Goal: Task Accomplishment & Management: Manage account settings

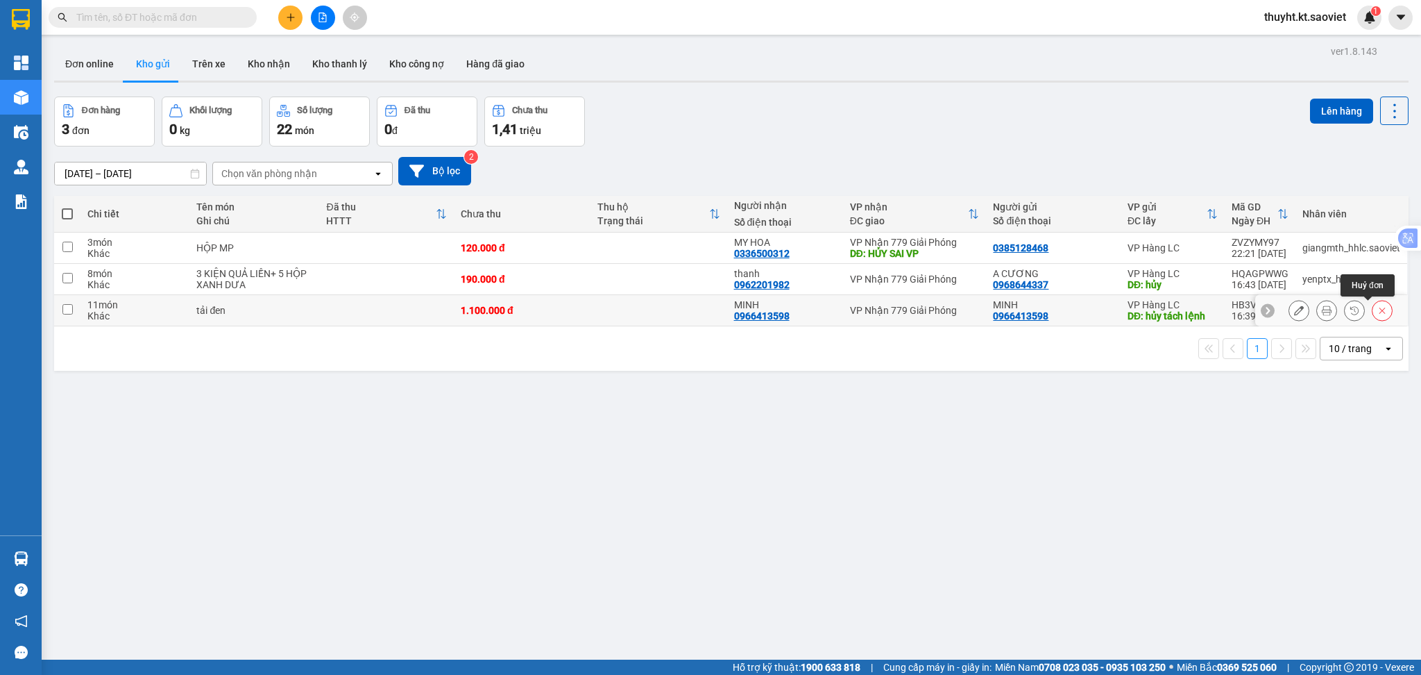
click at [1378, 310] on icon at bounding box center [1383, 310] width 10 height 10
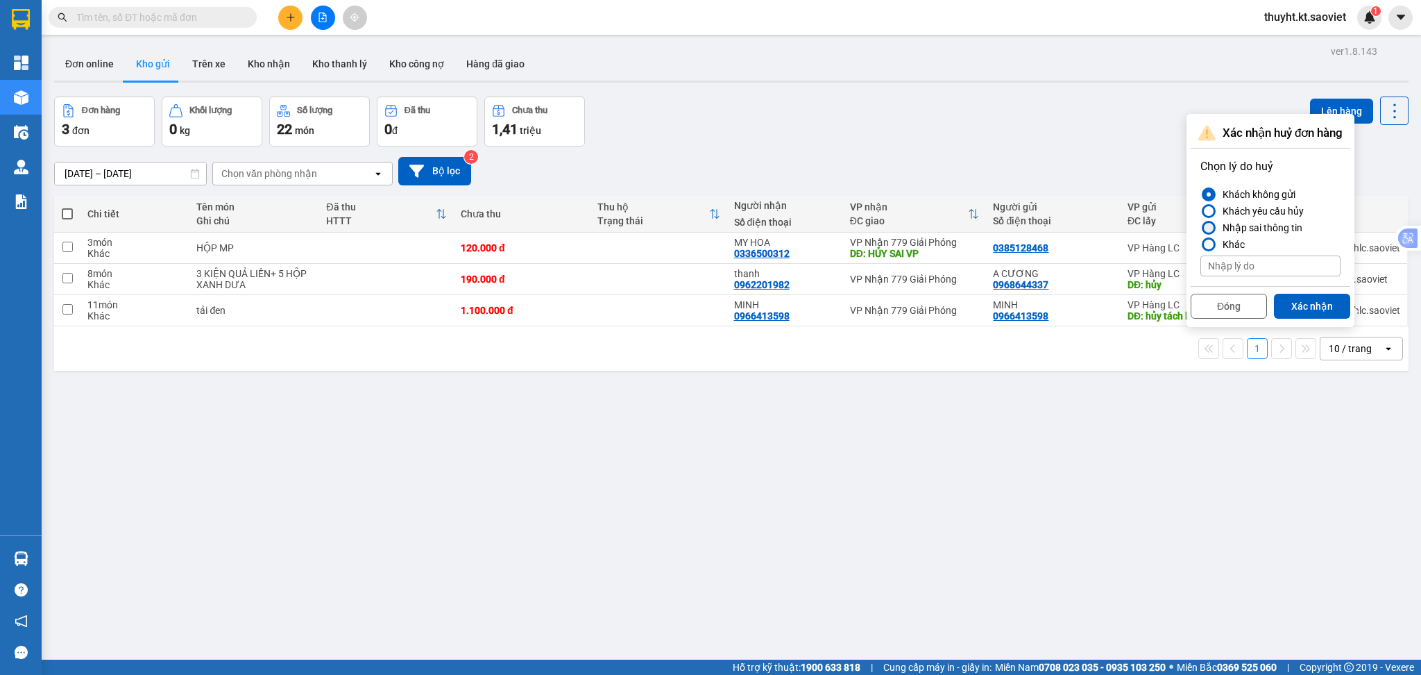
click at [1244, 221] on div "Nhập sai thông tin" at bounding box center [1259, 227] width 85 height 17
click at [1201, 228] on input "Nhập sai thông tin" at bounding box center [1201, 228] width 0 height 0
click at [1305, 307] on button "Xác nhận" at bounding box center [1312, 306] width 76 height 25
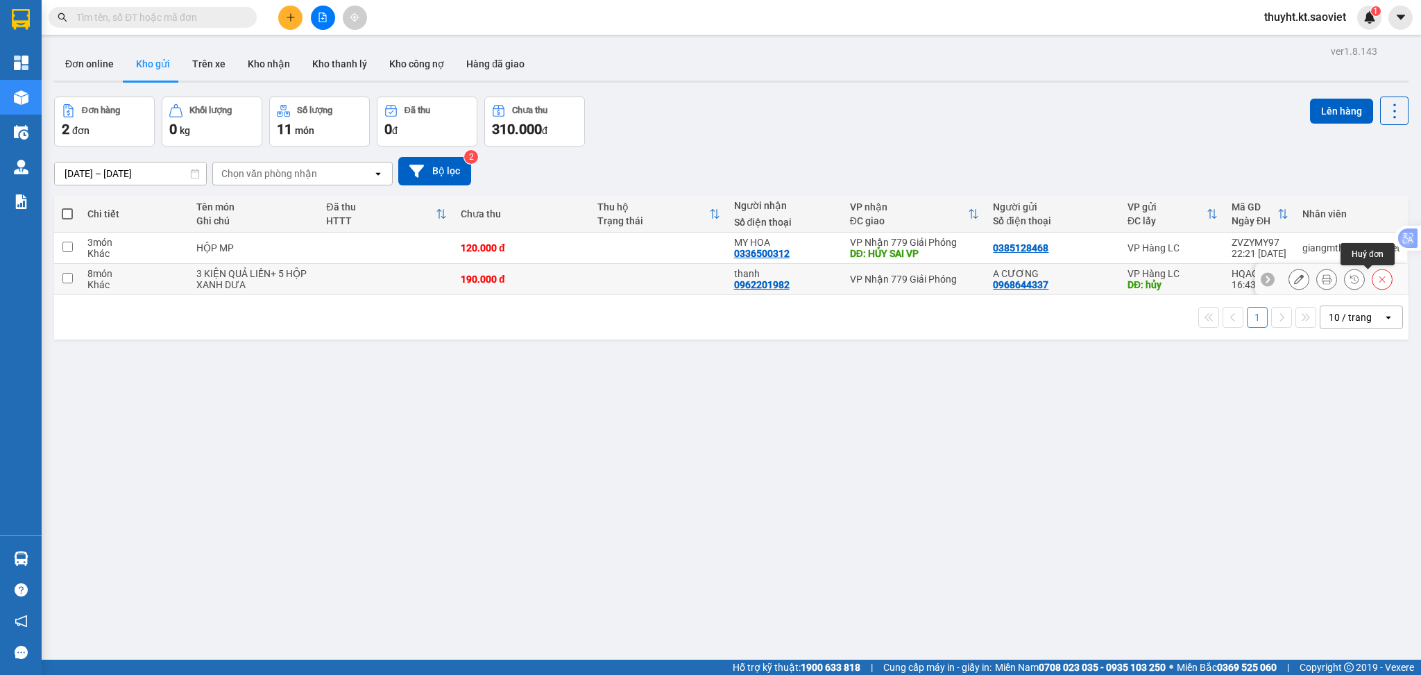
click at [1378, 277] on icon at bounding box center [1383, 279] width 10 height 10
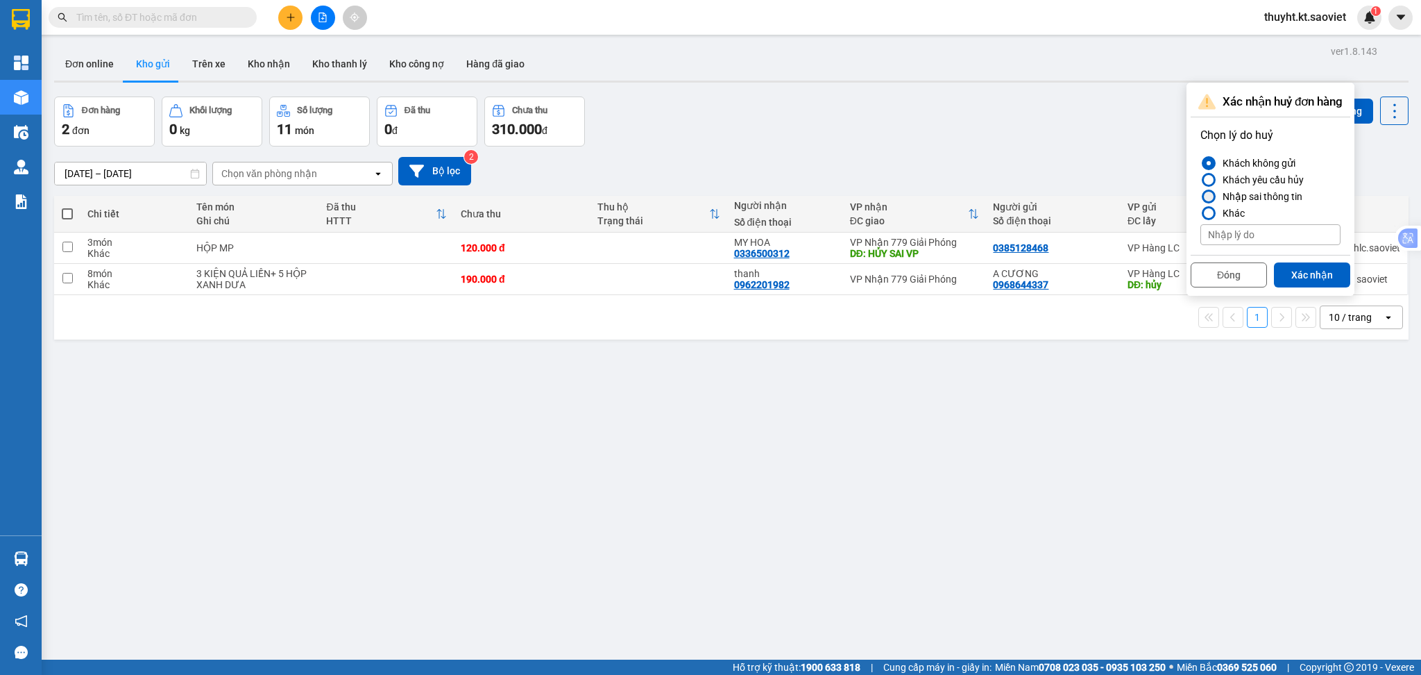
click at [1249, 198] on div "Nhập sai thông tin" at bounding box center [1259, 196] width 85 height 17
click at [1201, 196] on input "Nhập sai thông tin" at bounding box center [1201, 196] width 0 height 0
click at [1301, 275] on button "Xác nhận" at bounding box center [1312, 274] width 76 height 25
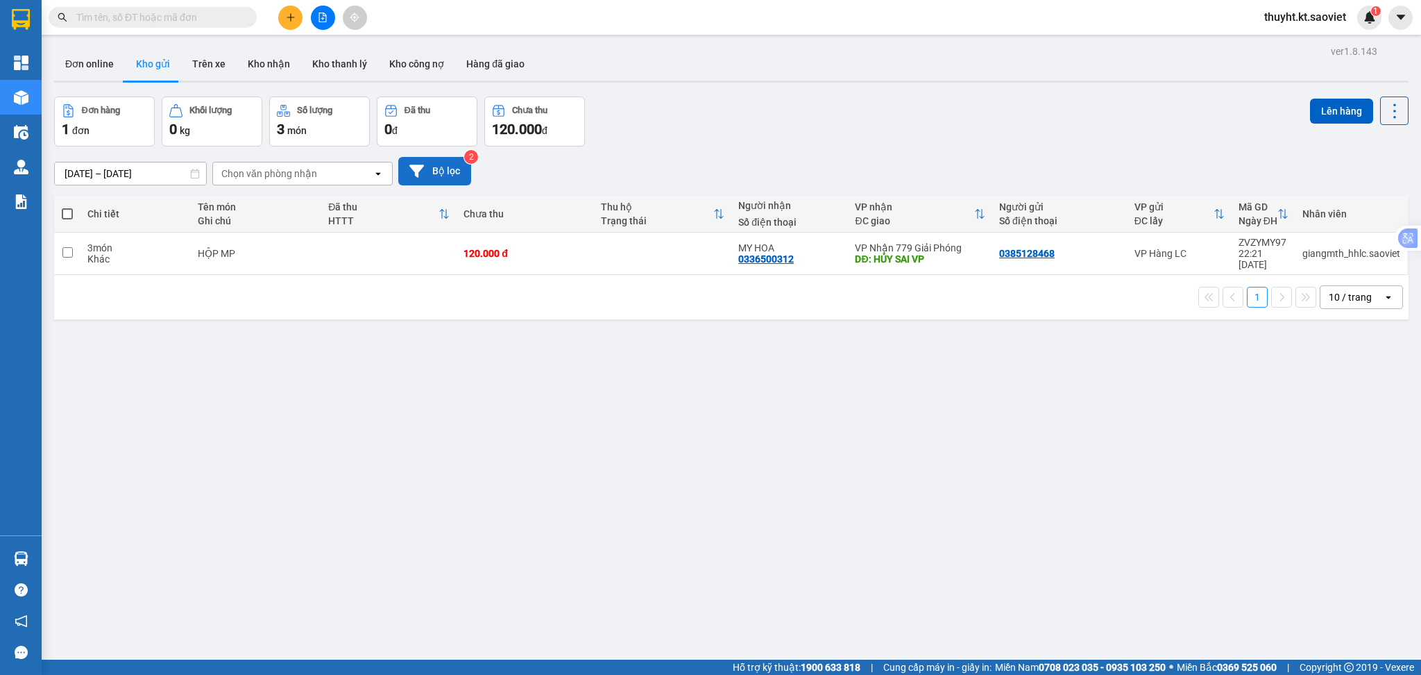
click at [454, 169] on button "Bộ lọc" at bounding box center [434, 171] width 73 height 28
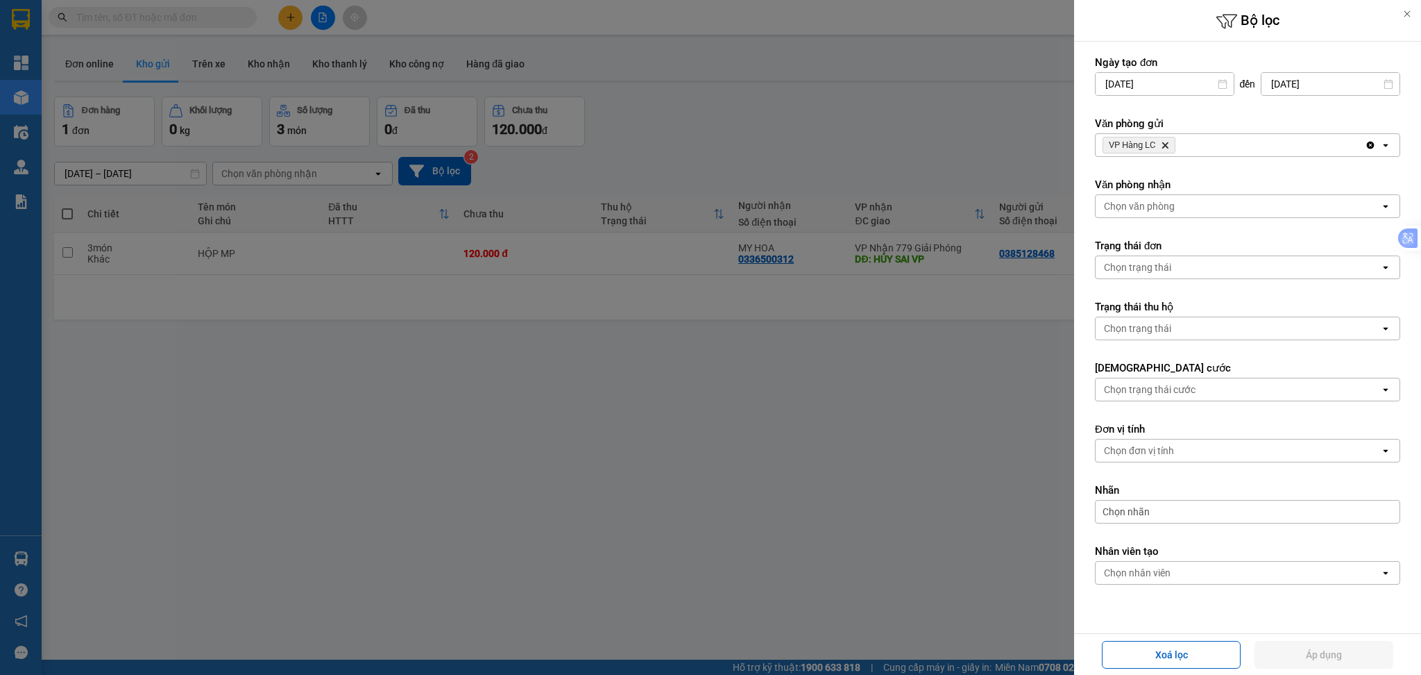
click at [1203, 151] on div "VP Hàng LC Delete" at bounding box center [1230, 145] width 269 height 22
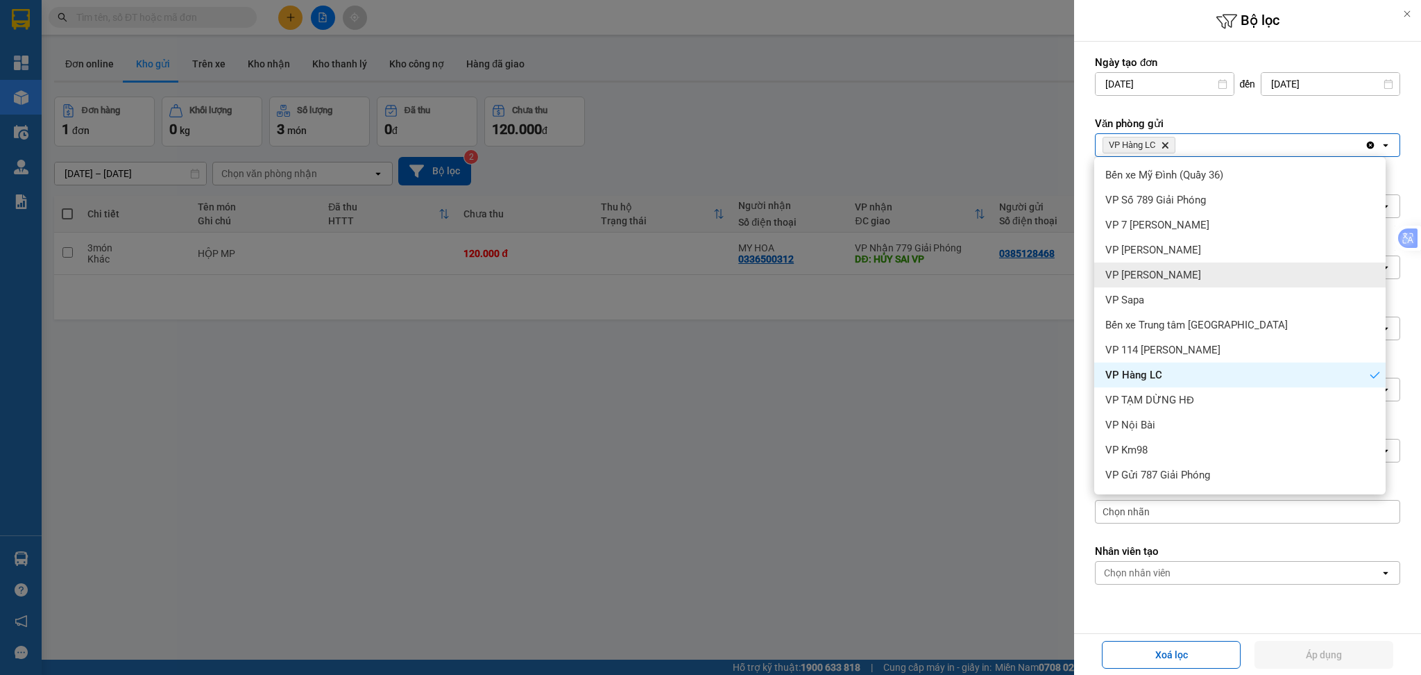
click at [1184, 277] on div "VP [PERSON_NAME]" at bounding box center [1239, 274] width 291 height 25
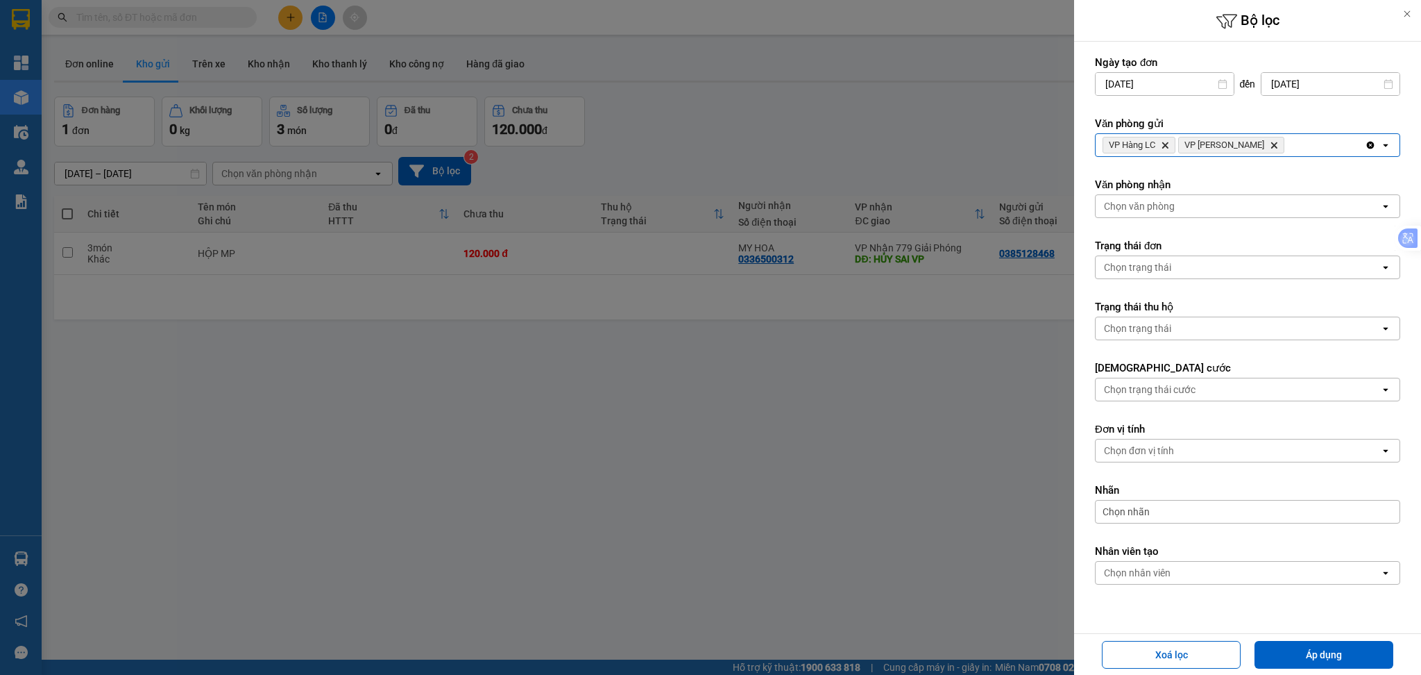
click at [1264, 144] on div "VP Hàng LC Delete VP Bảo Hà Delete" at bounding box center [1230, 145] width 269 height 22
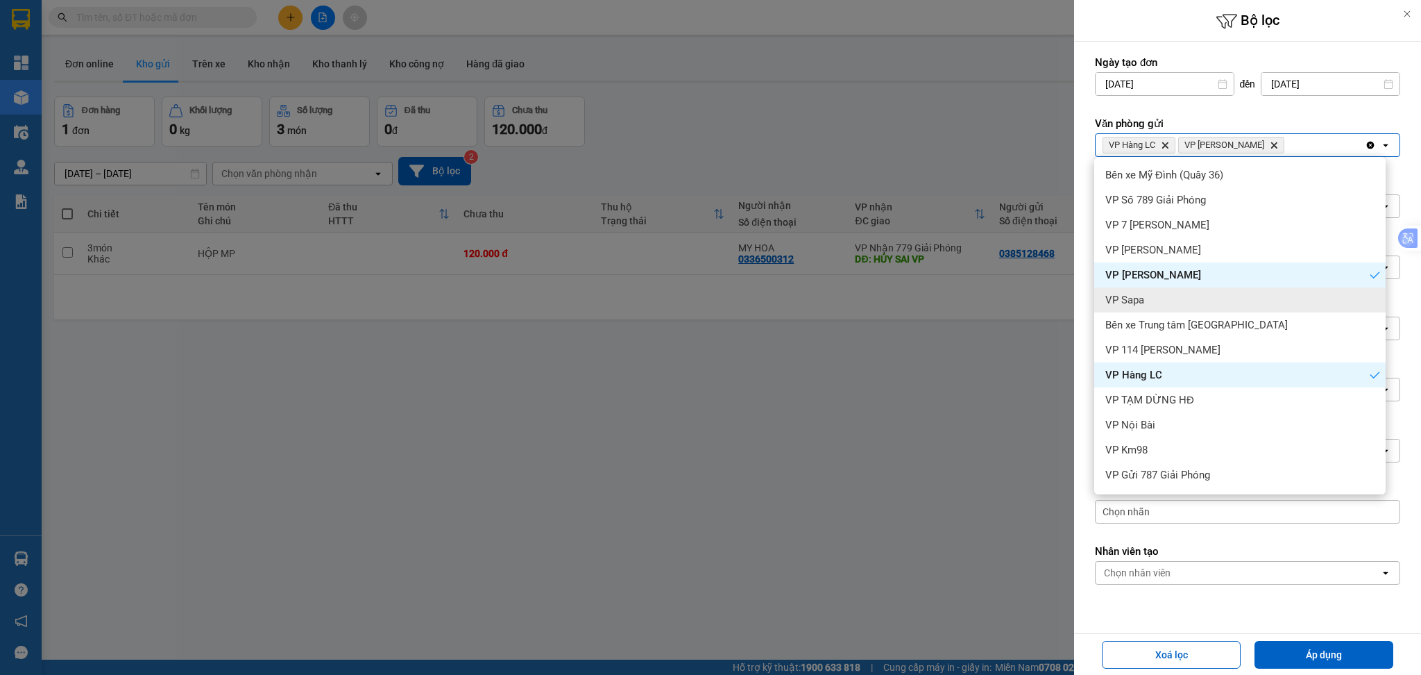
click at [1206, 294] on div "VP Sapa" at bounding box center [1239, 299] width 291 height 25
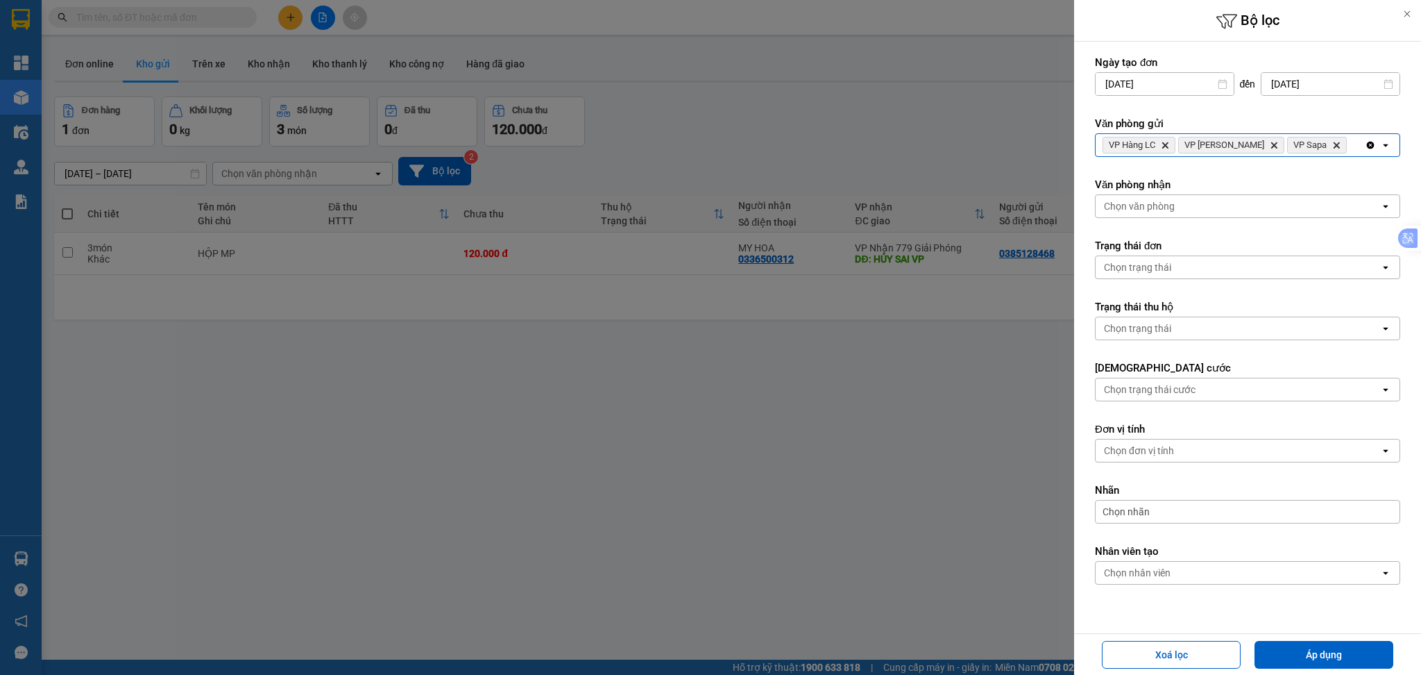
click at [1335, 143] on div "VP Hàng LC Delete VP [PERSON_NAME] Delete VP Sapa Delete" at bounding box center [1230, 145] width 269 height 22
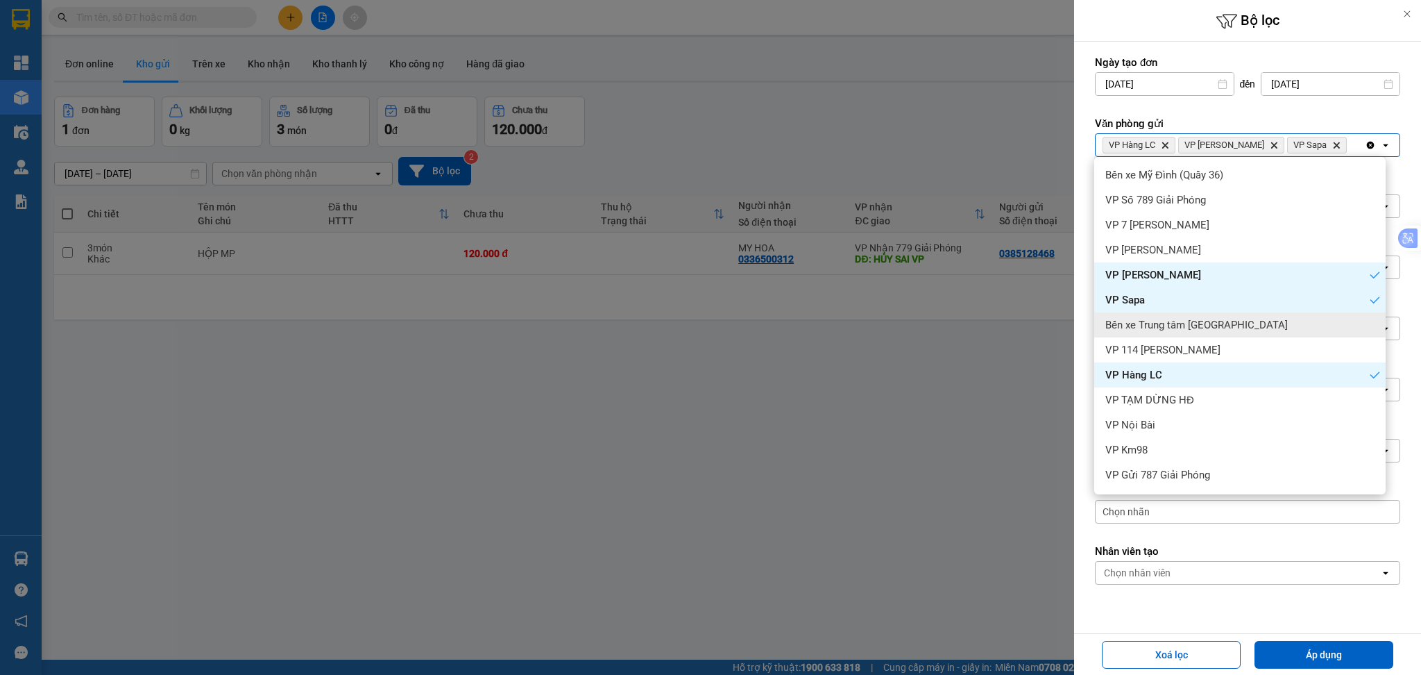
click at [1196, 321] on span "Bến xe Trung tâm [GEOGRAPHIC_DATA]" at bounding box center [1197, 325] width 183 height 14
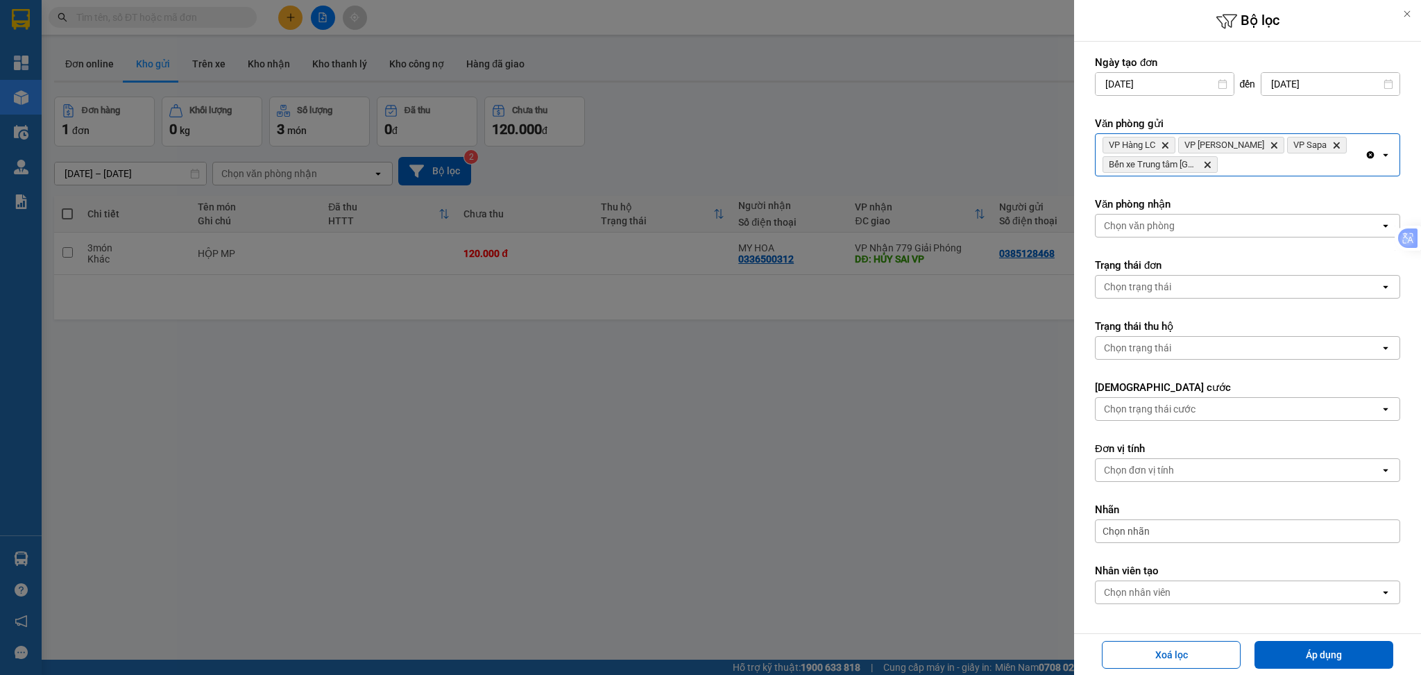
click at [1245, 172] on div "VP Hàng LC Delete VP Bảo Hà Delete VP Sapa Delete Bến xe Trung tâm [GEOGRAPHIC_…" at bounding box center [1230, 155] width 269 height 42
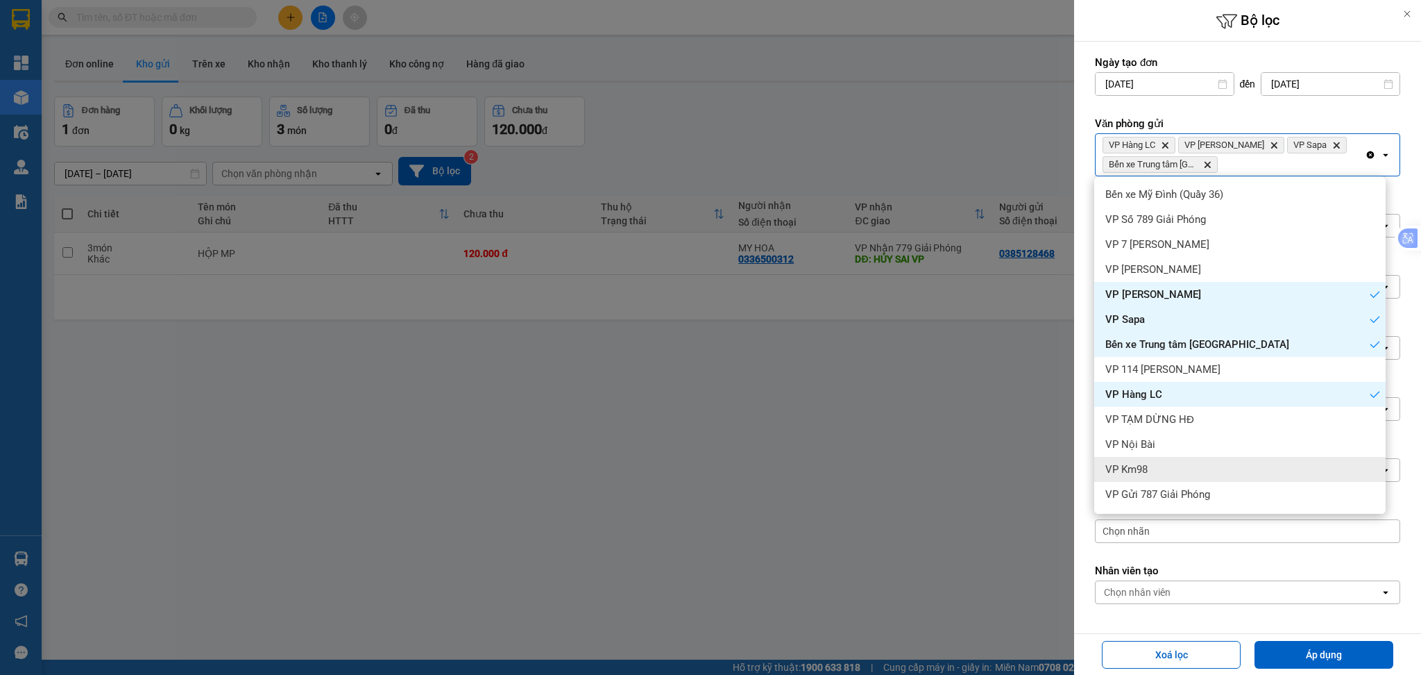
click at [1194, 460] on div "VP Km98" at bounding box center [1239, 469] width 291 height 25
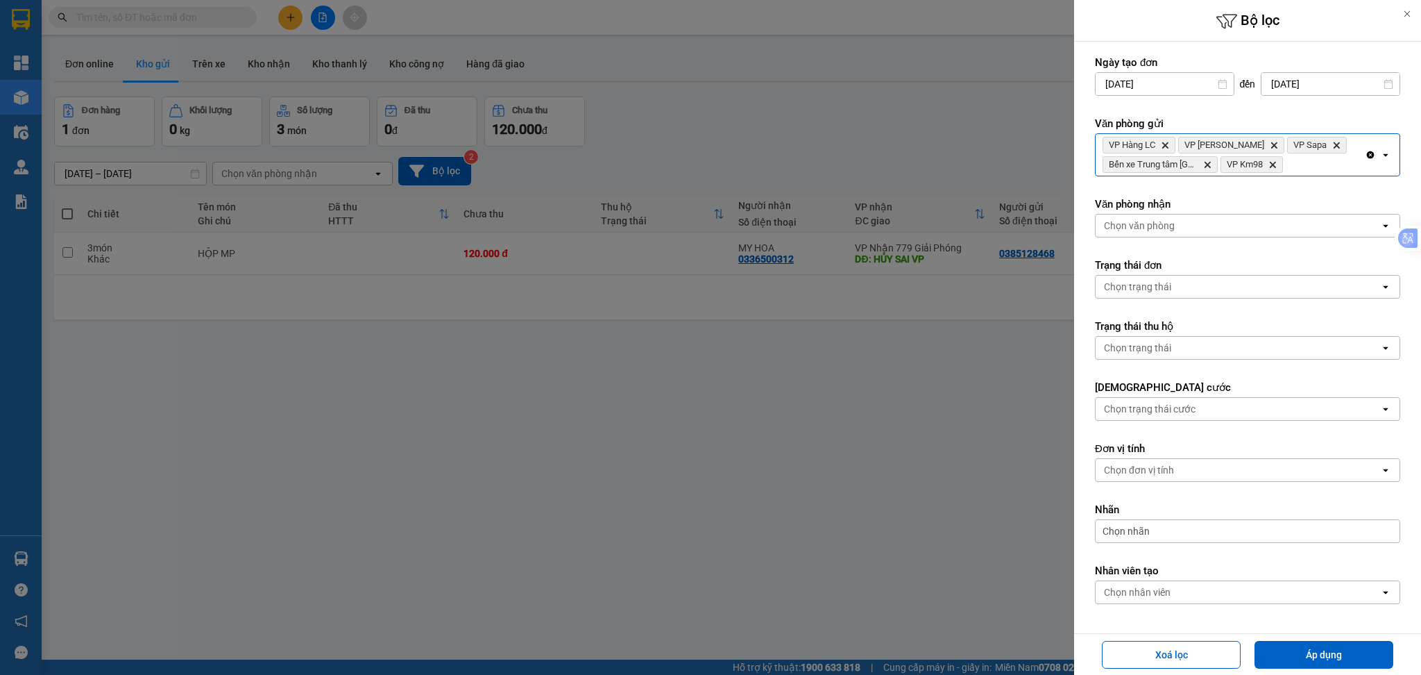
click at [1305, 168] on div "VP Hàng LC Delete VP Bảo Hà Delete VP Sapa Delete Bến xe Trung tâm Lào Cai Dele…" at bounding box center [1230, 155] width 269 height 42
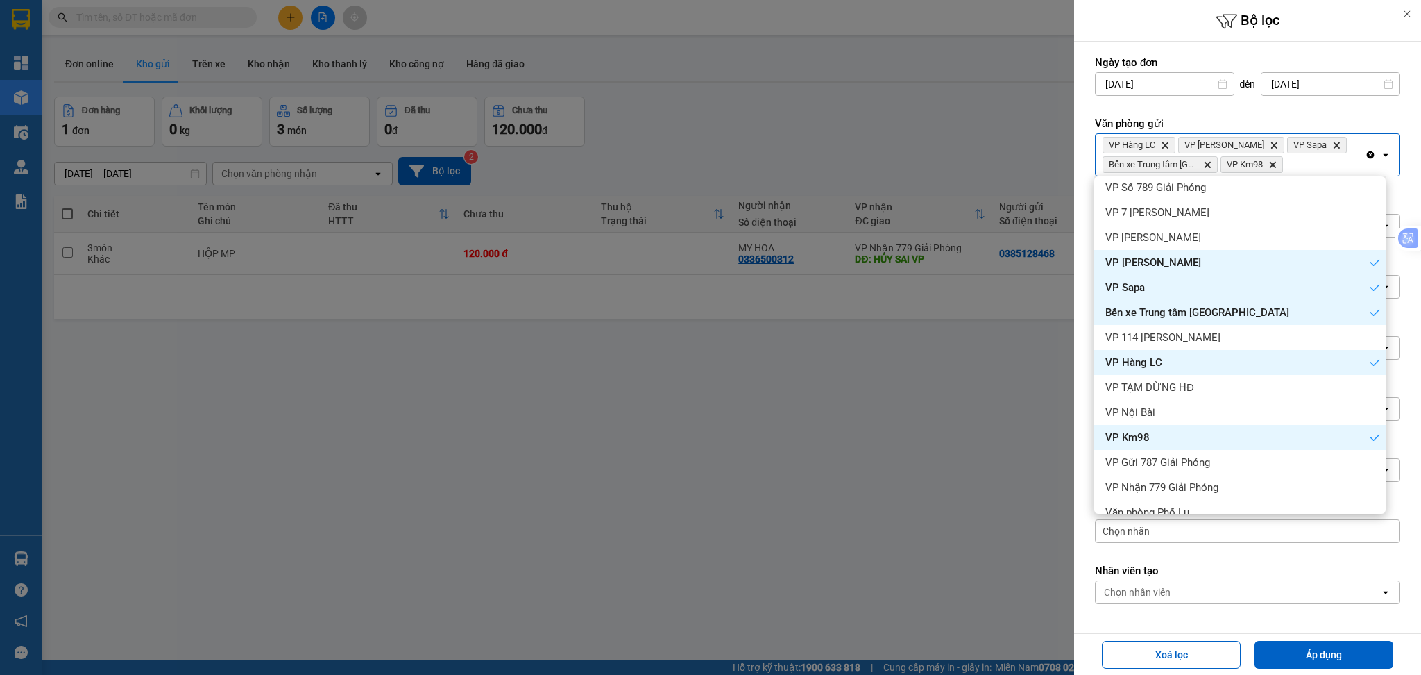
scroll to position [48, 0]
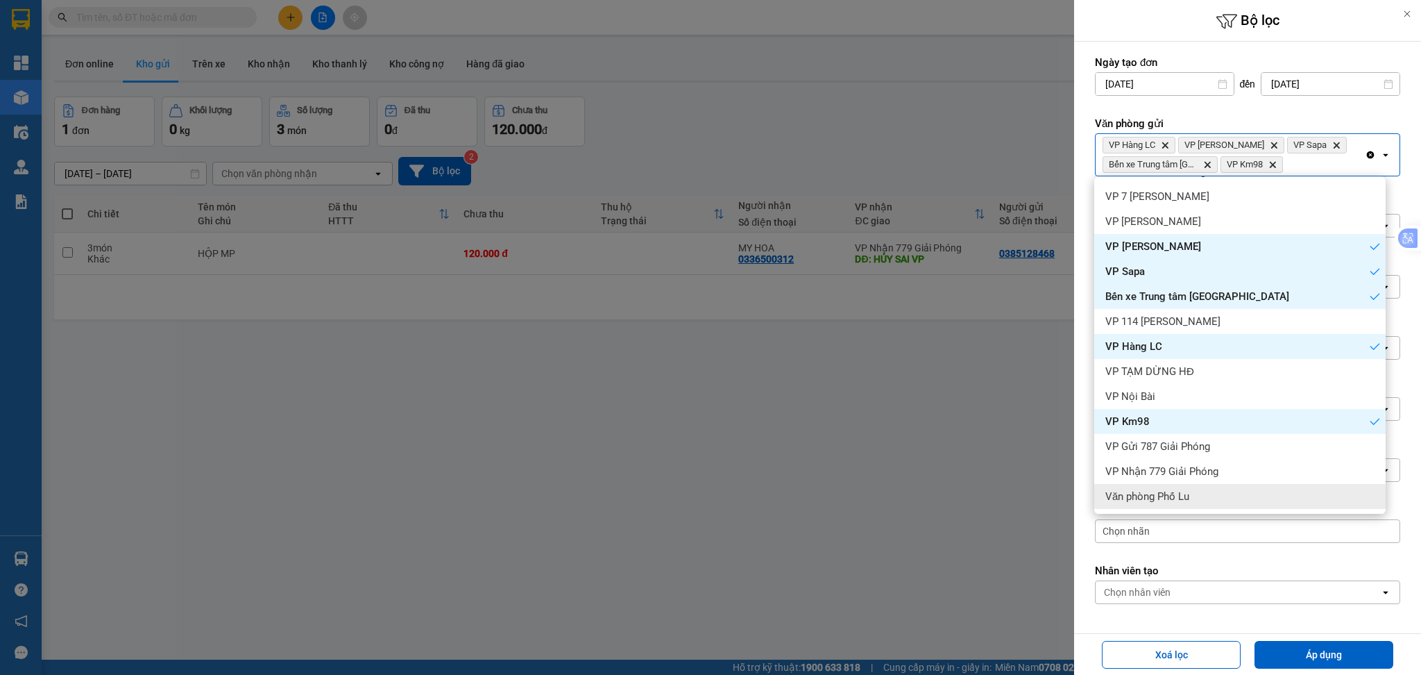
click at [1201, 491] on div "Văn phòng Phố Lu" at bounding box center [1239, 496] width 291 height 25
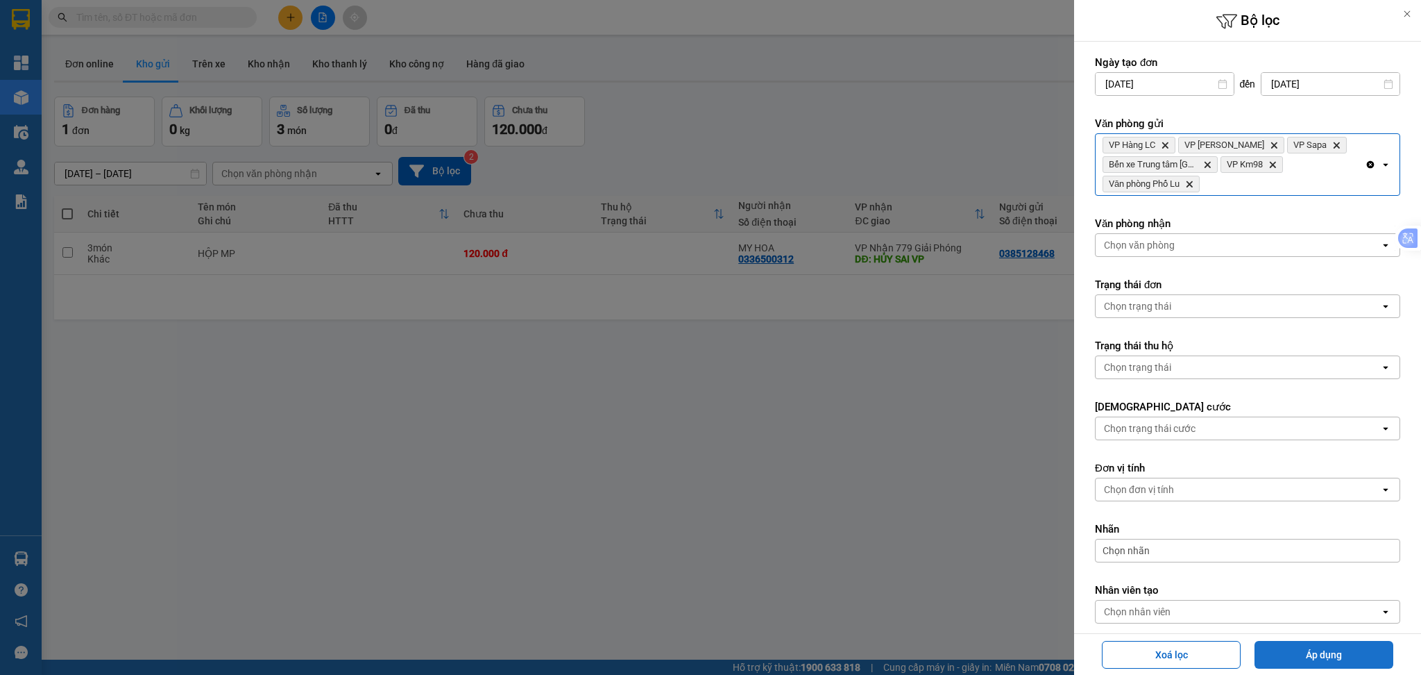
click at [1306, 654] on button "Áp dụng" at bounding box center [1324, 655] width 139 height 28
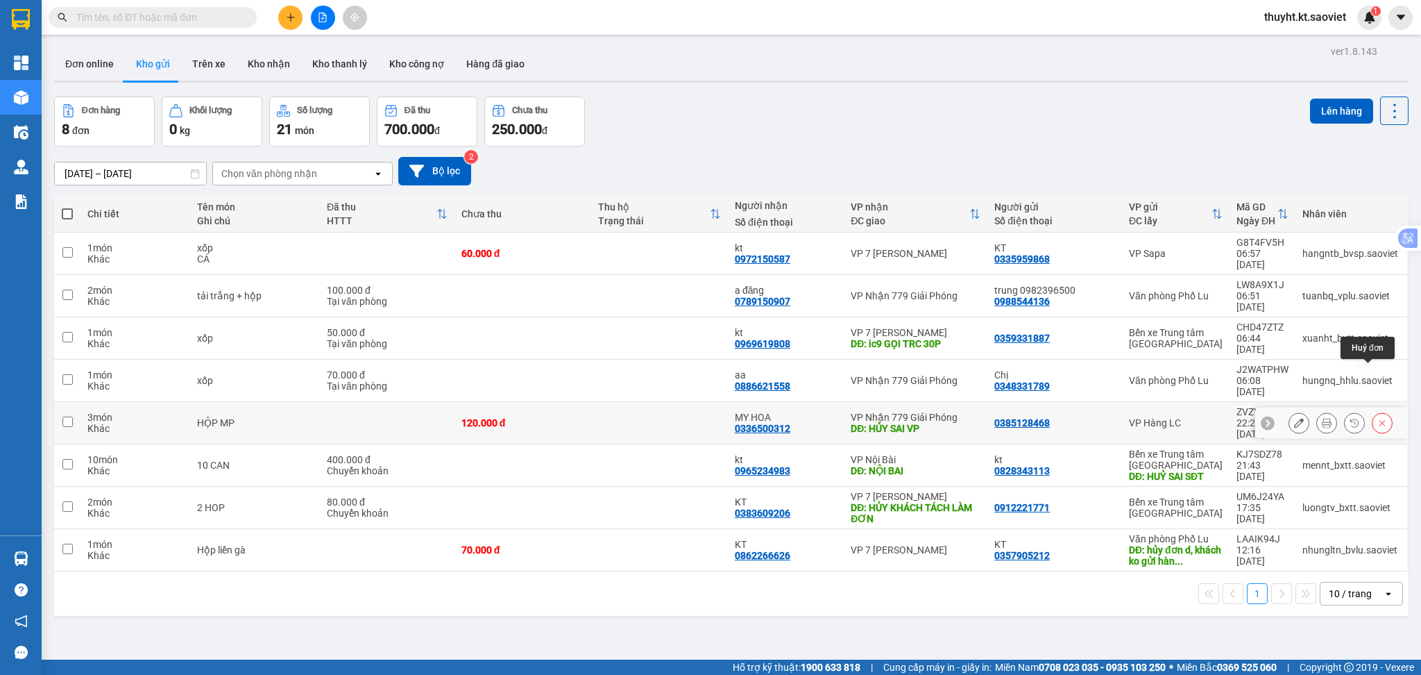
click at [1378, 418] on icon at bounding box center [1383, 423] width 10 height 10
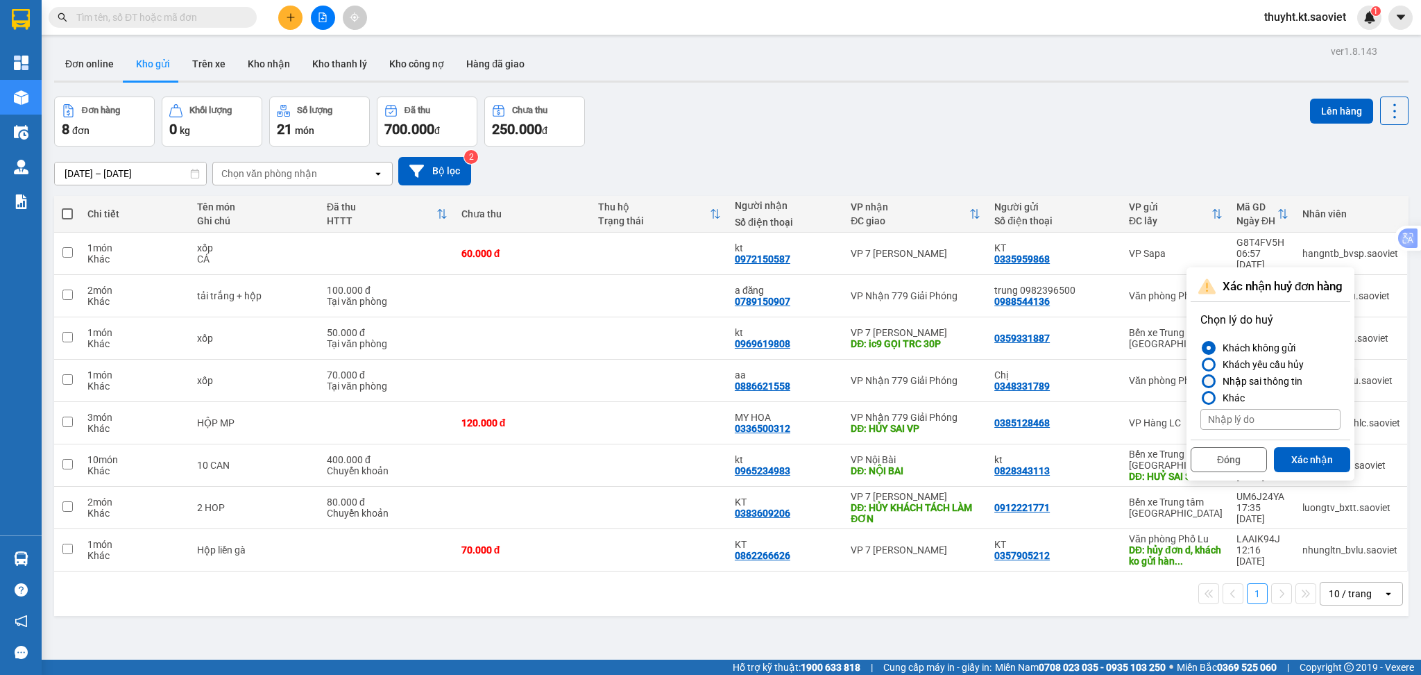
click at [1250, 375] on div "Nhập sai thông tin" at bounding box center [1259, 381] width 85 height 17
click at [1201, 381] on input "Nhập sai thông tin" at bounding box center [1201, 381] width 0 height 0
click at [1296, 447] on button "Xác nhận" at bounding box center [1312, 459] width 76 height 25
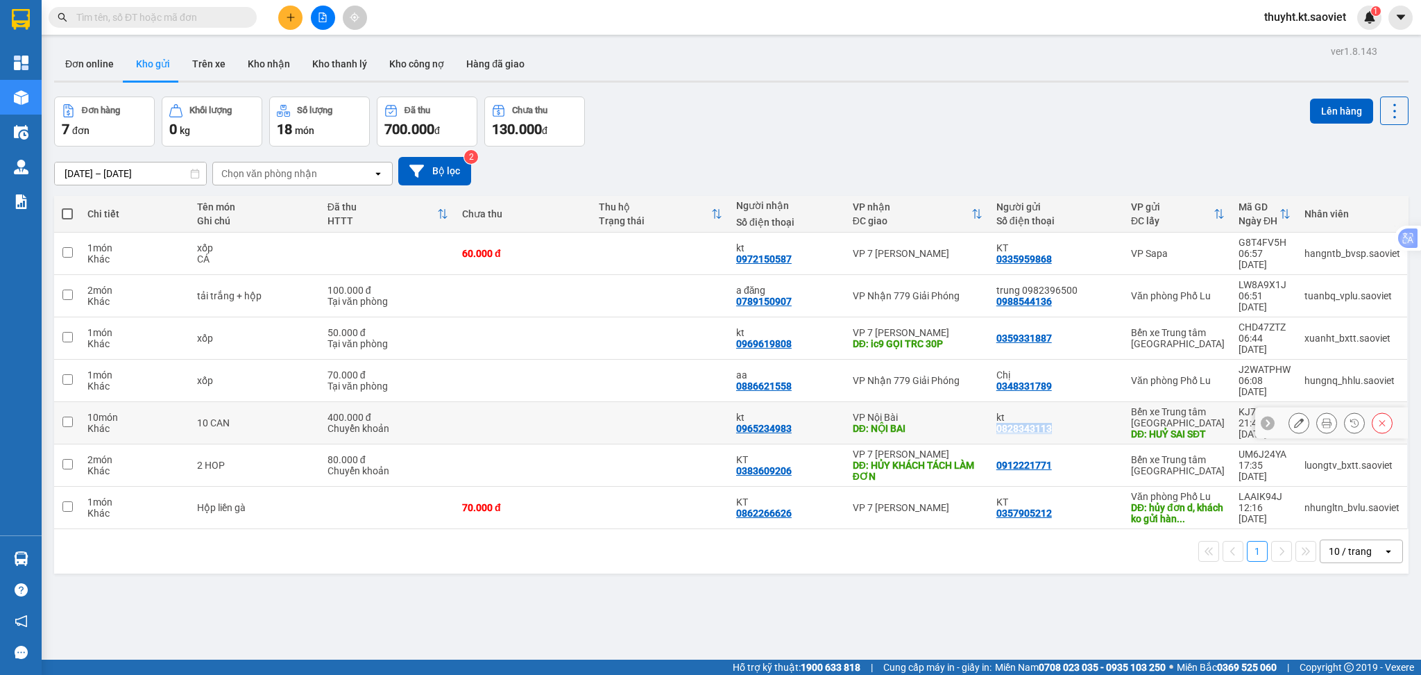
drag, startPoint x: 992, startPoint y: 383, endPoint x: 1041, endPoint y: 387, distance: 48.7
click at [1041, 423] on div "0828343113" at bounding box center [1025, 428] width 56 height 11
copy div "0828343113"
click at [162, 15] on input "text" at bounding box center [158, 17] width 164 height 15
paste input "0828343113"
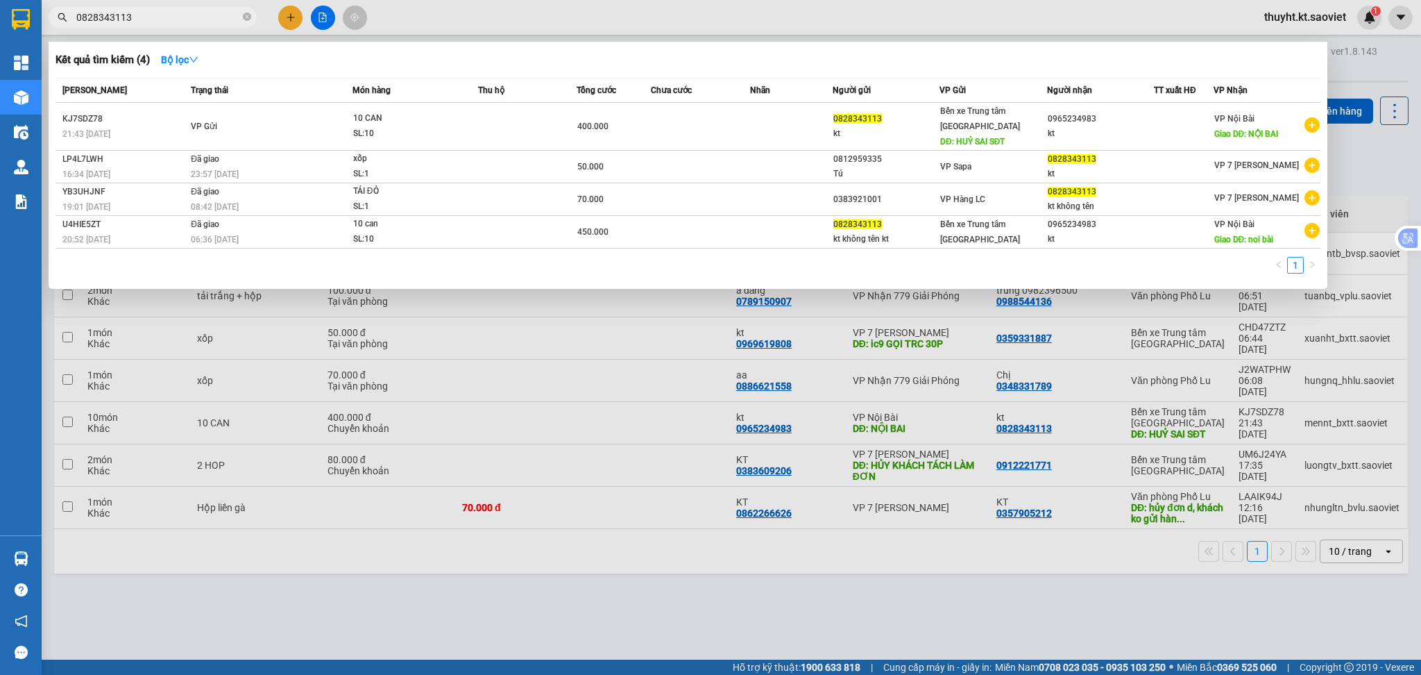
type input "0828343113"
click at [518, 5] on div at bounding box center [710, 337] width 1421 height 675
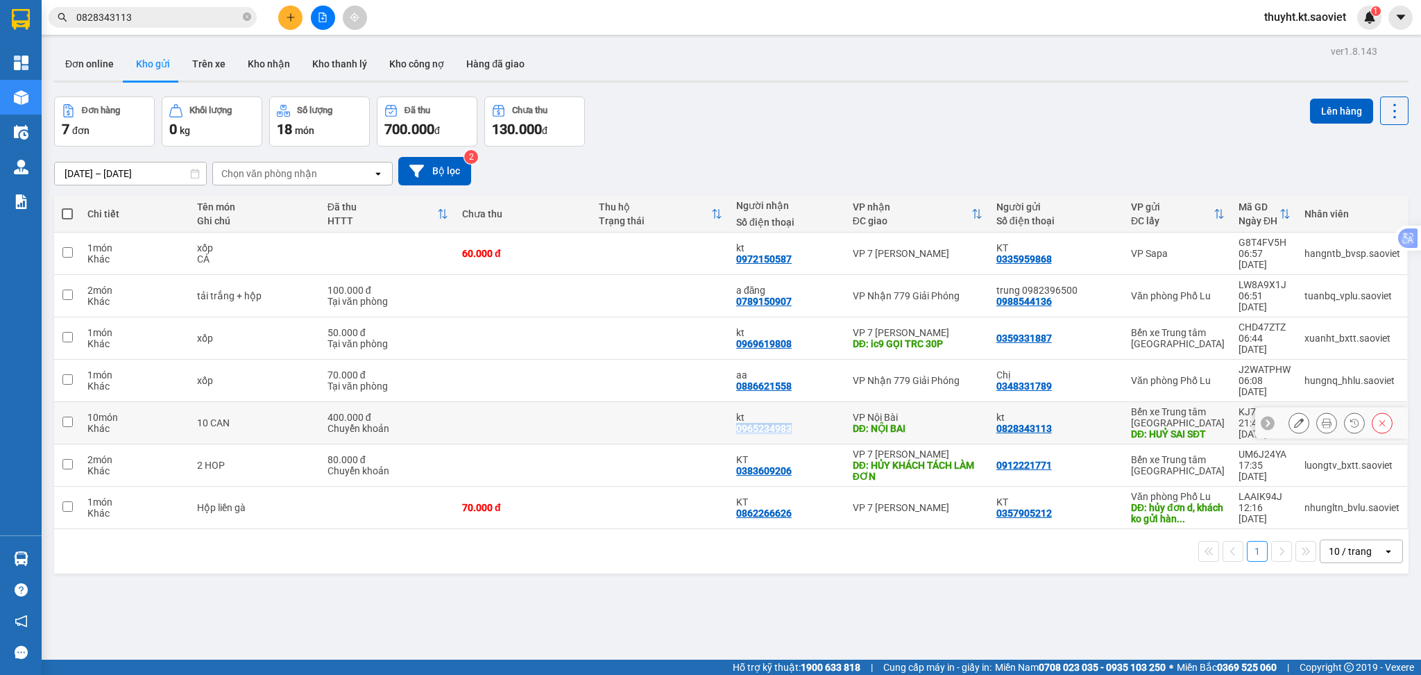
drag, startPoint x: 725, startPoint y: 387, endPoint x: 790, endPoint y: 393, distance: 64.8
click at [790, 402] on td "kt 0965234983" at bounding box center [787, 423] width 117 height 42
checkbox input "true"
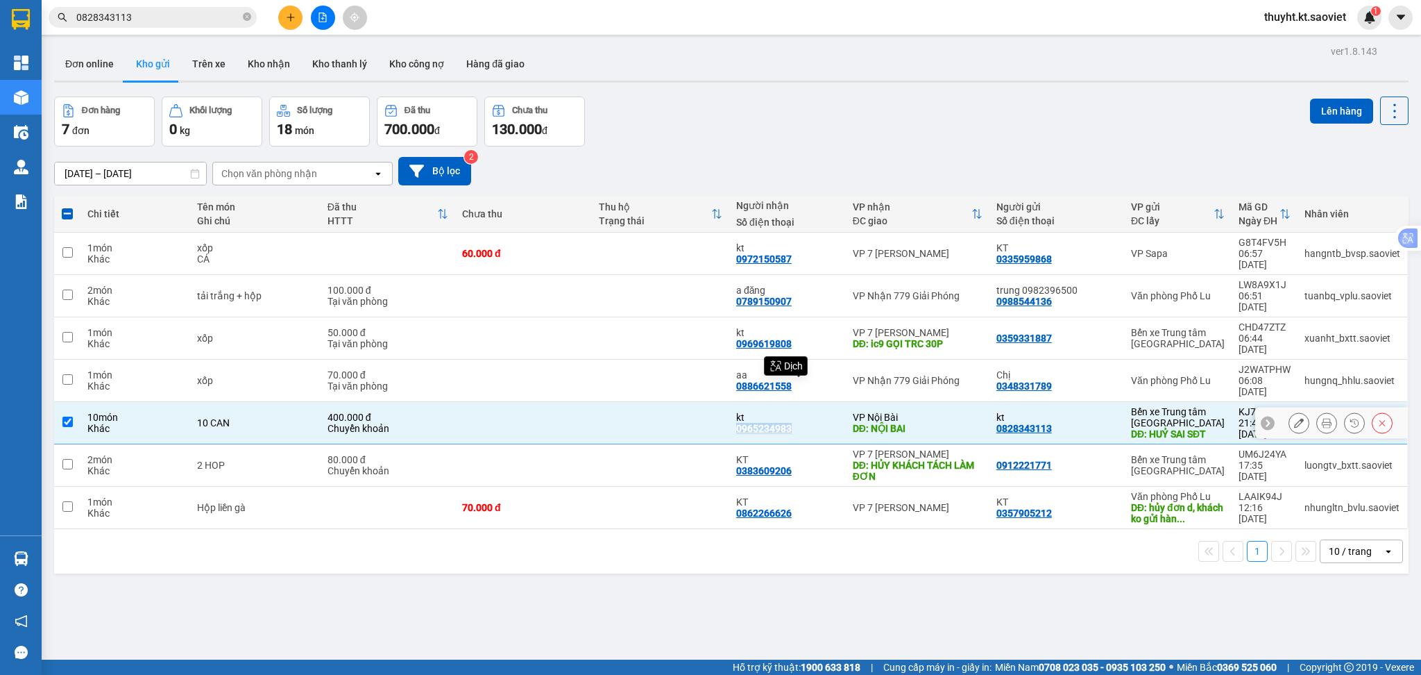
copy div "0965234983"
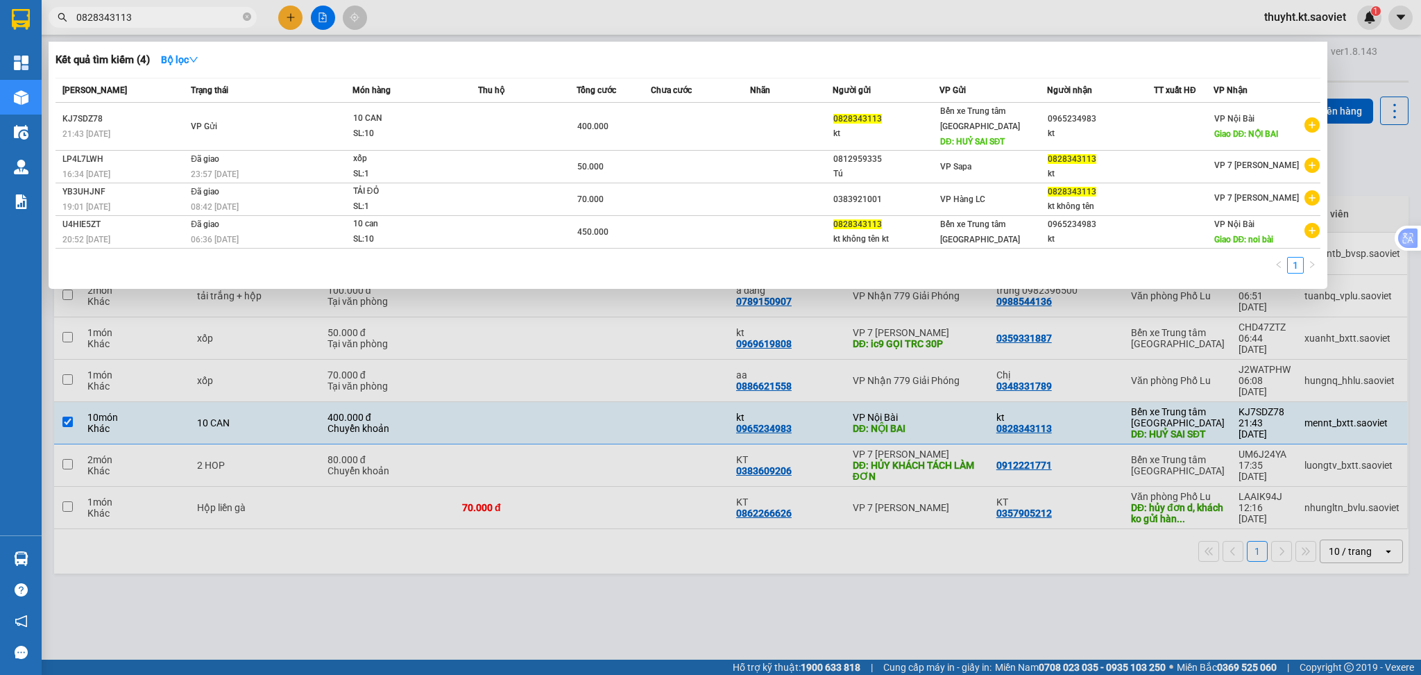
drag, startPoint x: 156, startPoint y: 16, endPoint x: 52, endPoint y: 16, distance: 104.1
click at [52, 16] on span "0828343113" at bounding box center [153, 17] width 208 height 21
paste input "96523498"
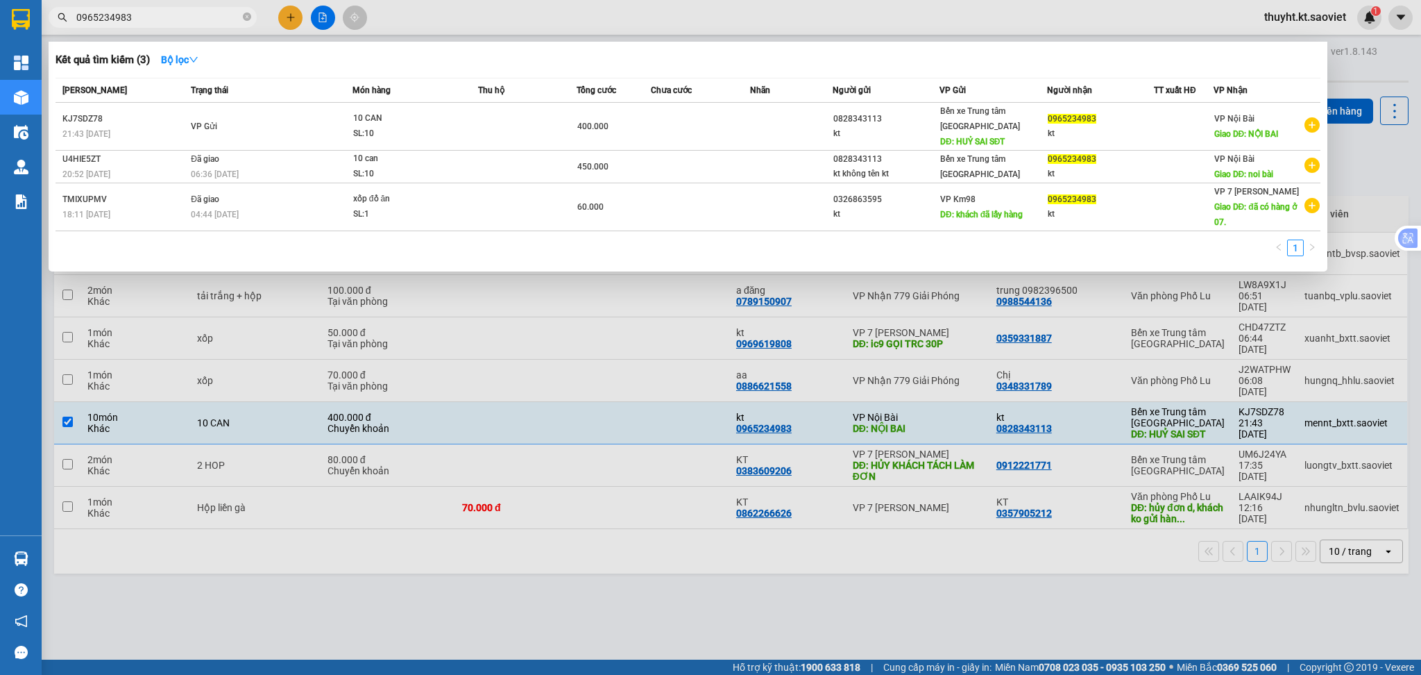
type input "0965234983"
click at [874, 577] on div at bounding box center [710, 337] width 1421 height 675
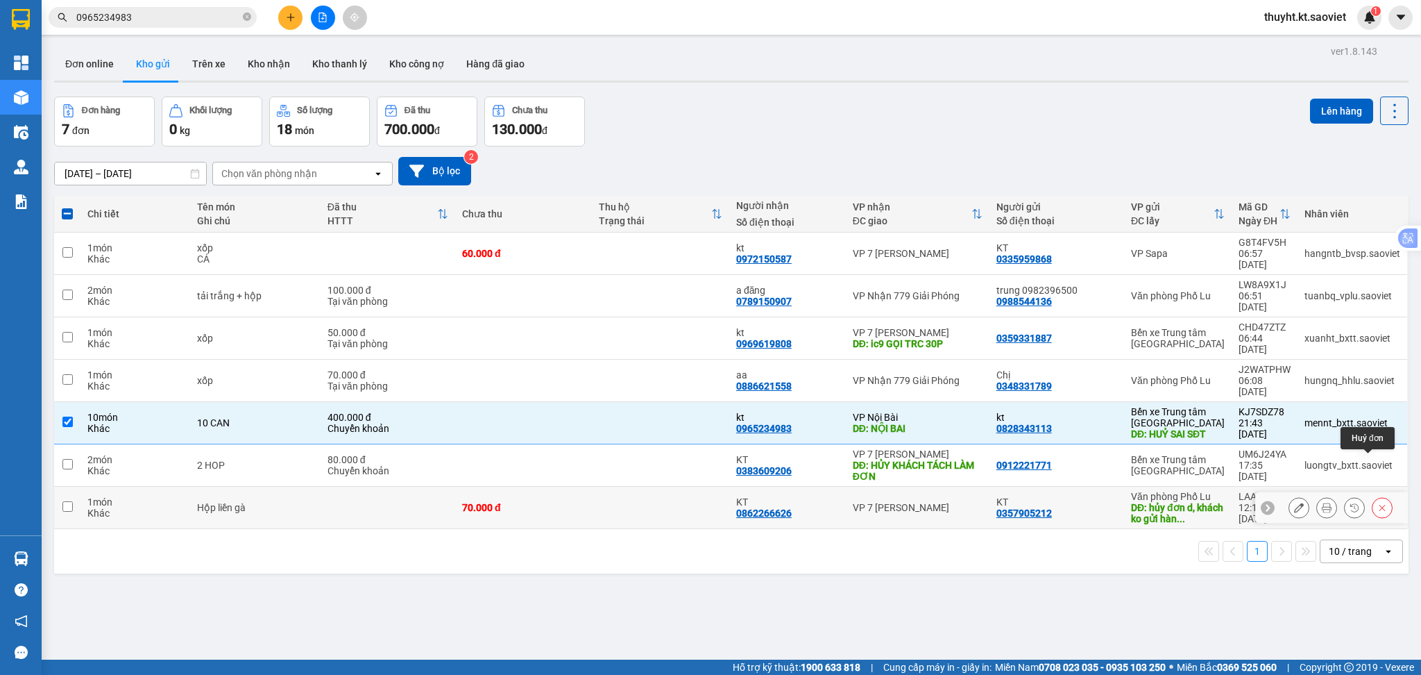
click at [1378, 502] on icon at bounding box center [1383, 507] width 10 height 10
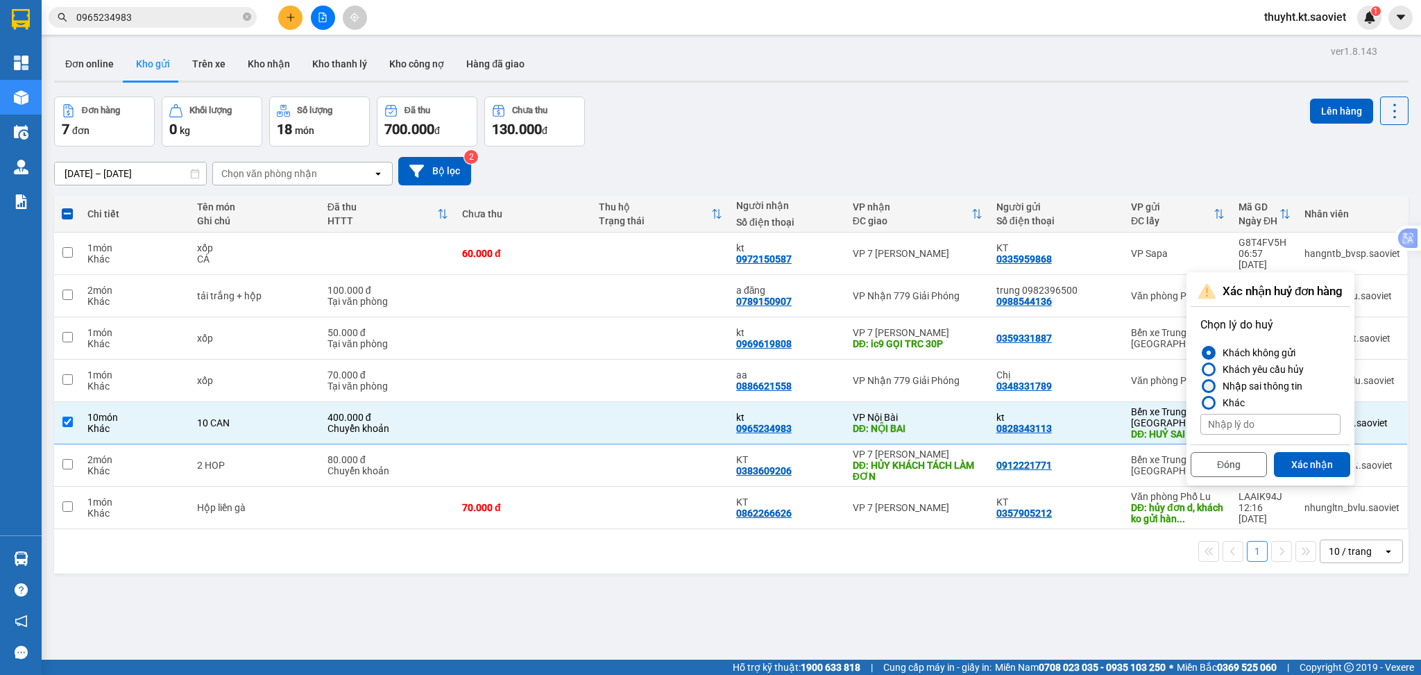
click at [1253, 388] on div "Nhập sai thông tin" at bounding box center [1259, 386] width 85 height 17
click at [1201, 386] on input "Nhập sai thông tin" at bounding box center [1201, 386] width 0 height 0
click at [1310, 465] on button "Xác nhận" at bounding box center [1312, 464] width 76 height 25
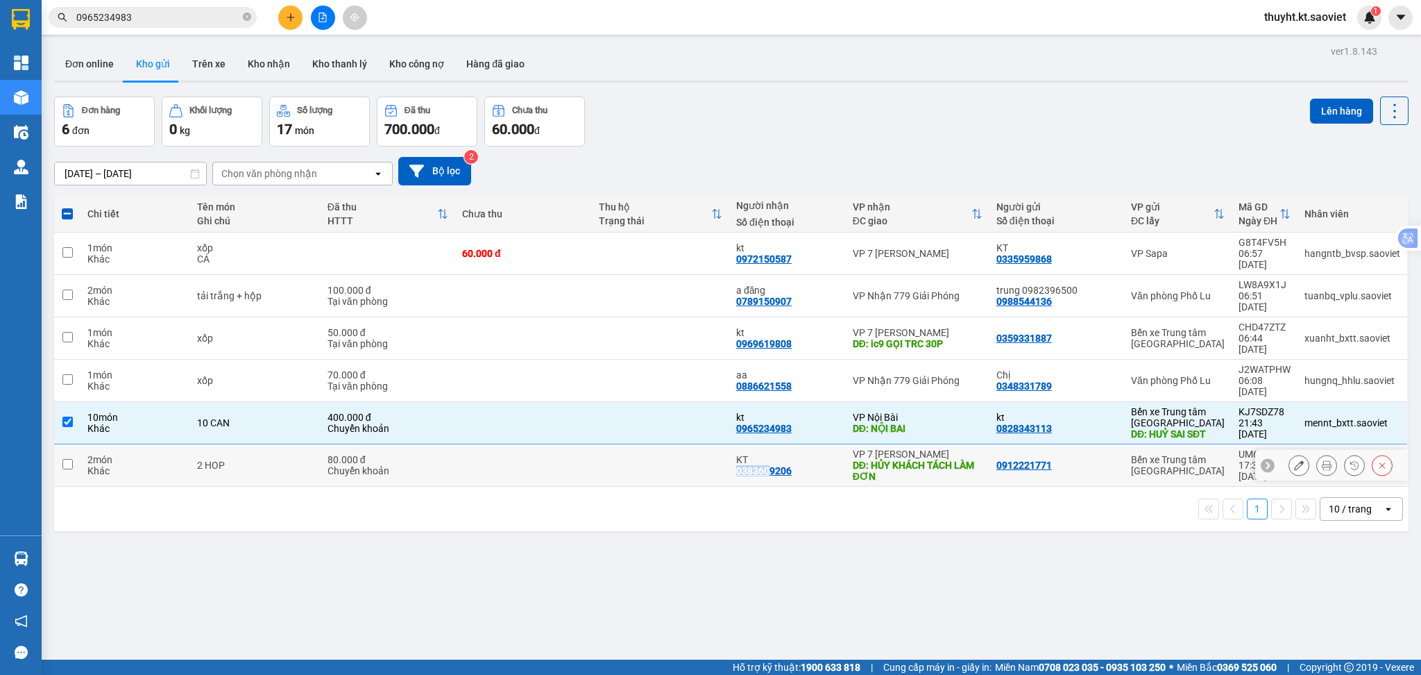
drag, startPoint x: 726, startPoint y: 427, endPoint x: 763, endPoint y: 427, distance: 37.5
click at [763, 444] on td "KT 0383609206" at bounding box center [787, 465] width 117 height 42
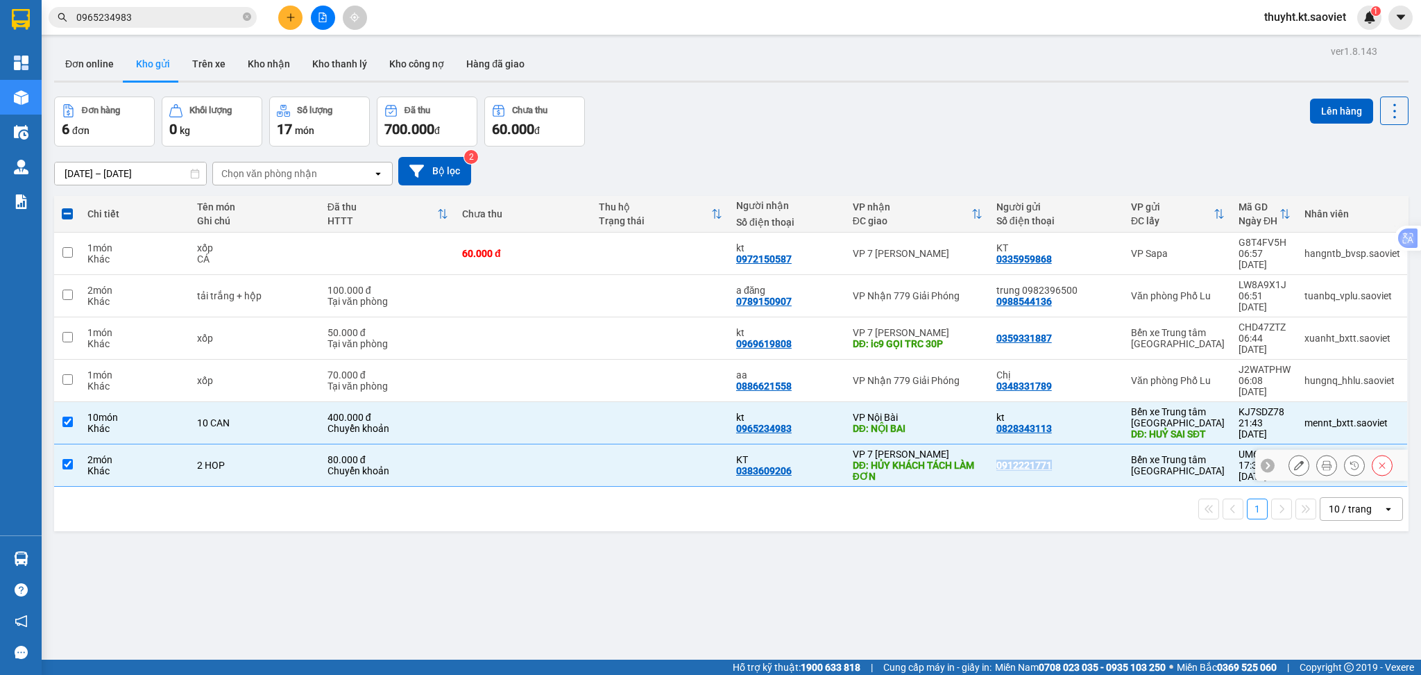
drag, startPoint x: 985, startPoint y: 420, endPoint x: 1045, endPoint y: 423, distance: 60.4
click at [1045, 444] on td "0912221771" at bounding box center [1057, 465] width 135 height 42
checkbox input "false"
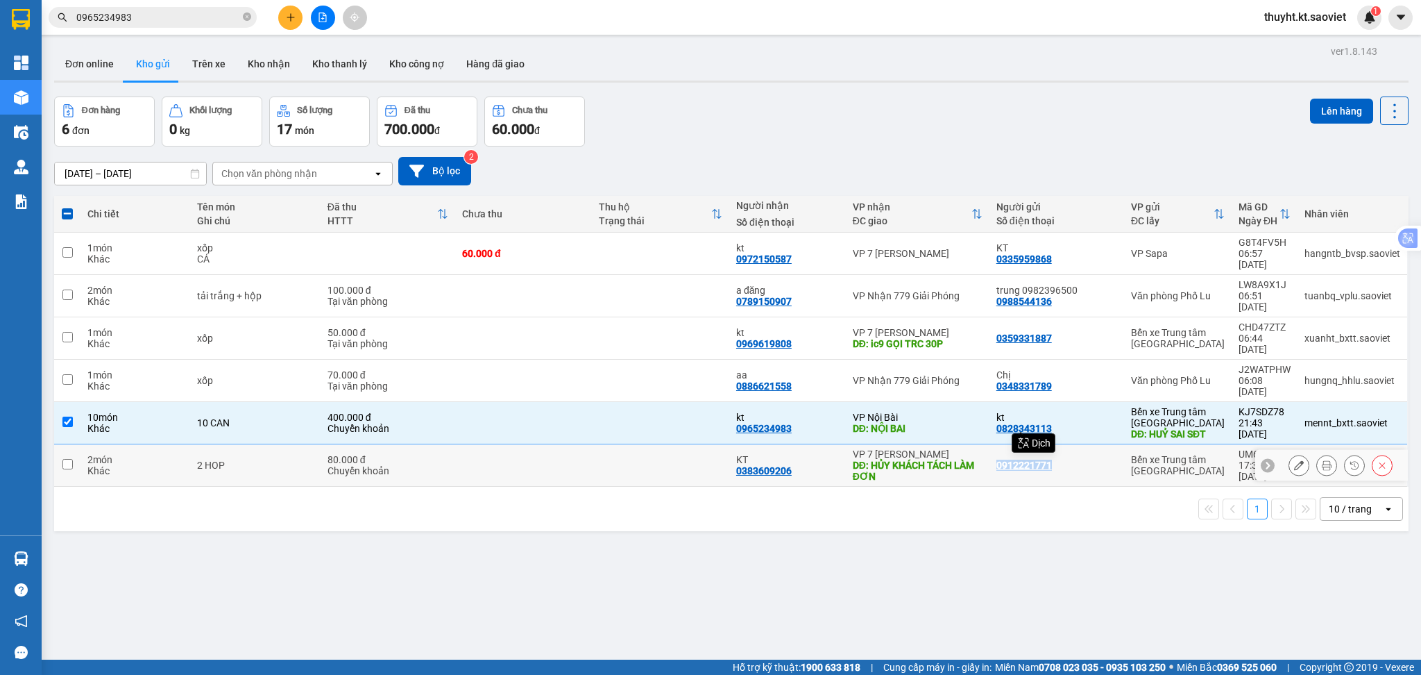
copy div "0912221771"
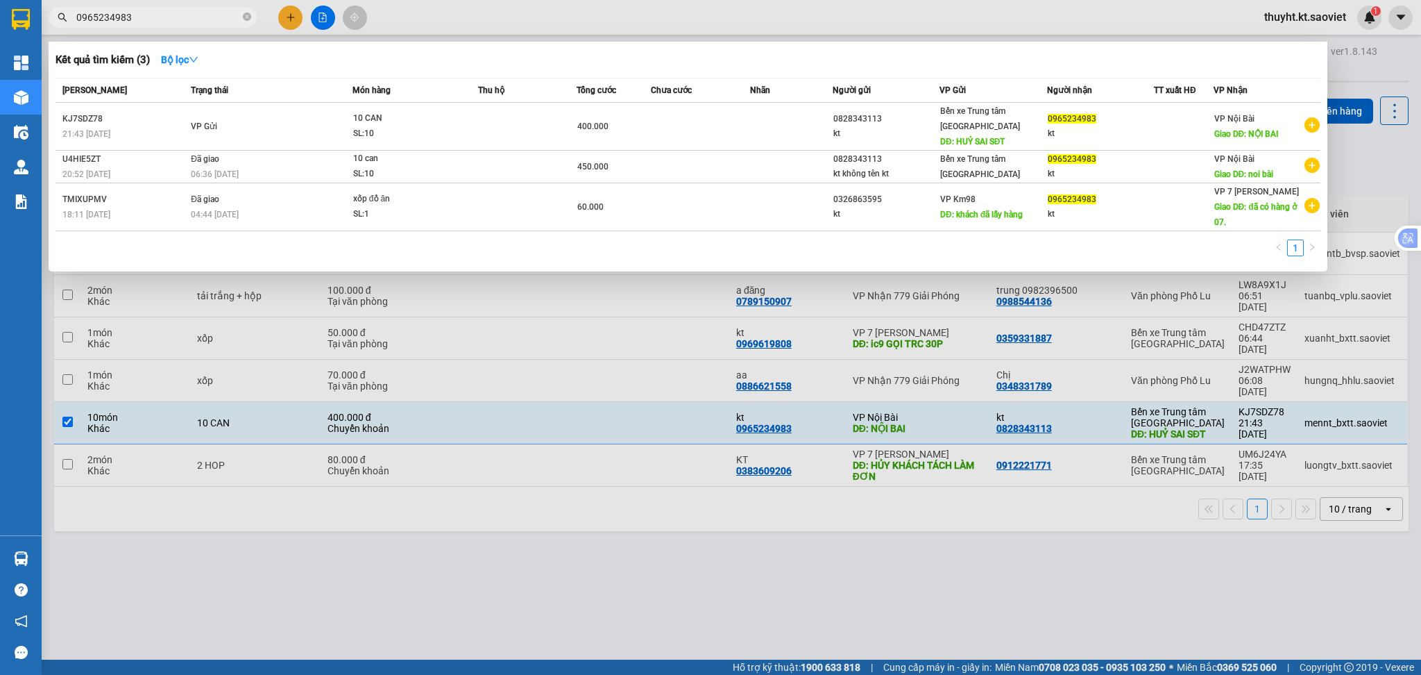
drag, startPoint x: 135, startPoint y: 23, endPoint x: 71, endPoint y: 22, distance: 63.9
click at [71, 22] on span "0965234983" at bounding box center [153, 17] width 208 height 21
paste input "12221771"
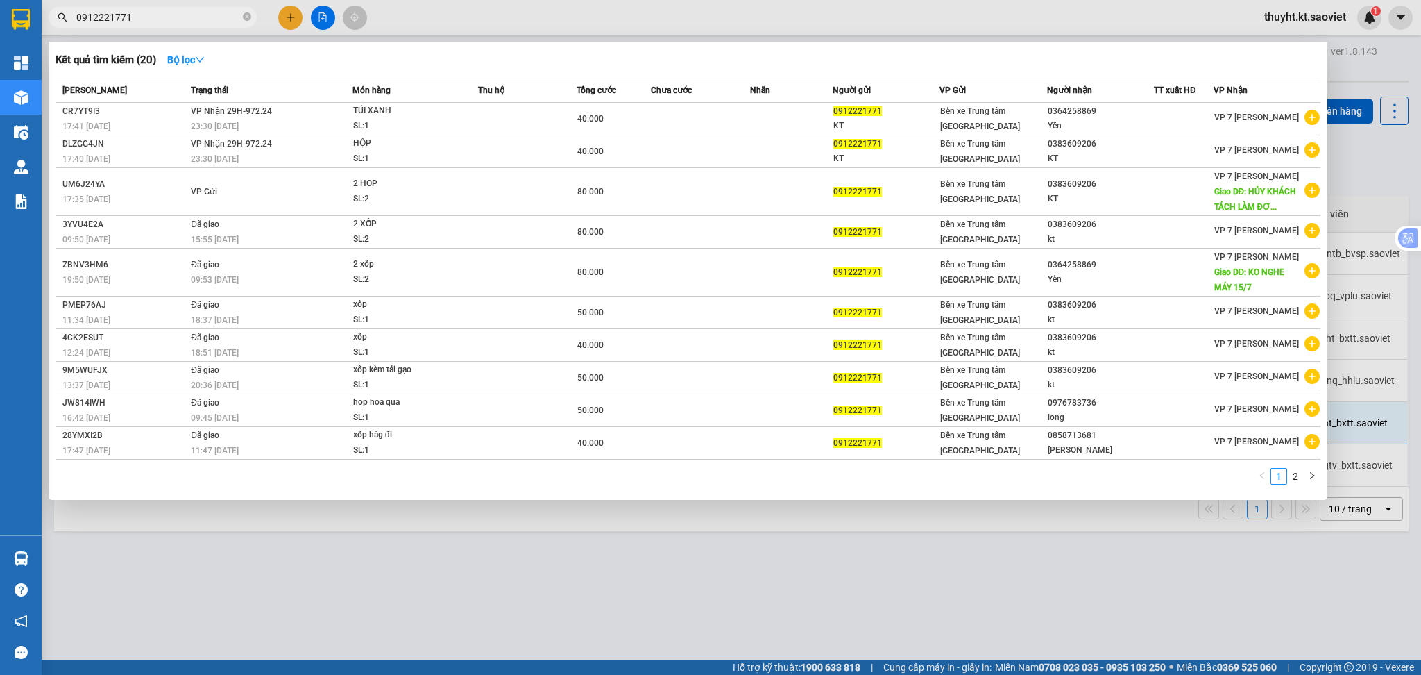
click at [281, 580] on div at bounding box center [710, 337] width 1421 height 675
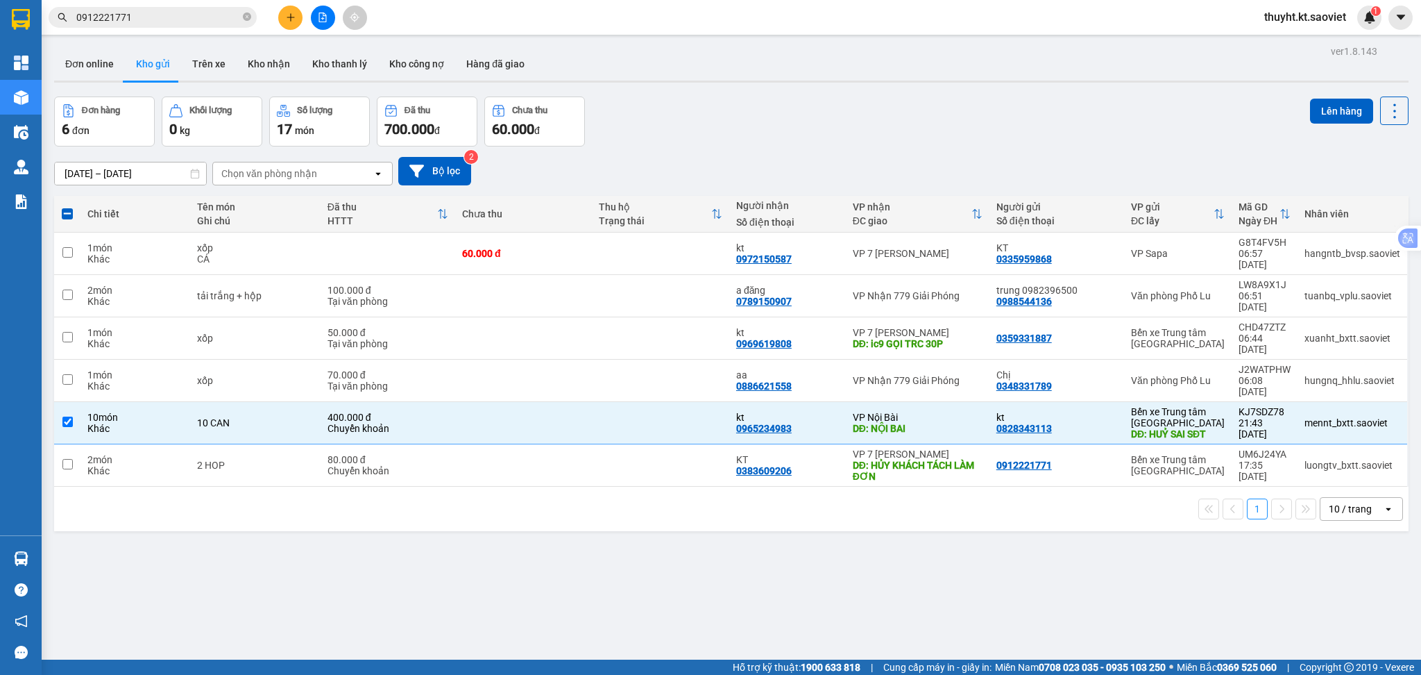
click at [1116, 503] on div "ver 1.8.143 Đơn online Kho gửi Trên xe Kho nhận Kho thanh lý Kho công nợ Hàng đ…" at bounding box center [732, 379] width 1366 height 675
click at [1380, 462] on icon at bounding box center [1383, 465] width 6 height 6
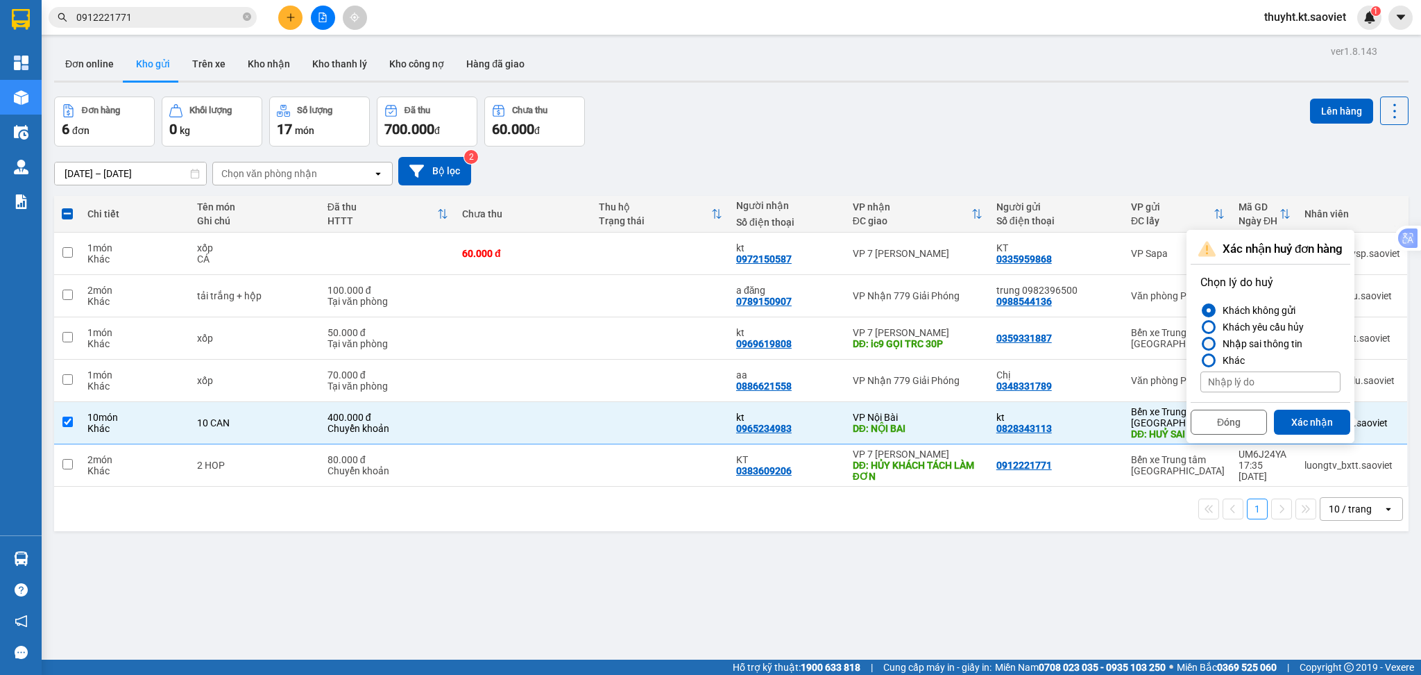
click at [1259, 337] on div "Nhập sai thông tin" at bounding box center [1259, 343] width 85 height 17
click at [1201, 344] on input "Nhập sai thông tin" at bounding box center [1201, 344] width 0 height 0
click at [1317, 419] on button "Xác nhận" at bounding box center [1312, 421] width 76 height 25
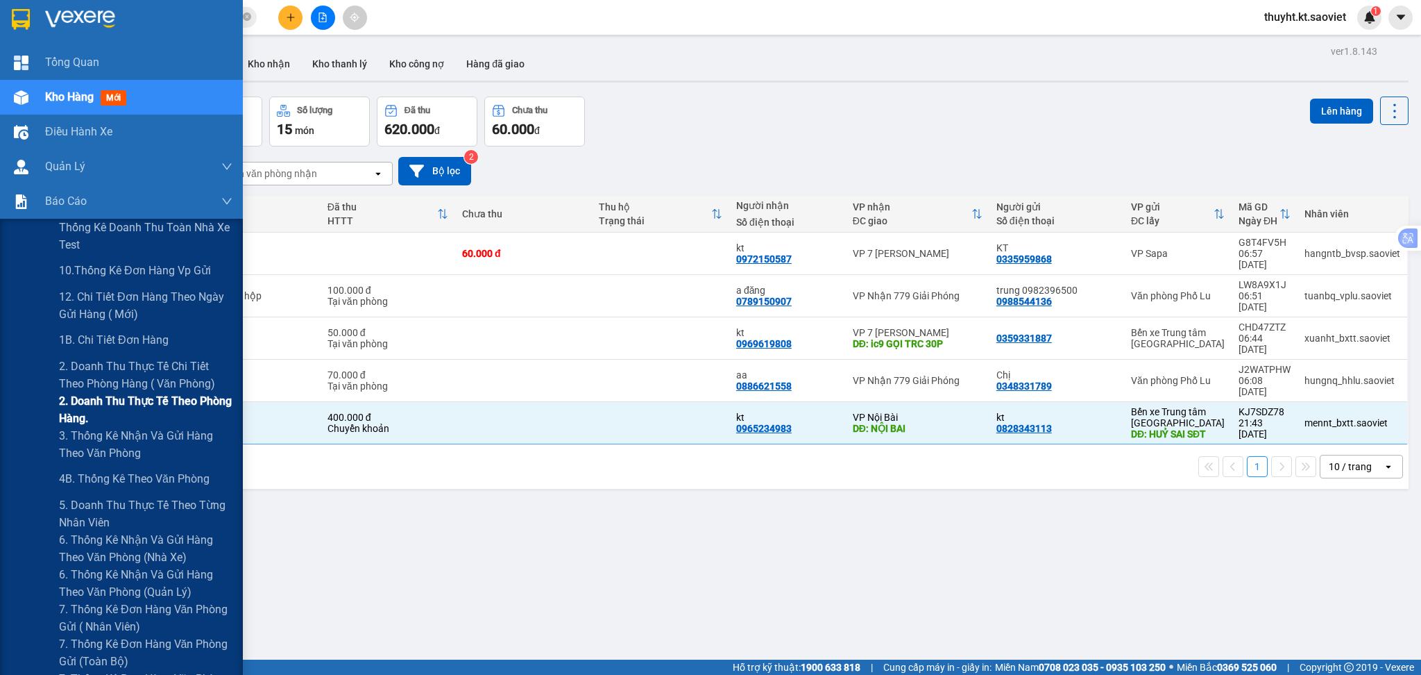
click at [145, 410] on span "2. Doanh thu thực tế theo phòng hàng." at bounding box center [146, 409] width 174 height 35
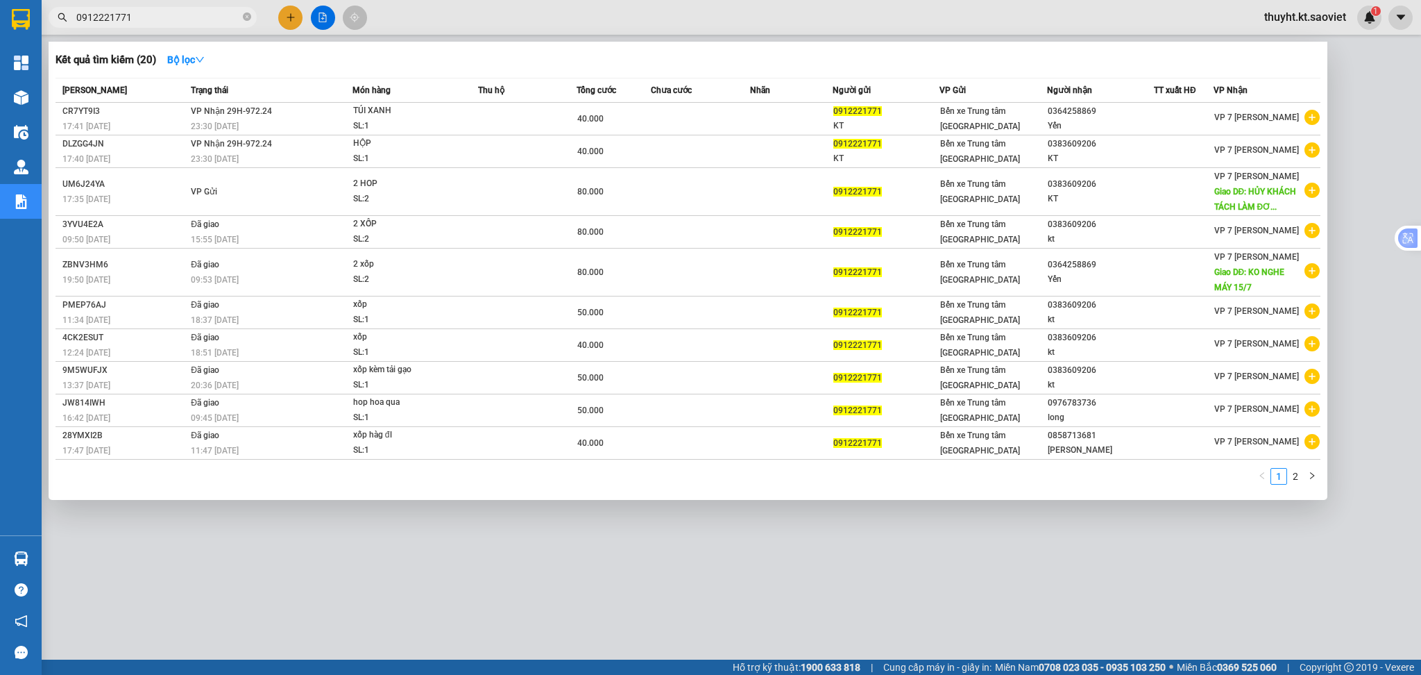
drag, startPoint x: 142, startPoint y: 19, endPoint x: 62, endPoint y: 19, distance: 79.8
click at [62, 19] on div "0912221771" at bounding box center [135, 17] width 271 height 21
paste input "KJ7SDZ78"
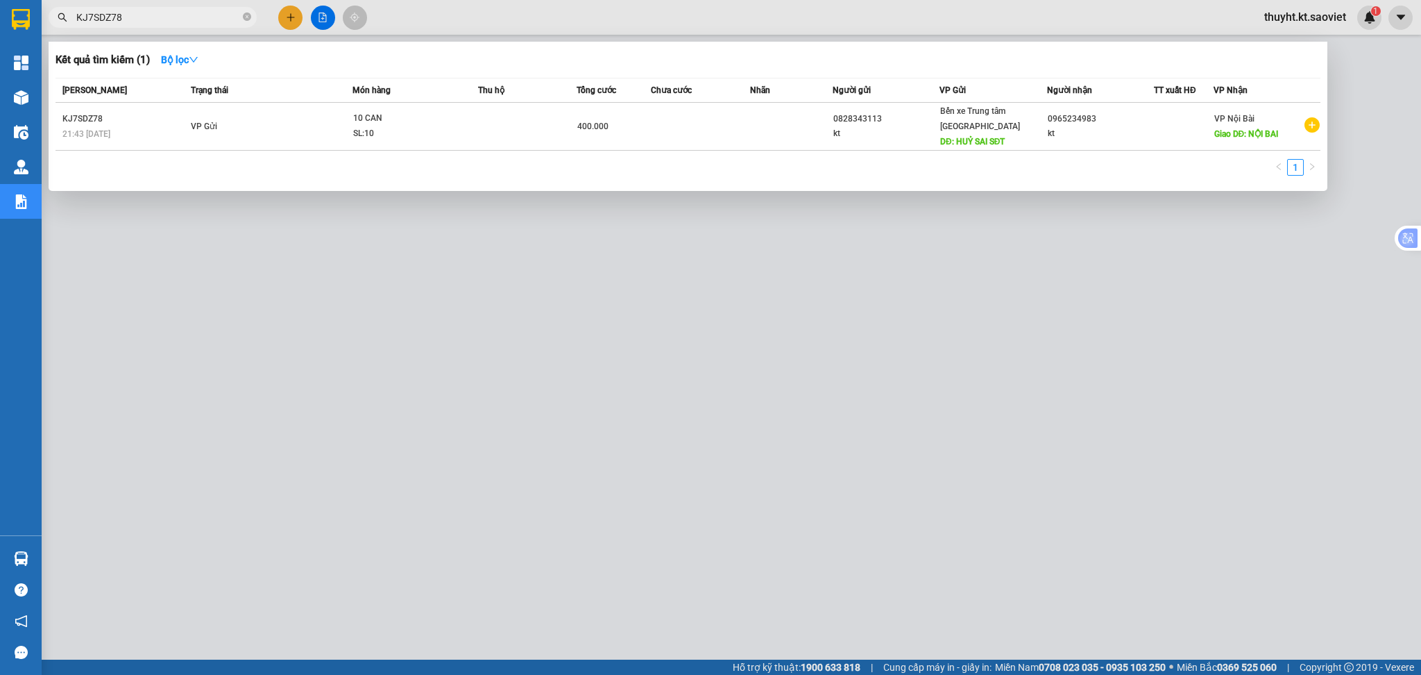
click at [507, 6] on div at bounding box center [710, 337] width 1421 height 675
drag, startPoint x: 162, startPoint y: 24, endPoint x: 70, endPoint y: 26, distance: 91.7
click at [70, 26] on span "KJ7SDZ78" at bounding box center [153, 17] width 208 height 21
paste input "HBZX8SAA"
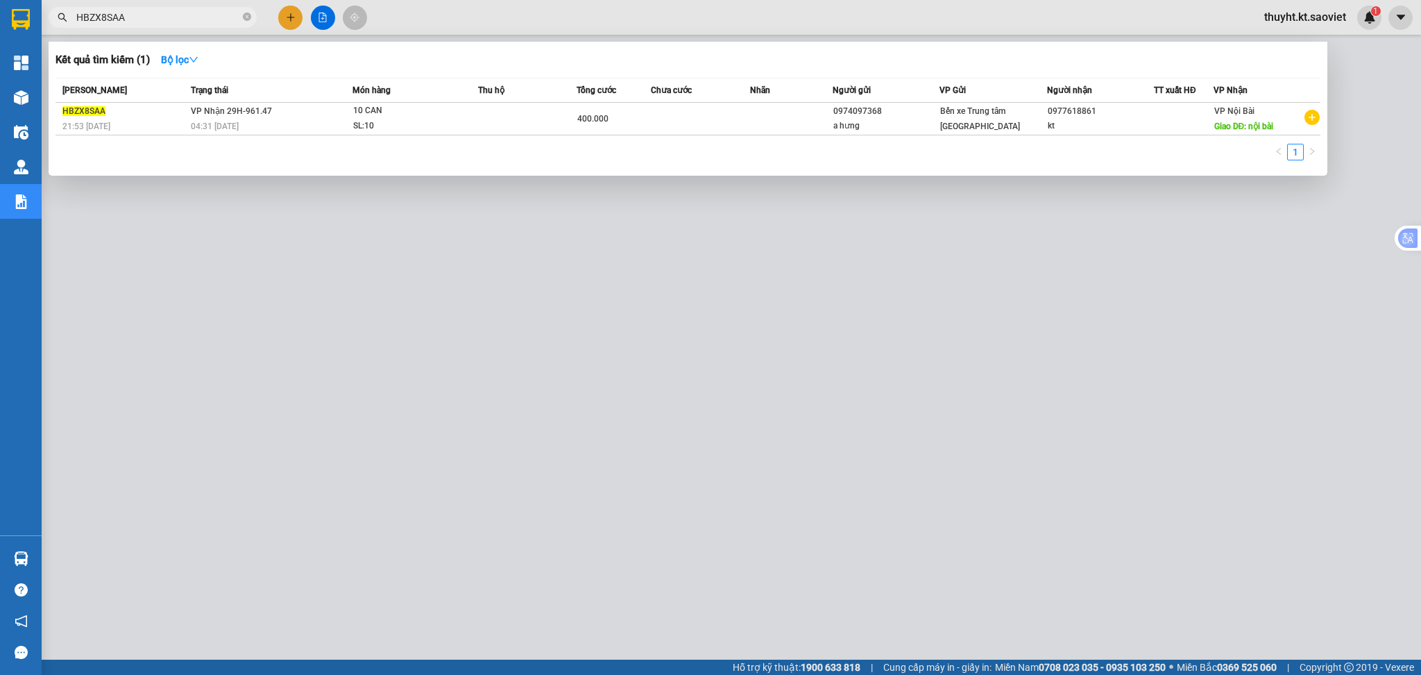
type input "HBZX8SAA"
click at [496, 16] on div at bounding box center [710, 337] width 1421 height 675
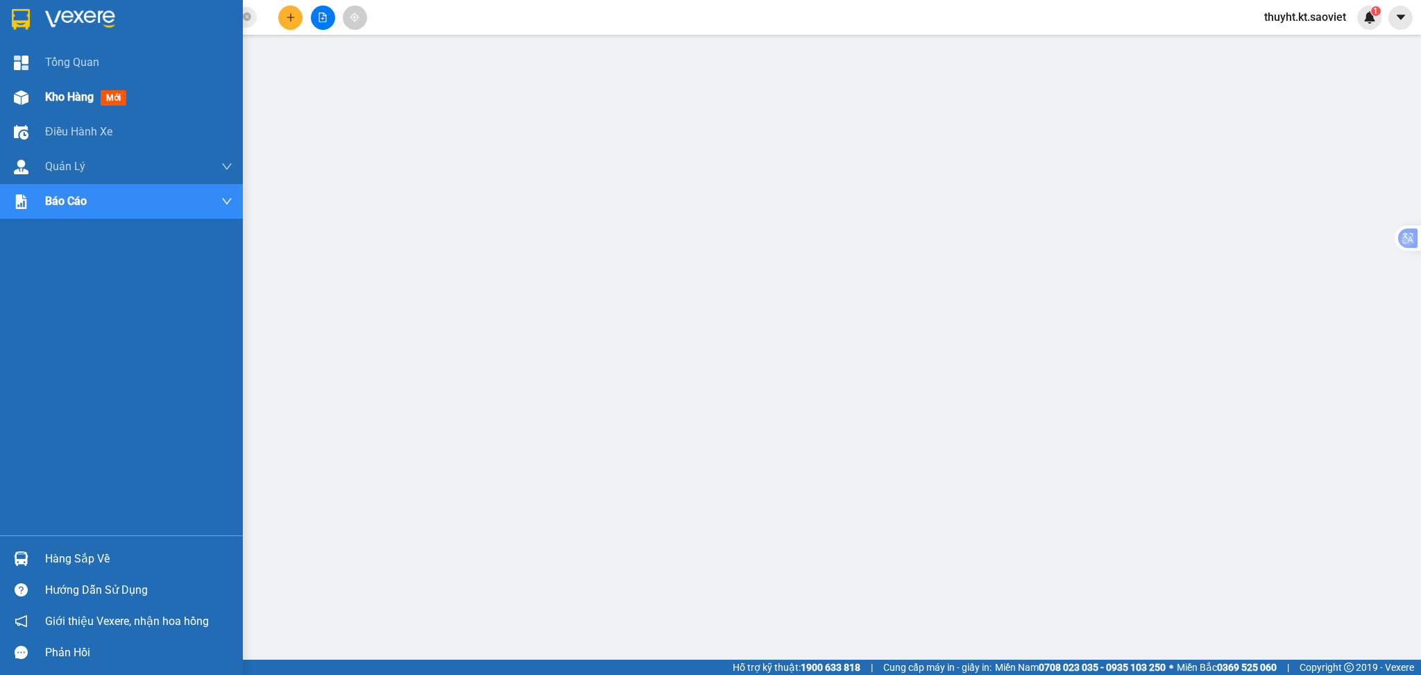
click at [42, 98] on div "Kho hàng mới" at bounding box center [121, 97] width 243 height 35
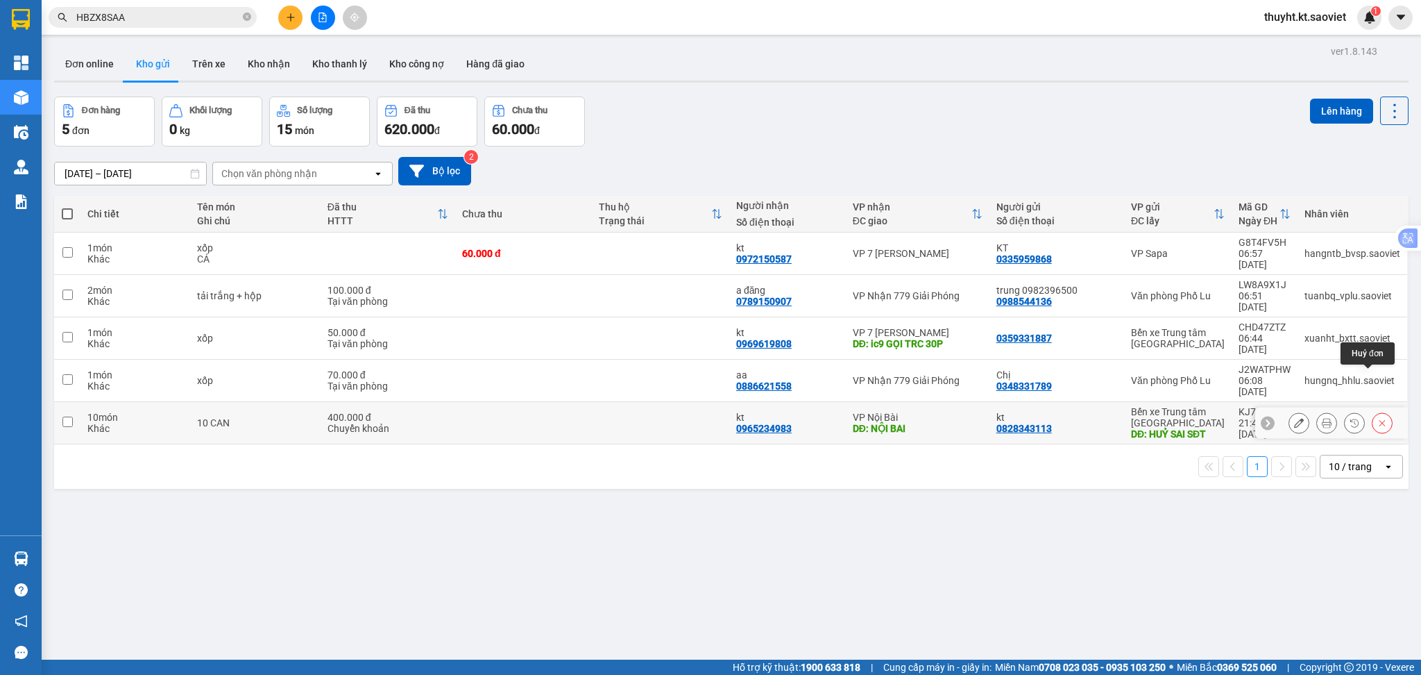
click at [1373, 411] on button at bounding box center [1382, 423] width 19 height 24
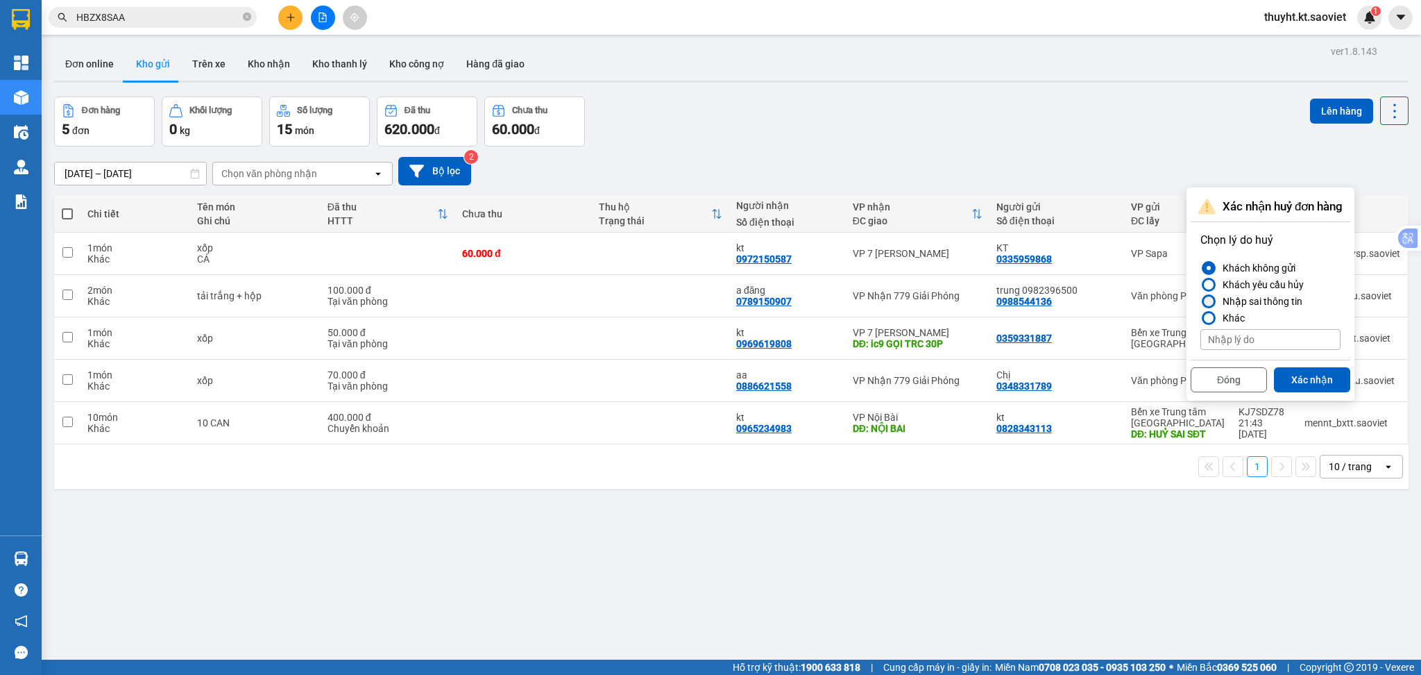
click at [1263, 300] on div "Nhập sai thông tin" at bounding box center [1259, 301] width 85 height 17
click at [1201, 301] on input "Nhập sai thông tin" at bounding box center [1201, 301] width 0 height 0
click at [1324, 377] on button "Xác nhận" at bounding box center [1312, 379] width 76 height 25
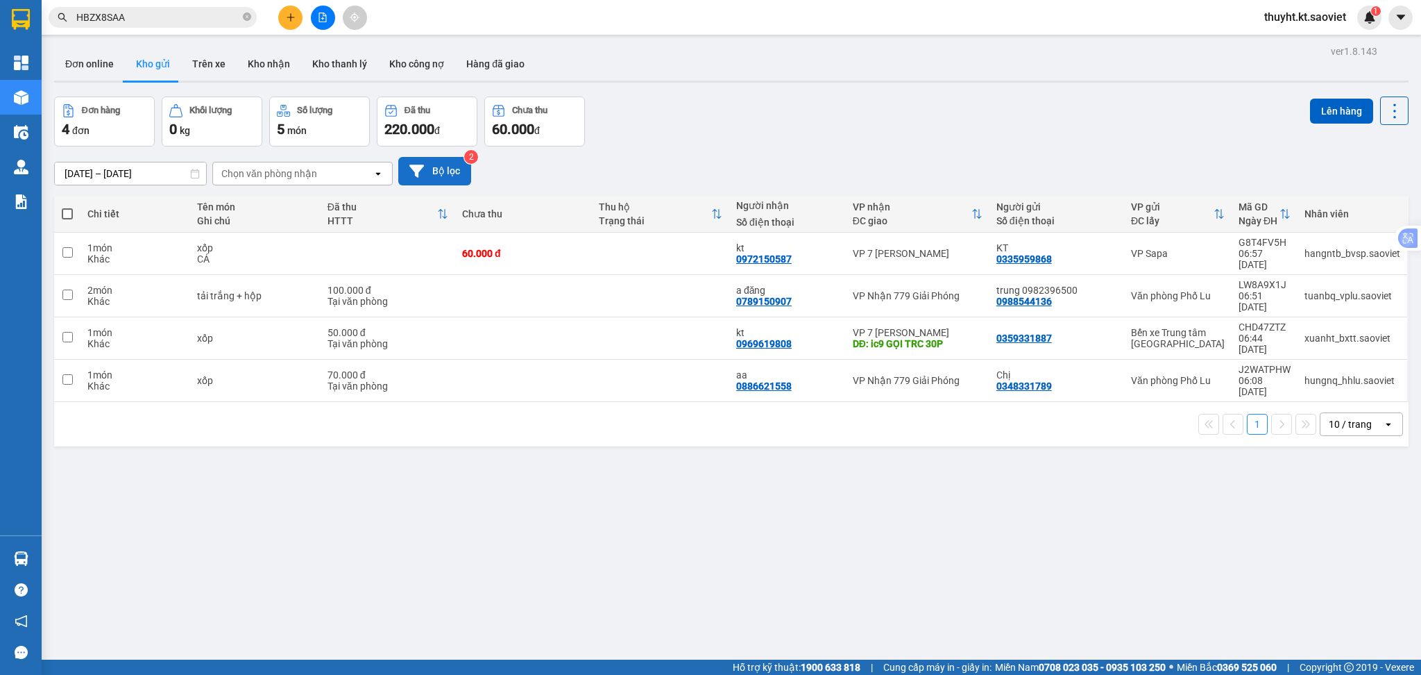
click at [448, 169] on button "Bộ lọc" at bounding box center [434, 171] width 73 height 28
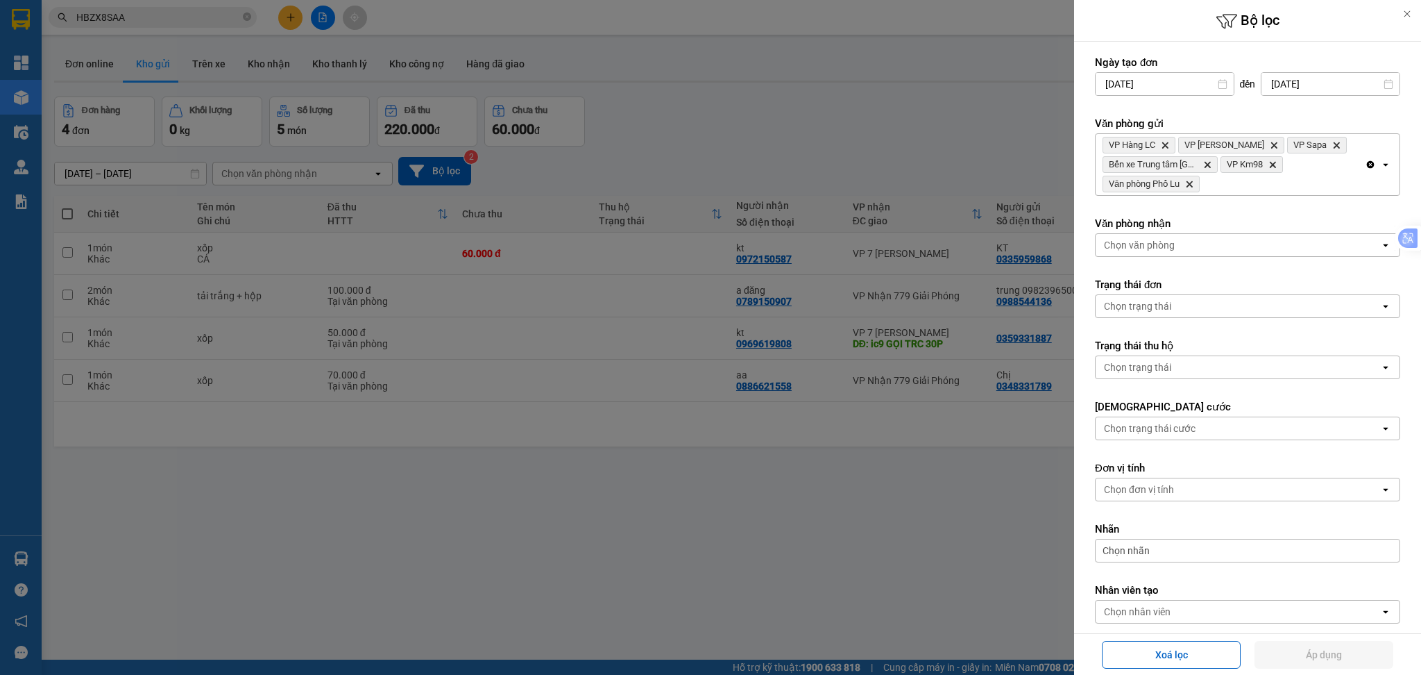
click at [1320, 187] on div "VP Hàng LC Delete VP Bảo Hà Delete VP Sapa Delete Bến xe Trung tâm Lào Cai Dele…" at bounding box center [1230, 164] width 269 height 61
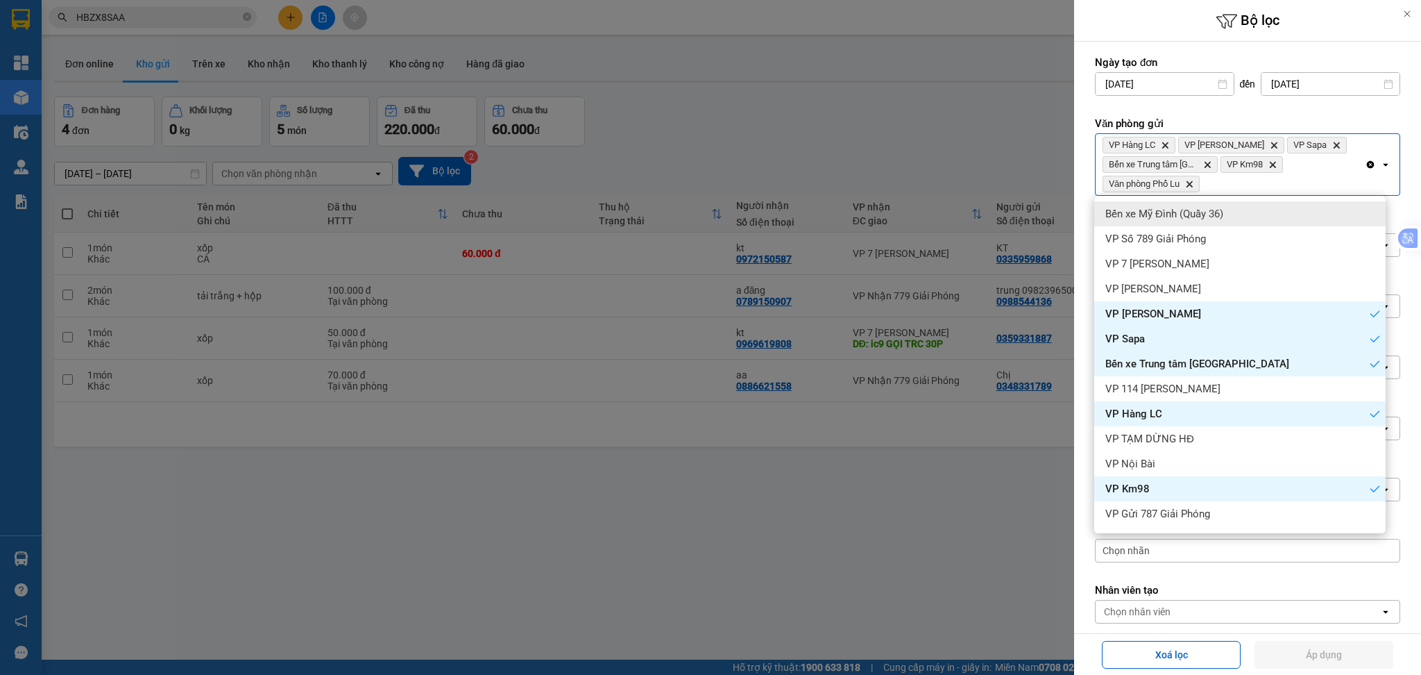
click at [1274, 212] on div "Bến xe Mỹ Đình (Quầy 36)" at bounding box center [1239, 213] width 291 height 25
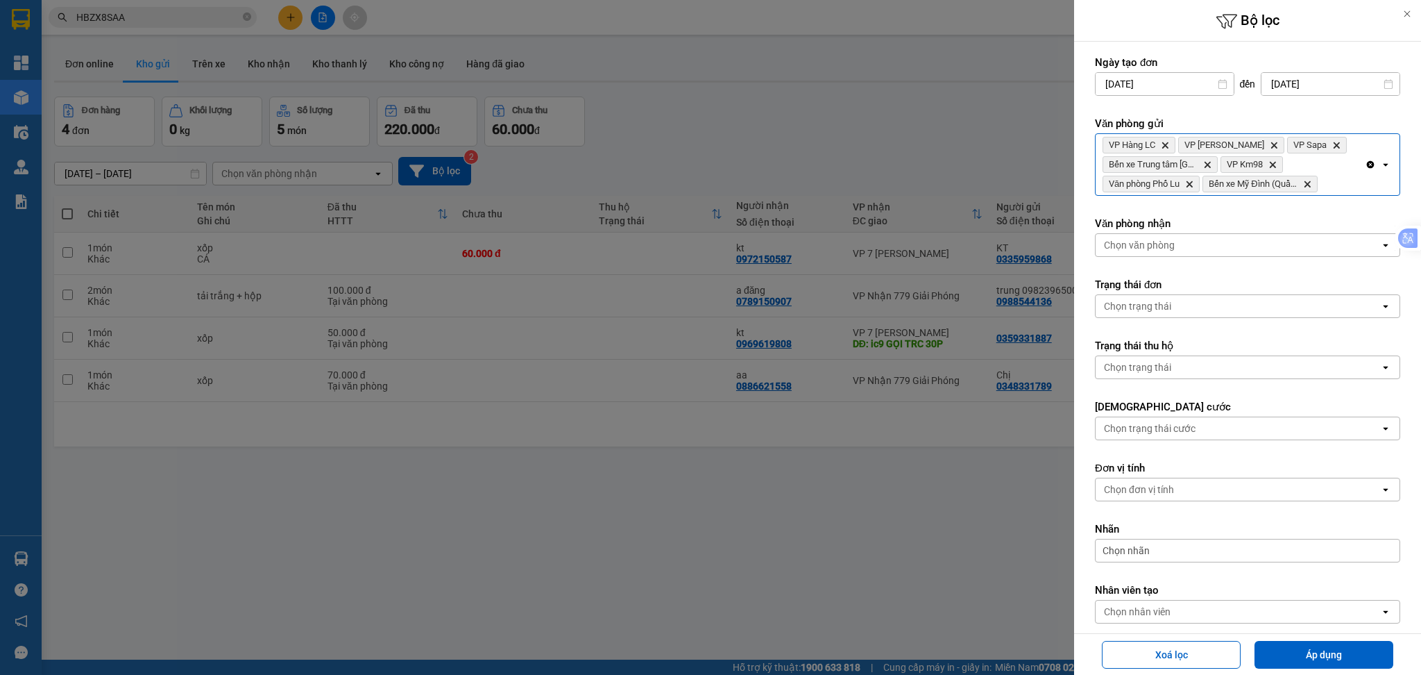
click at [1365, 164] on icon "Clear all" at bounding box center [1370, 164] width 11 height 11
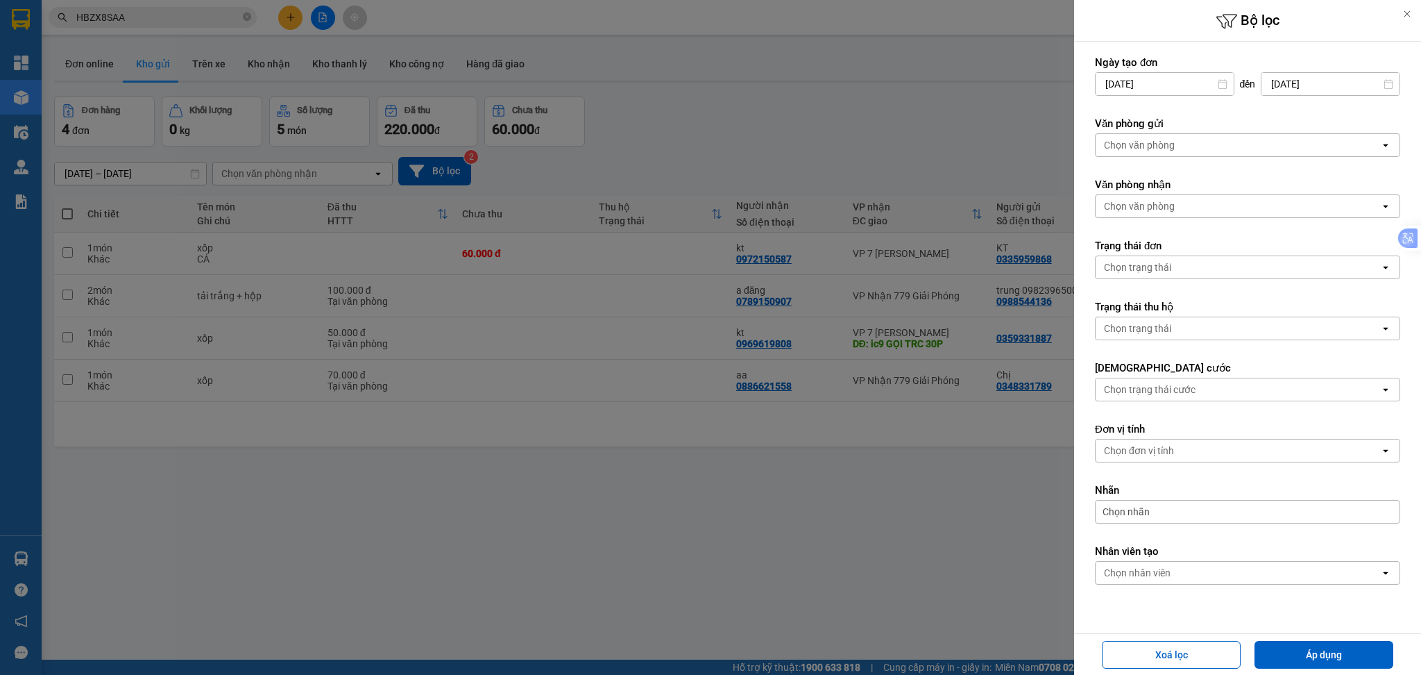
click at [743, 105] on div at bounding box center [710, 337] width 1421 height 675
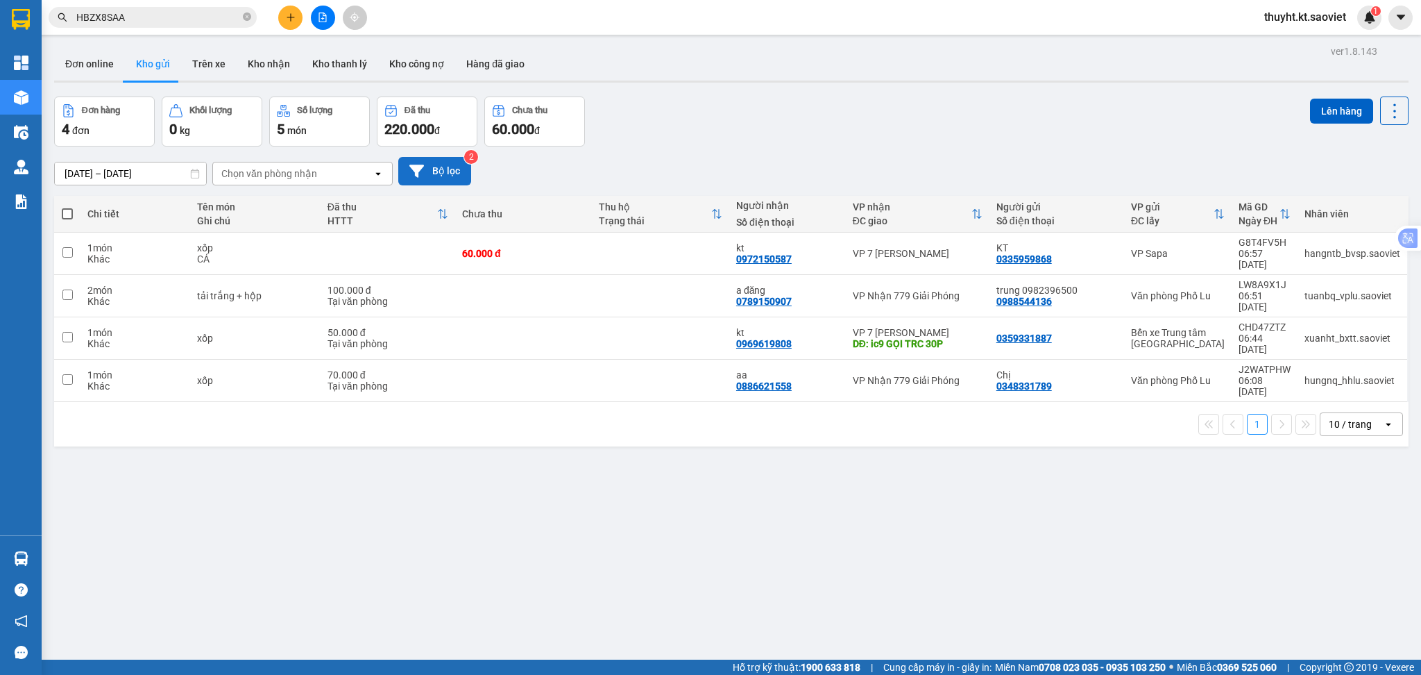
click at [435, 168] on button "Bộ lọc" at bounding box center [434, 171] width 73 height 28
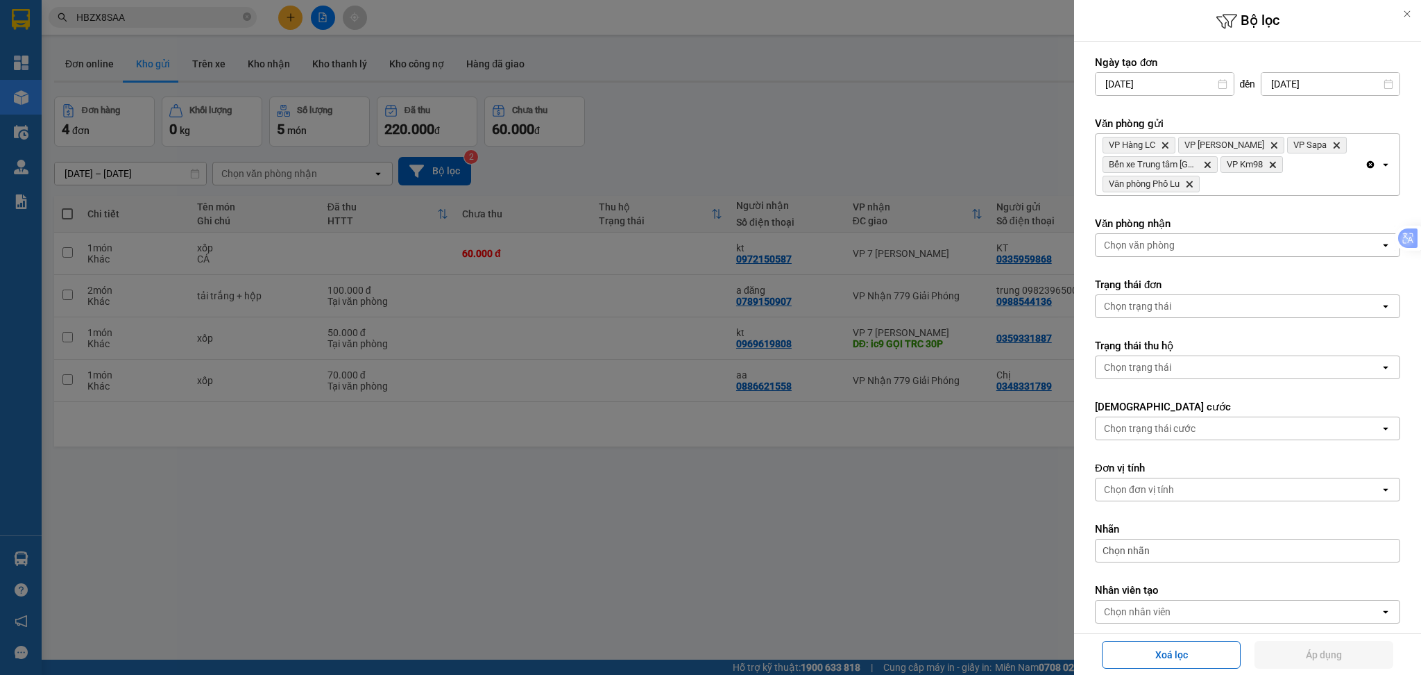
click at [1281, 185] on div "VP Hàng LC Delete VP Bảo Hà Delete VP Sapa Delete Bến xe Trung tâm Lào Cai Dele…" at bounding box center [1230, 164] width 269 height 61
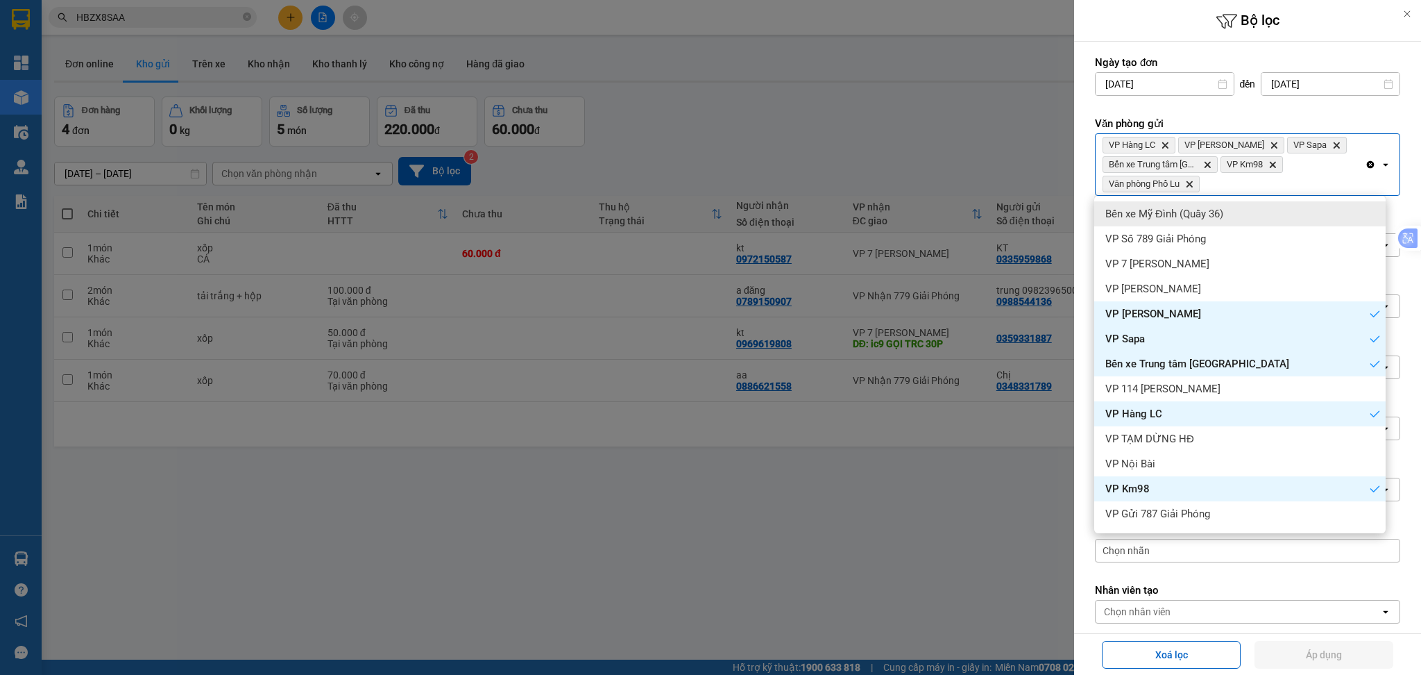
click at [1282, 210] on div "Bến xe Mỹ Đình (Quầy 36)" at bounding box center [1239, 213] width 291 height 25
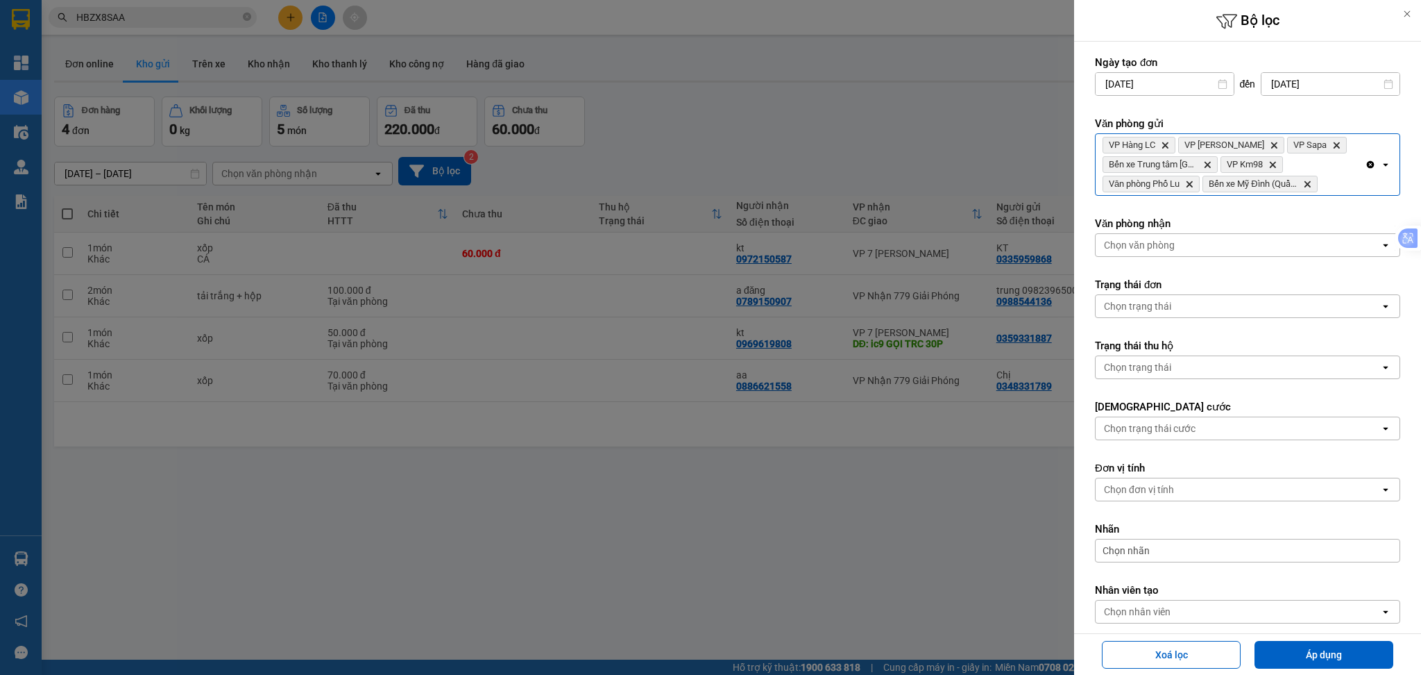
click at [1338, 183] on div "VP Hàng LC Delete VP Bảo Hà Delete VP Sapa Delete Bến xe Trung tâm Lào Cai Dele…" at bounding box center [1230, 164] width 269 height 61
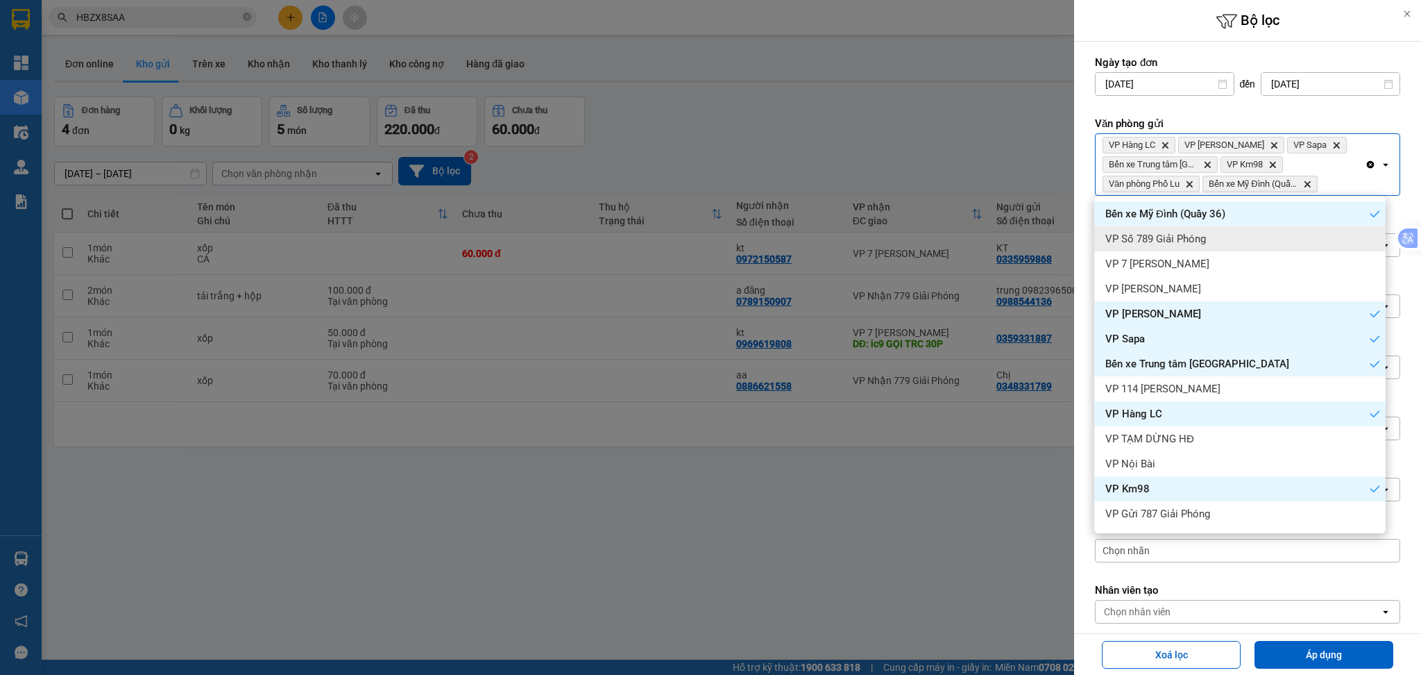
click at [1317, 226] on div "VP Số 789 Giải Phóng" at bounding box center [1239, 238] width 291 height 25
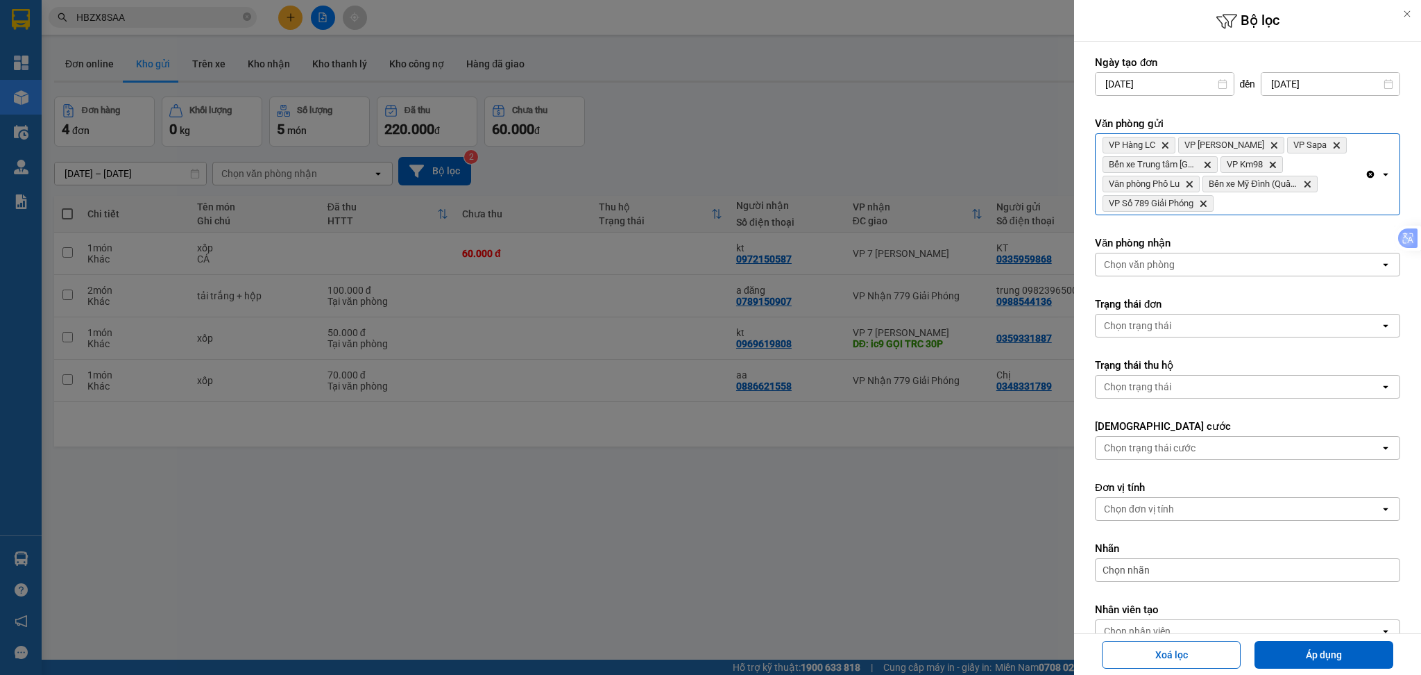
click at [1321, 205] on div "VP Hàng LC Delete VP Bảo Hà Delete VP Sapa Delete Bến xe Trung tâm Lào Cai Dele…" at bounding box center [1230, 174] width 269 height 81
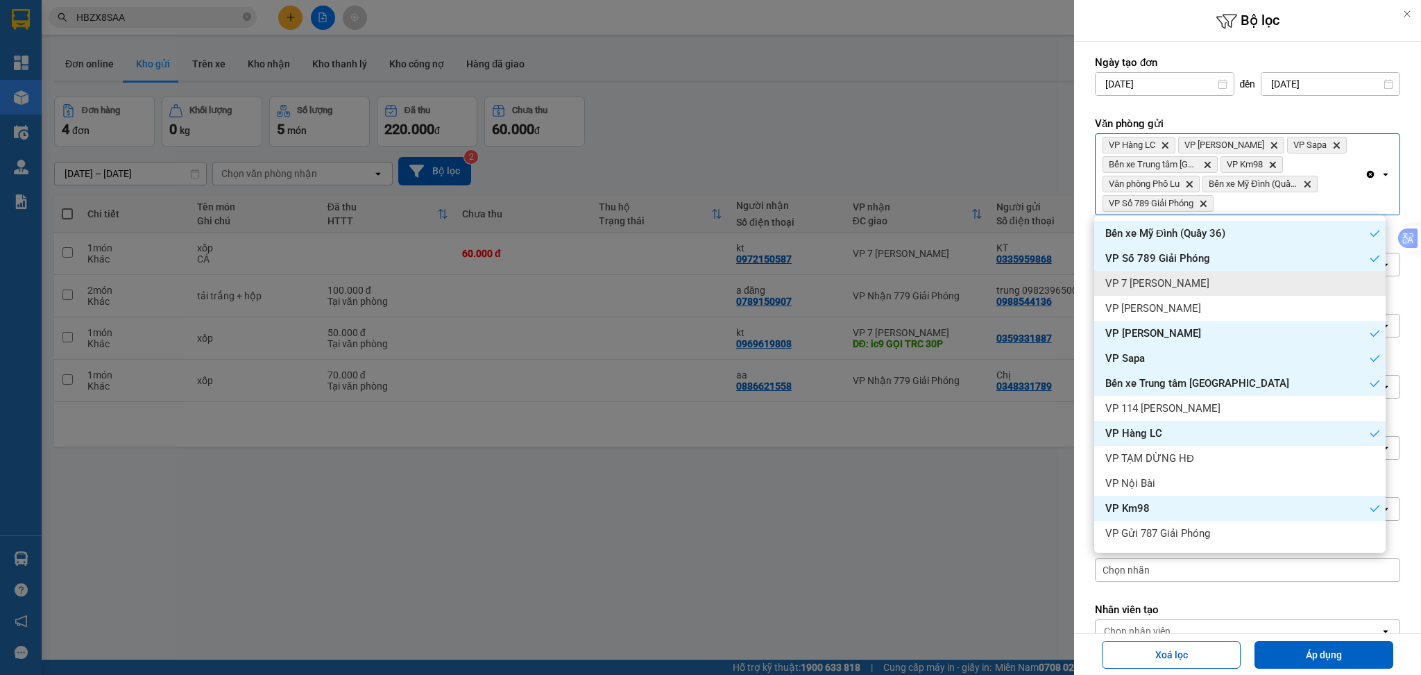
click at [1274, 282] on div "VP 7 [PERSON_NAME]" at bounding box center [1239, 283] width 291 height 25
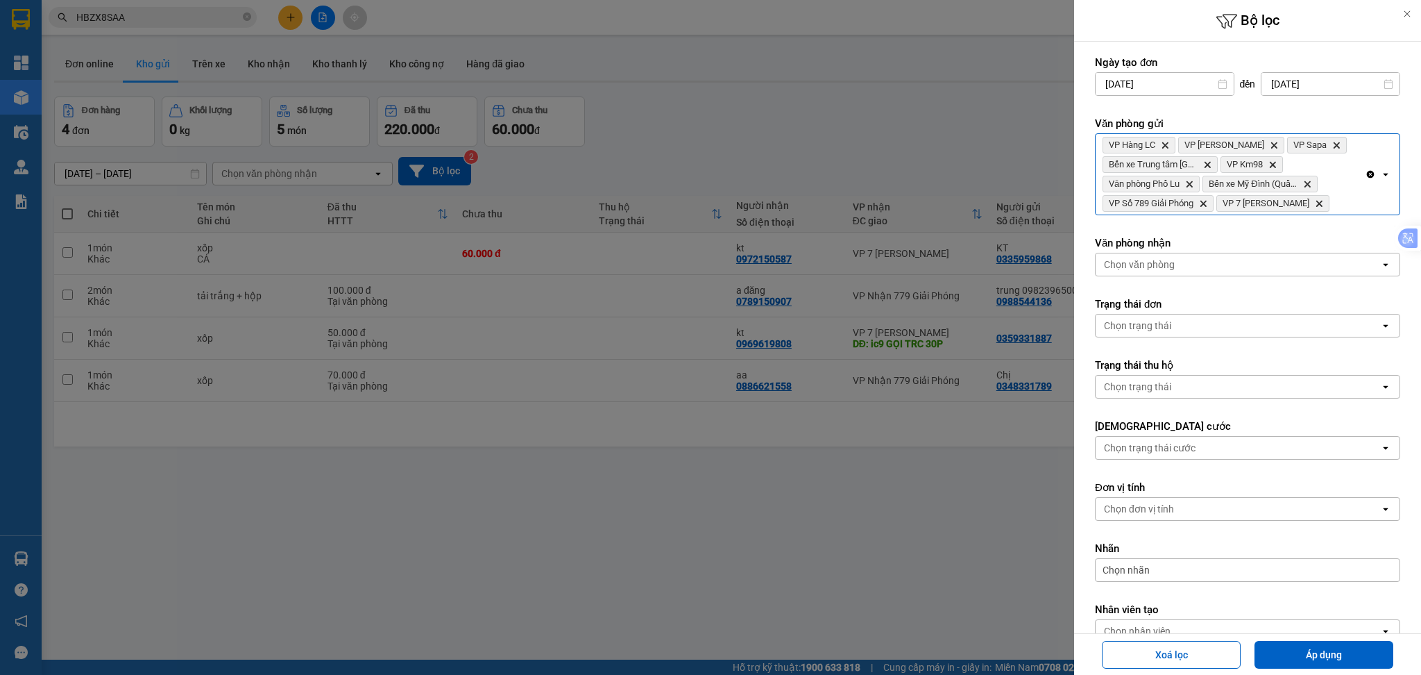
click at [1365, 201] on div "Clear all open" at bounding box center [1382, 174] width 35 height 81
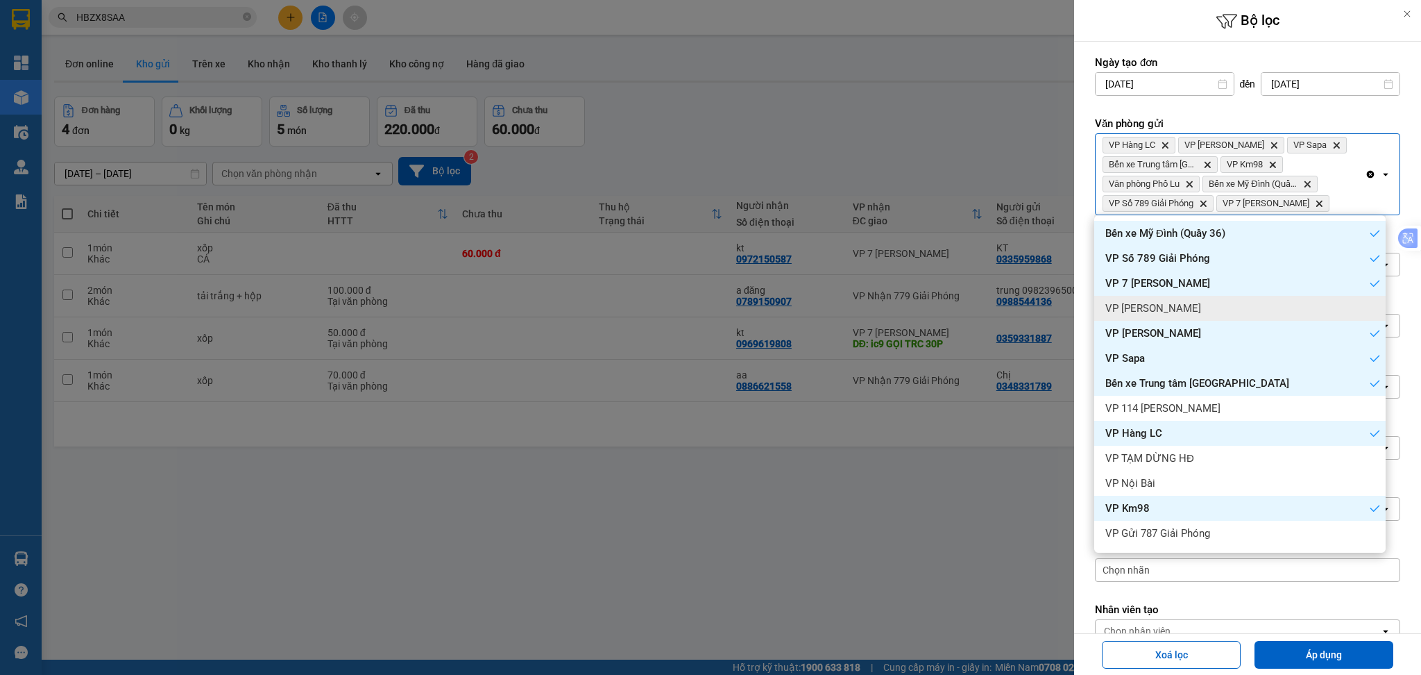
click at [1267, 304] on div "VP [PERSON_NAME]" at bounding box center [1239, 308] width 291 height 25
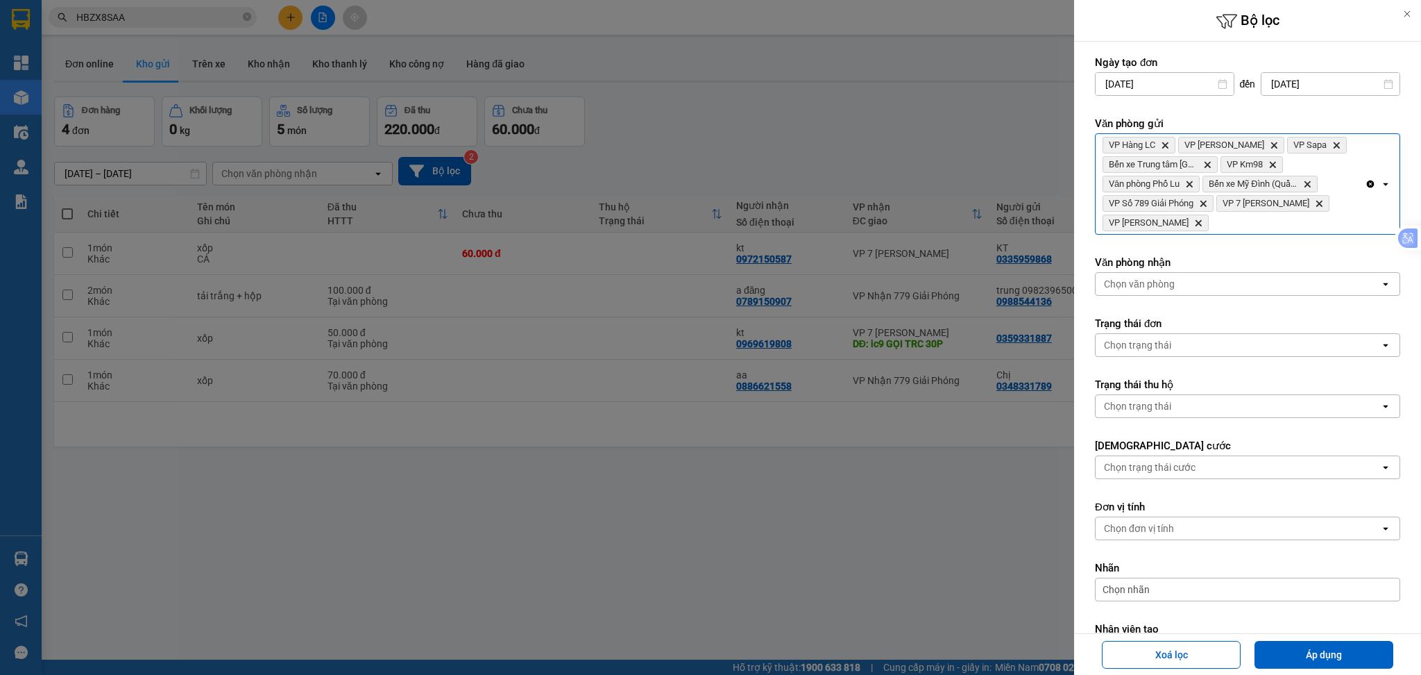
click at [1299, 225] on div "VP Hàng LC Delete VP [PERSON_NAME] Delete VP Sapa Delete Bến xe Trung tâm Lào C…" at bounding box center [1230, 184] width 269 height 100
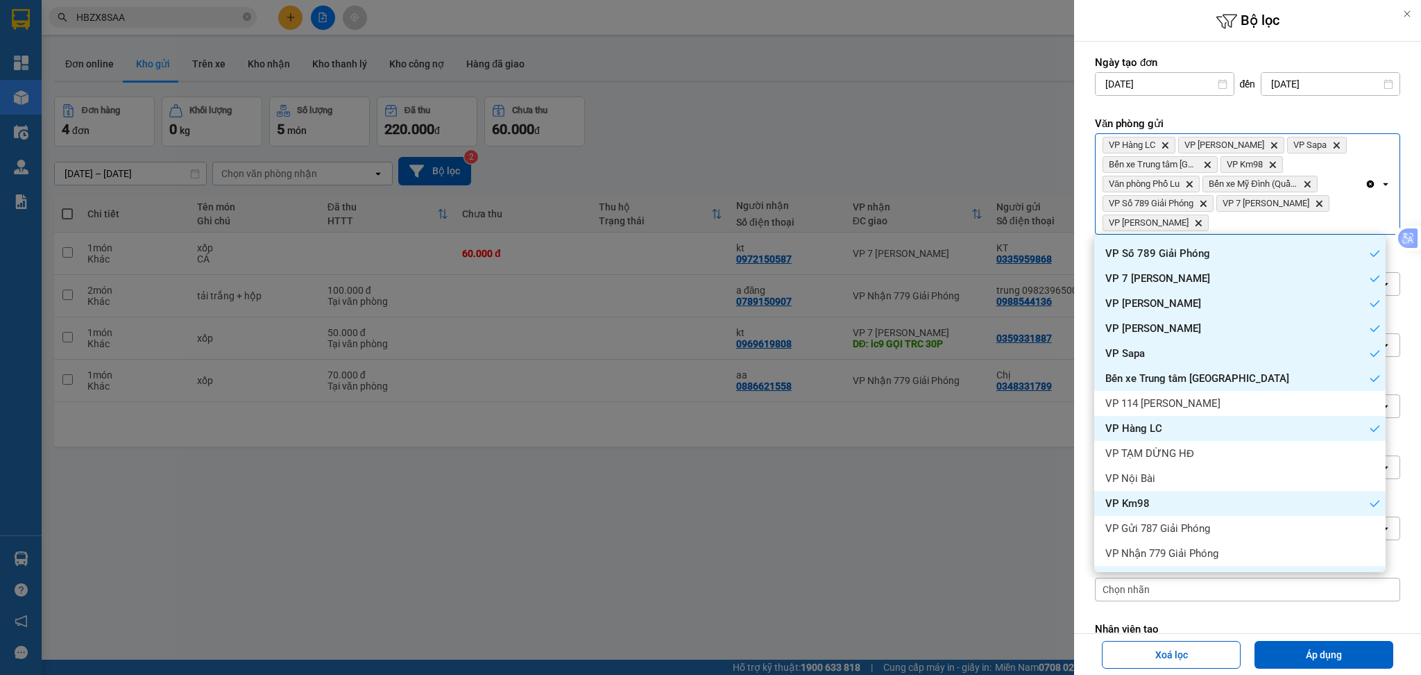
scroll to position [48, 0]
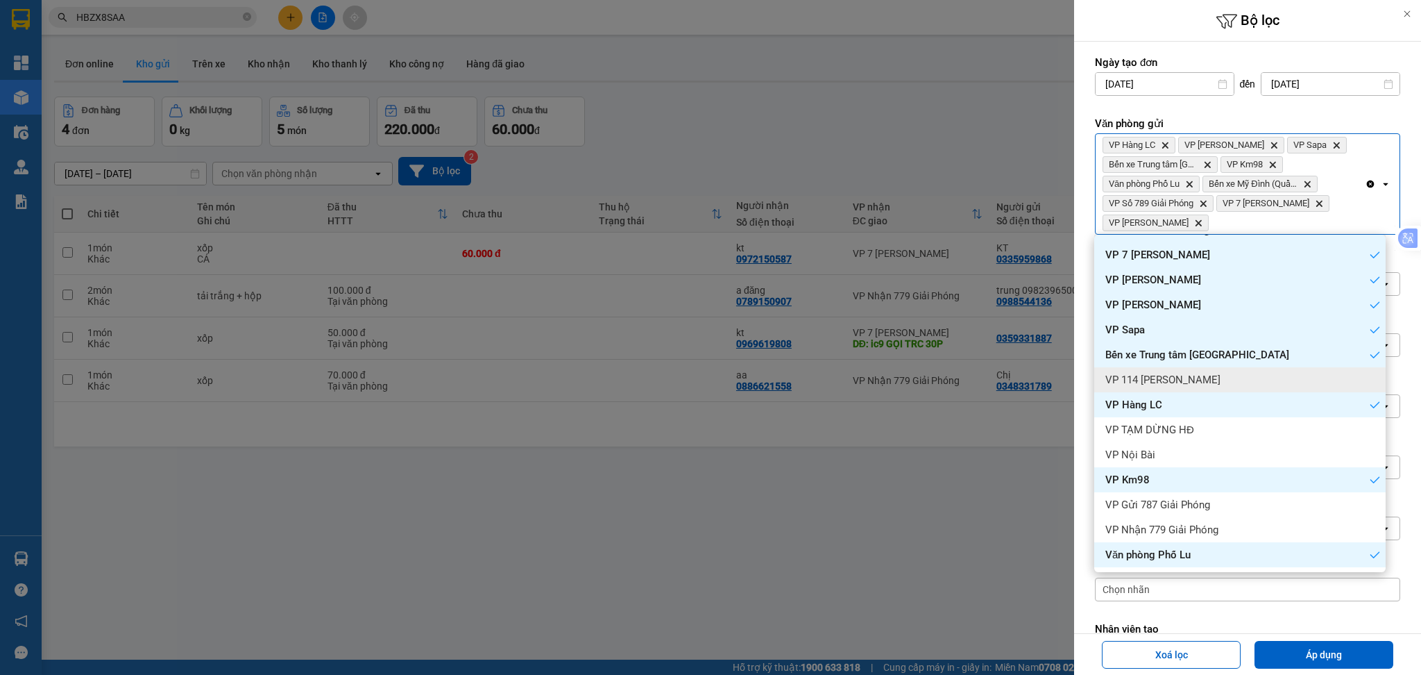
click at [1287, 371] on ul "Bến xe [PERSON_NAME] (Quầy 36) VP Số 789 Giải Phóng VP 7 [PERSON_NAME] VP [PERS…" at bounding box center [1239, 403] width 291 height 337
click at [1287, 371] on div "VP 114 [PERSON_NAME]" at bounding box center [1239, 379] width 291 height 25
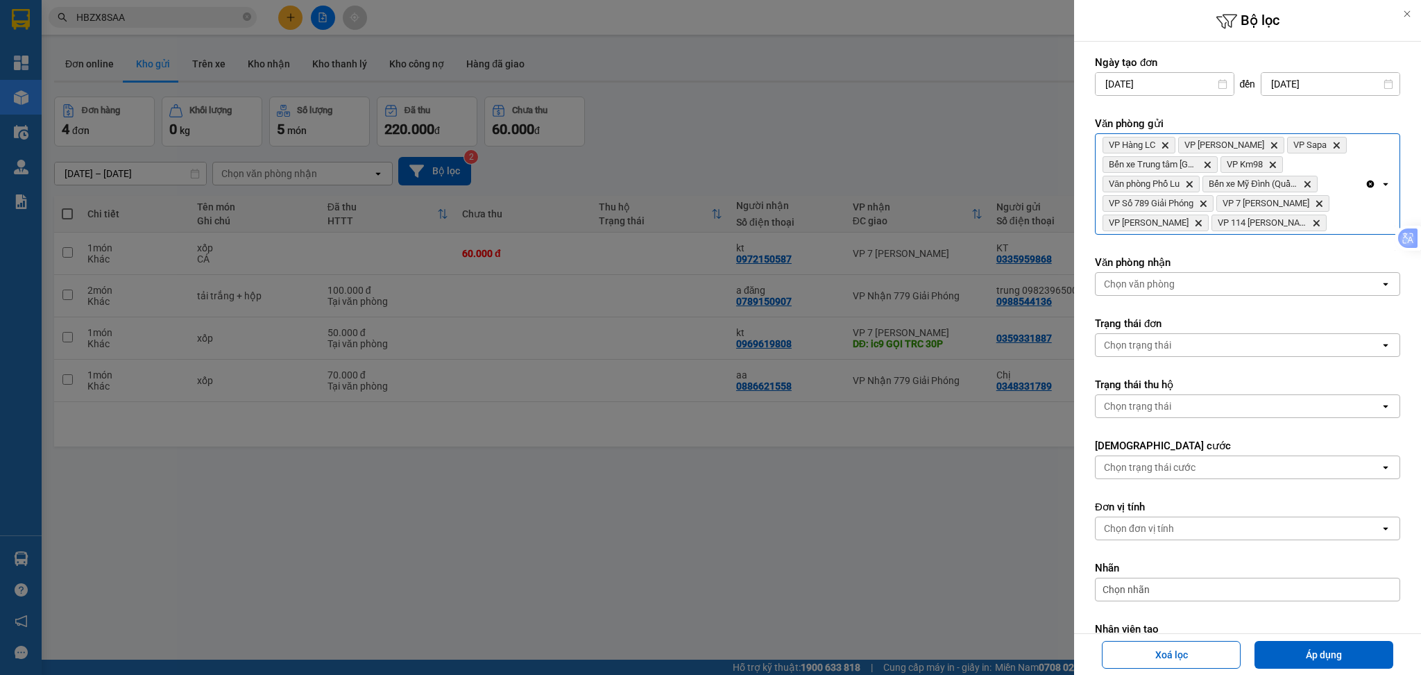
click at [1330, 226] on div "VP Hàng LC Delete VP [PERSON_NAME] Delete VP Sapa Delete Bến xe Trung tâm Lào C…" at bounding box center [1230, 184] width 269 height 100
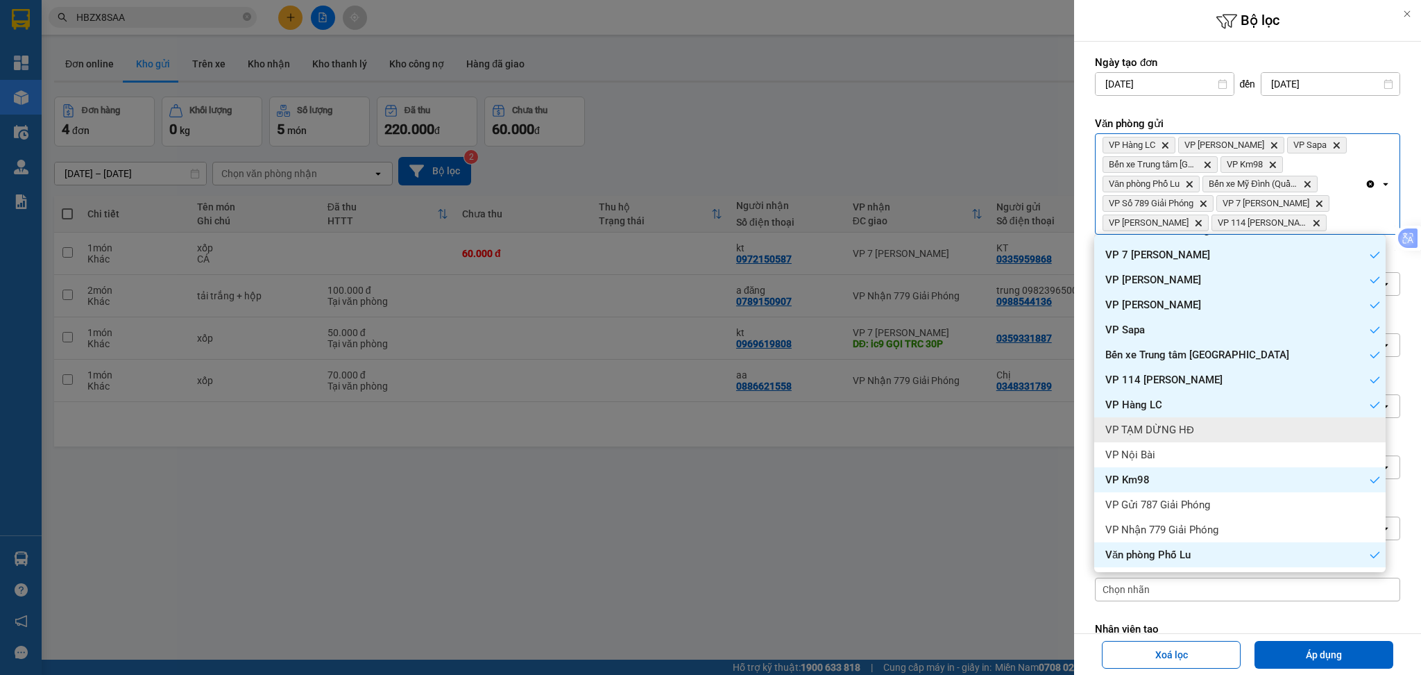
click at [1290, 422] on div "VP TẠM DỪNG HĐ" at bounding box center [1239, 429] width 291 height 25
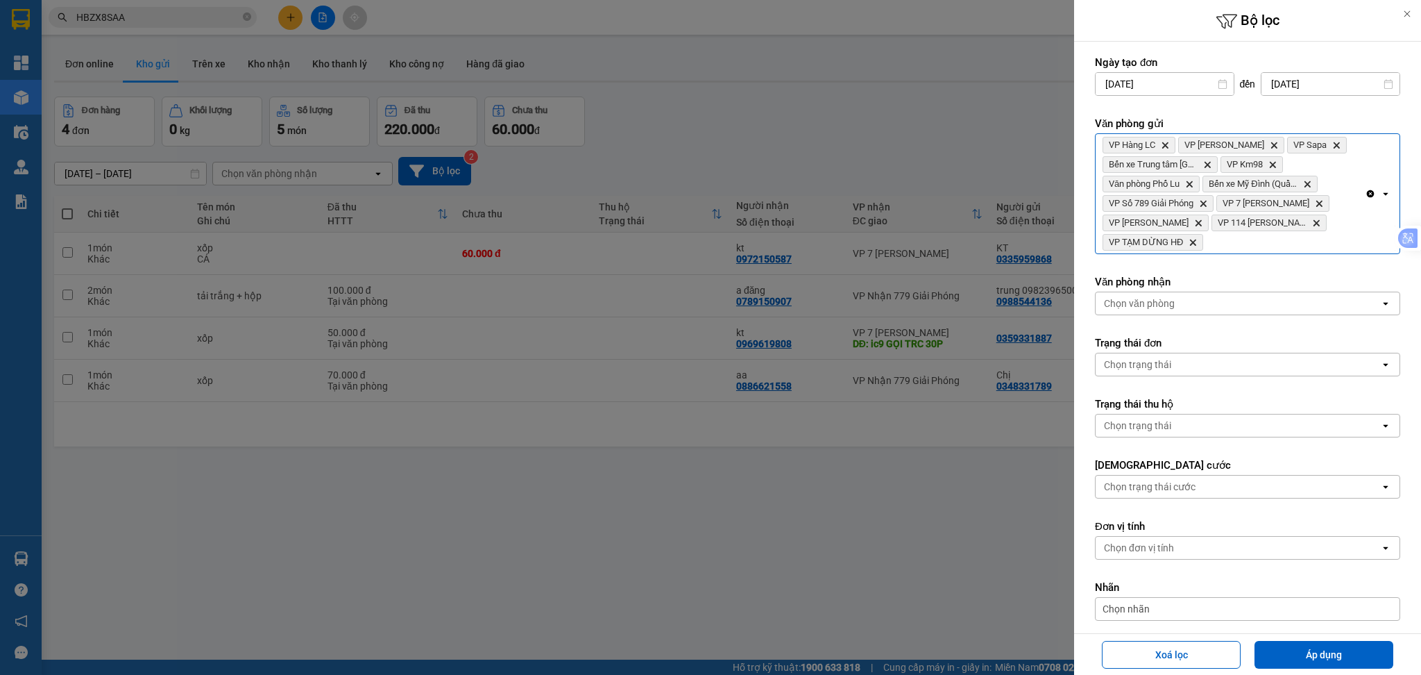
click at [1329, 237] on div "VP Hàng LC Delete VP [PERSON_NAME] Delete VP Sapa Delete Bến xe Trung tâm Lào C…" at bounding box center [1230, 193] width 269 height 119
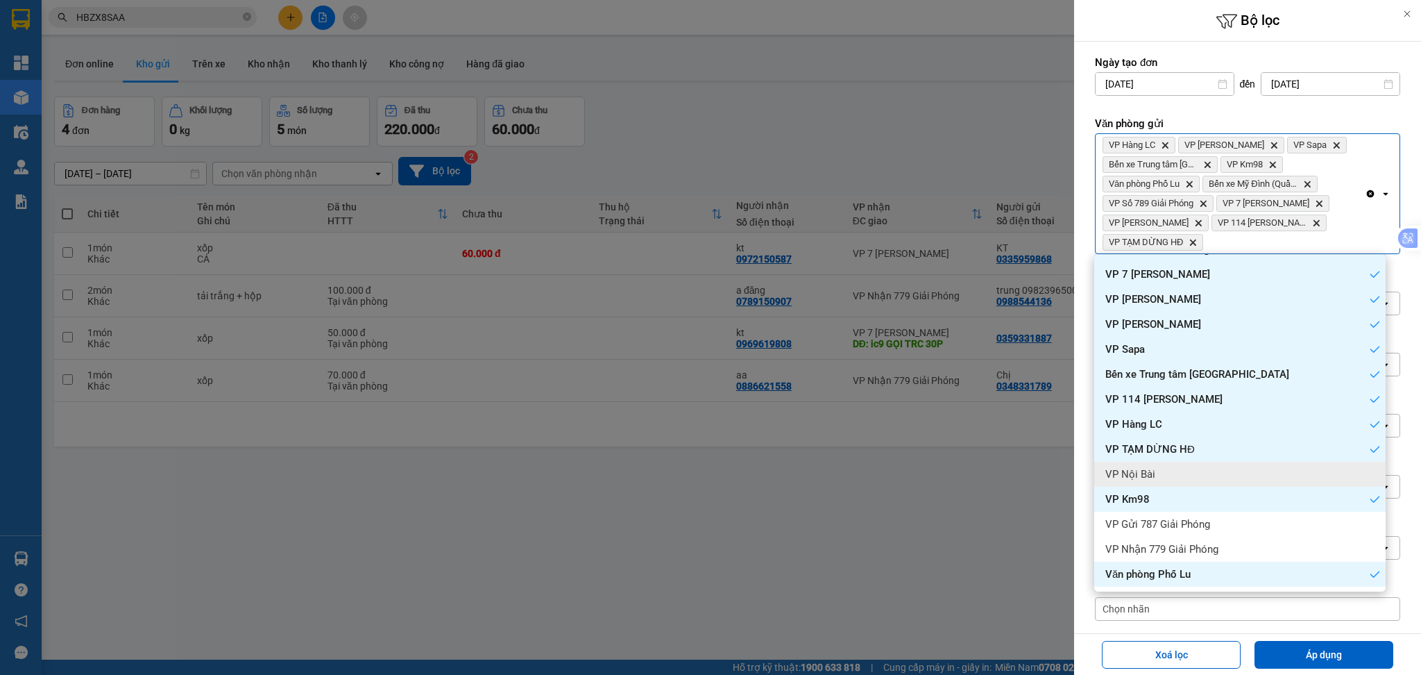
click at [1250, 476] on div "VP Nội Bài" at bounding box center [1239, 474] width 291 height 25
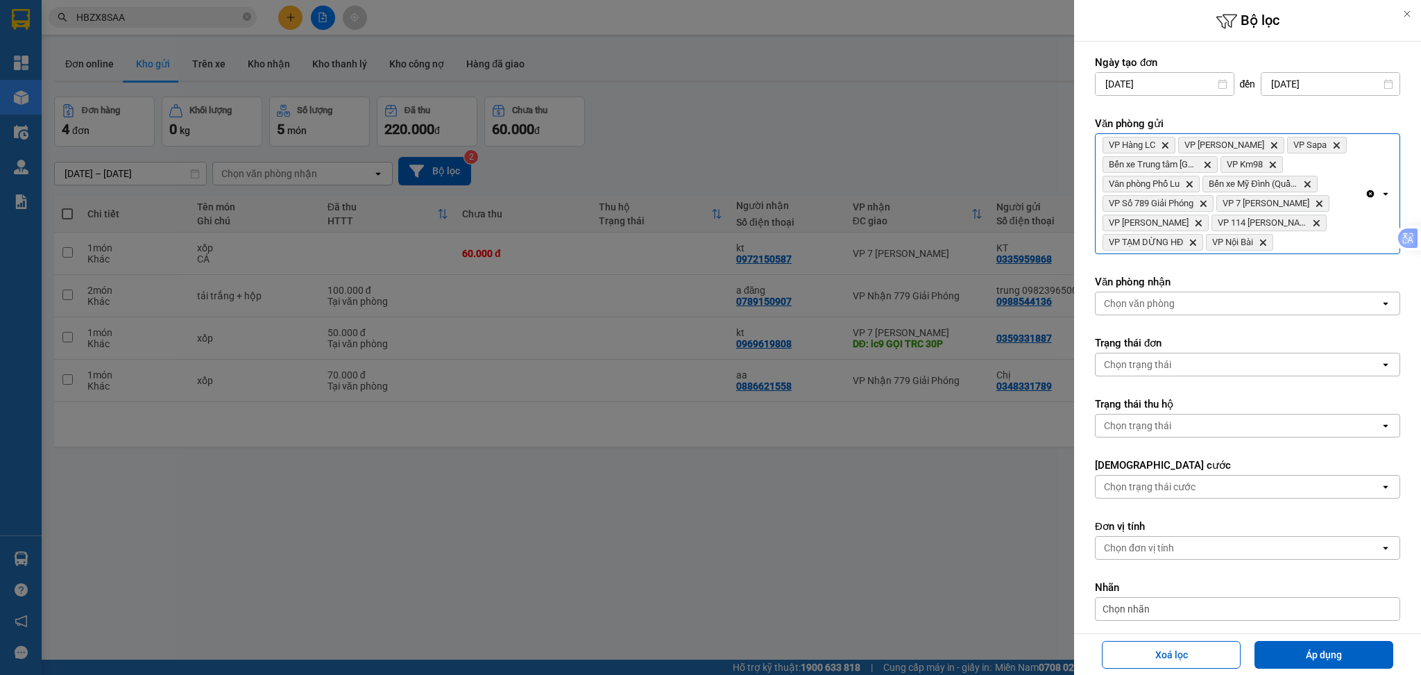
click at [1347, 235] on div "VP Hàng LC Delete VP [PERSON_NAME] Delete VP Sapa Delete Bến xe Trung tâm Lào C…" at bounding box center [1230, 193] width 269 height 119
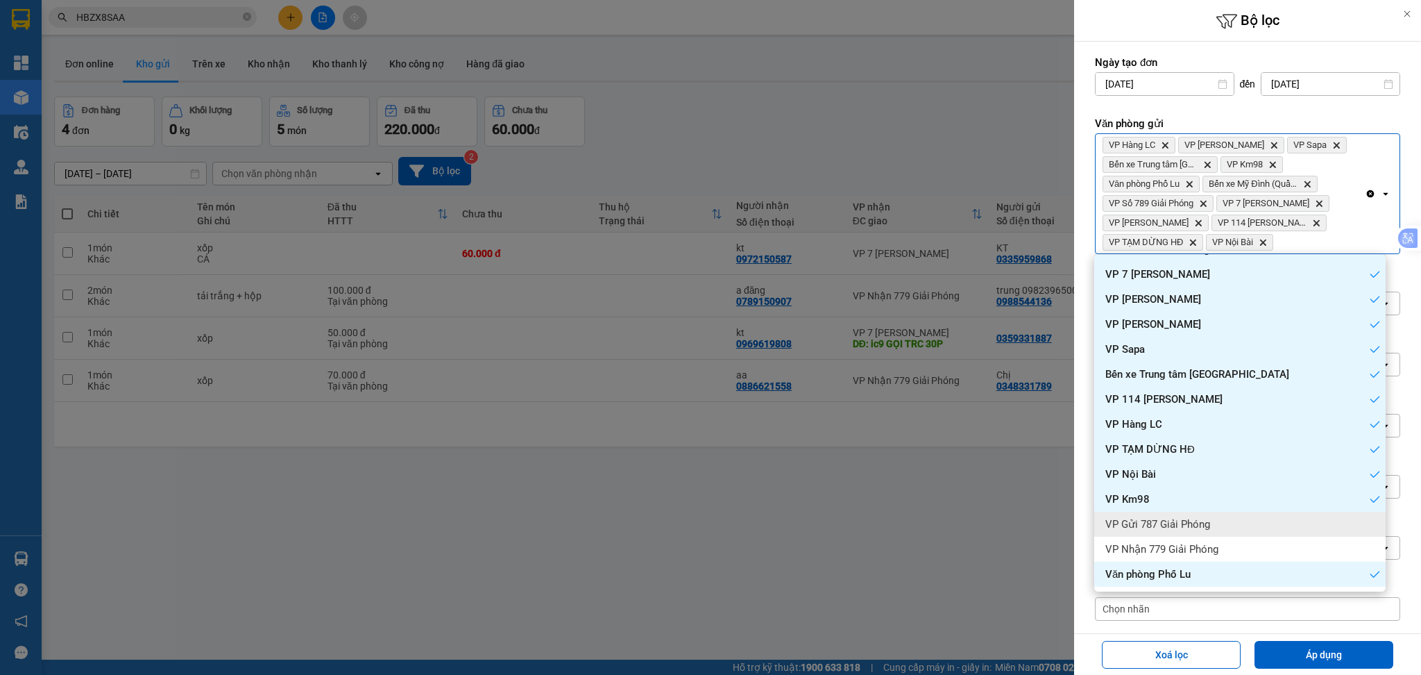
click at [1251, 516] on div "VP Gửi 787 Giải Phóng" at bounding box center [1239, 523] width 291 height 25
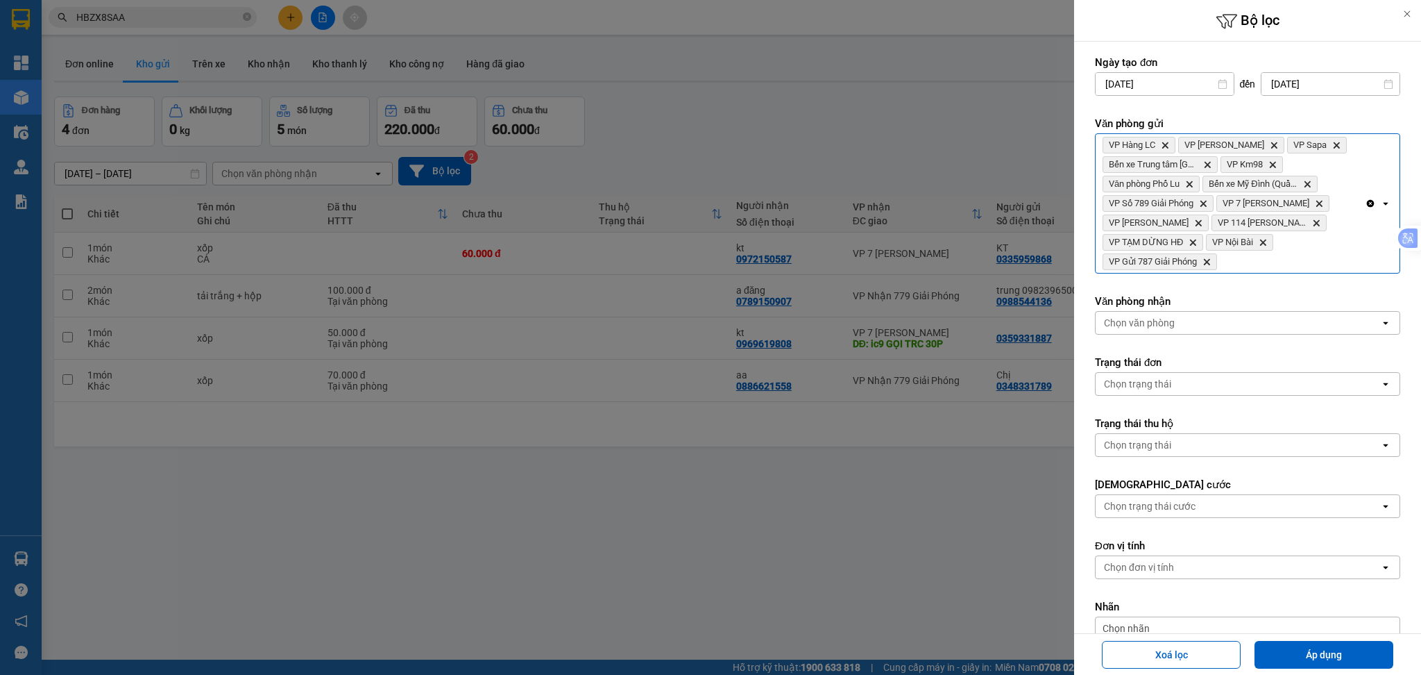
click at [1346, 262] on div "VP Hàng LC Delete VP [PERSON_NAME] Delete VP Sapa Delete Bến xe Trung tâm Lào C…" at bounding box center [1230, 203] width 269 height 139
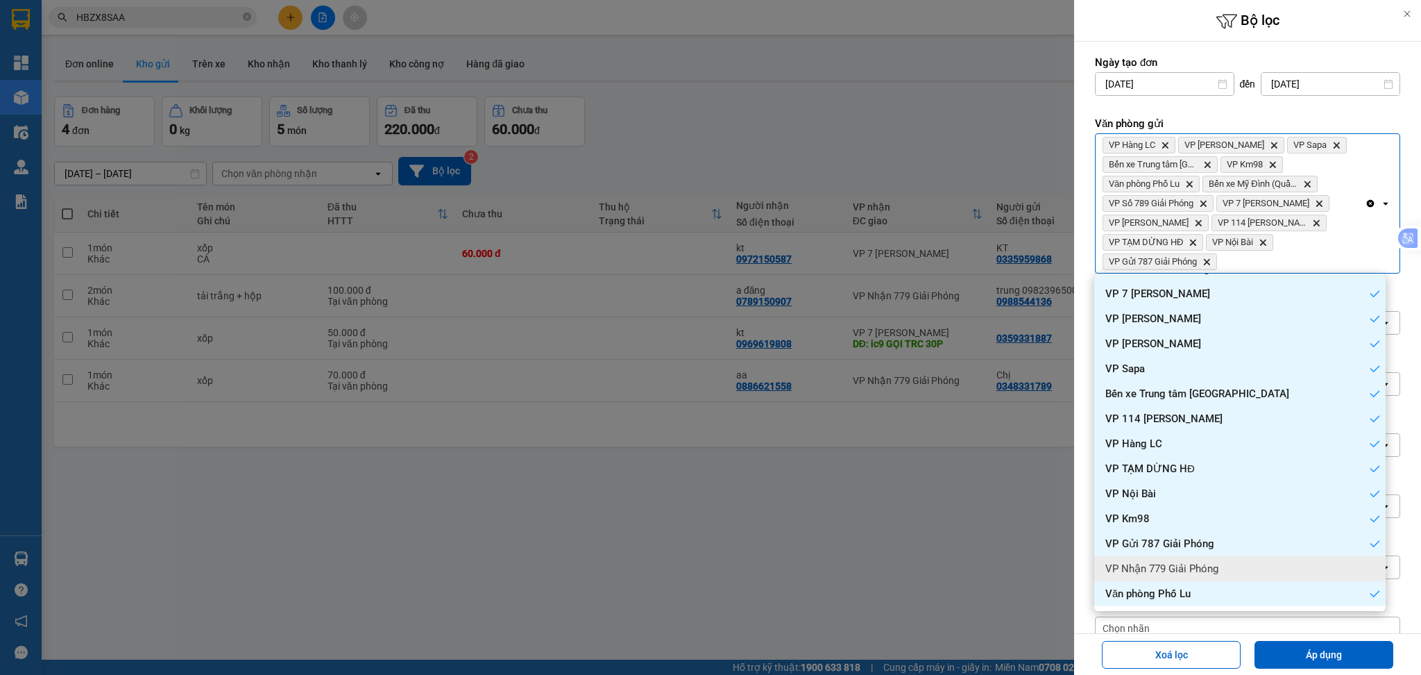
click at [1246, 560] on div "VP Nhận 779 Giải Phóng" at bounding box center [1239, 568] width 291 height 25
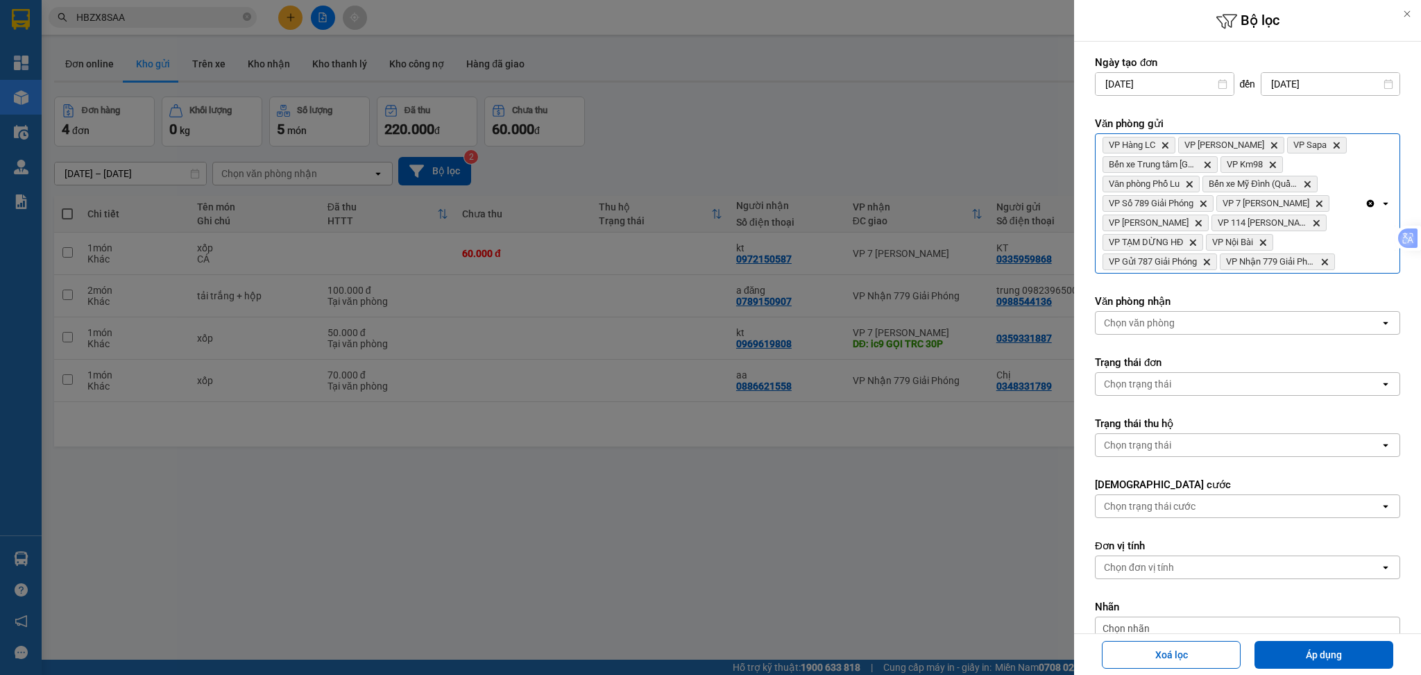
click at [1326, 94] on input "[DATE]" at bounding box center [1331, 84] width 138 height 22
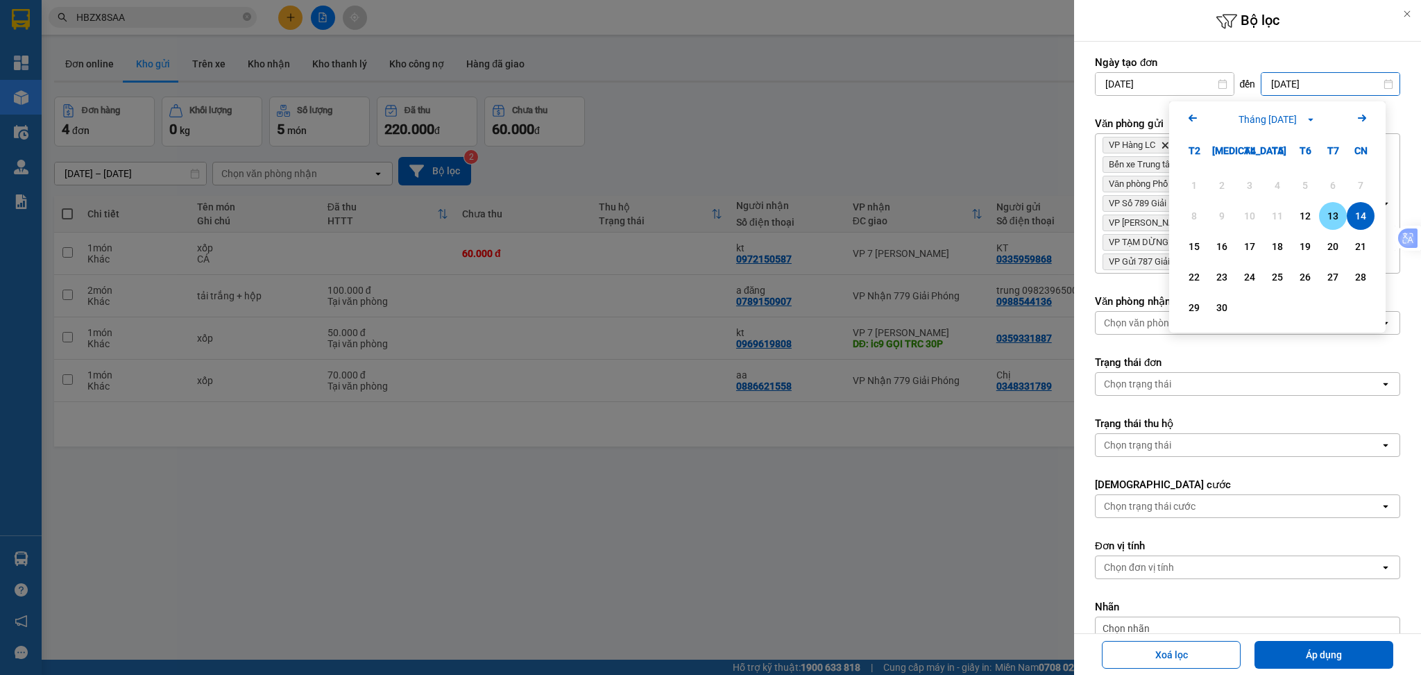
click at [1333, 211] on div "13" at bounding box center [1333, 216] width 19 height 17
type input "[DATE]"
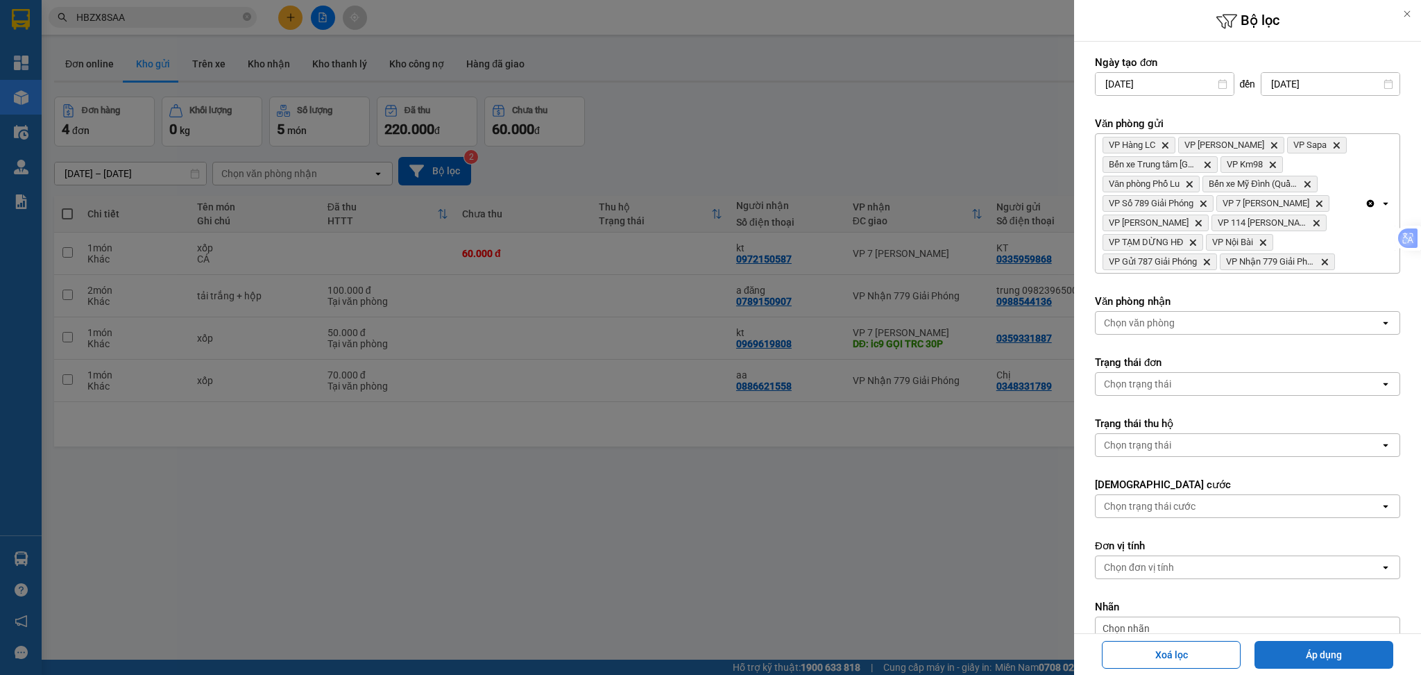
click at [1340, 659] on button "Áp dụng" at bounding box center [1324, 655] width 139 height 28
type input "[DATE] – [DATE]"
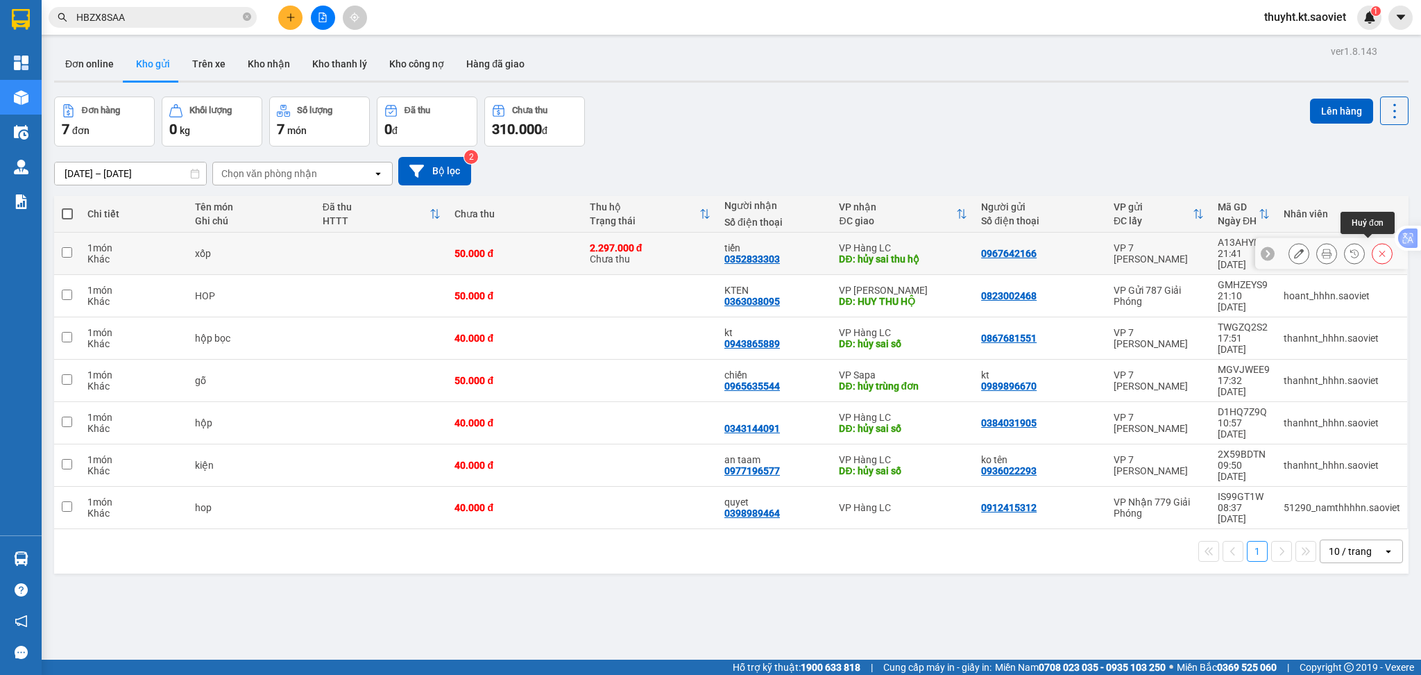
click at [1373, 249] on button at bounding box center [1382, 254] width 19 height 24
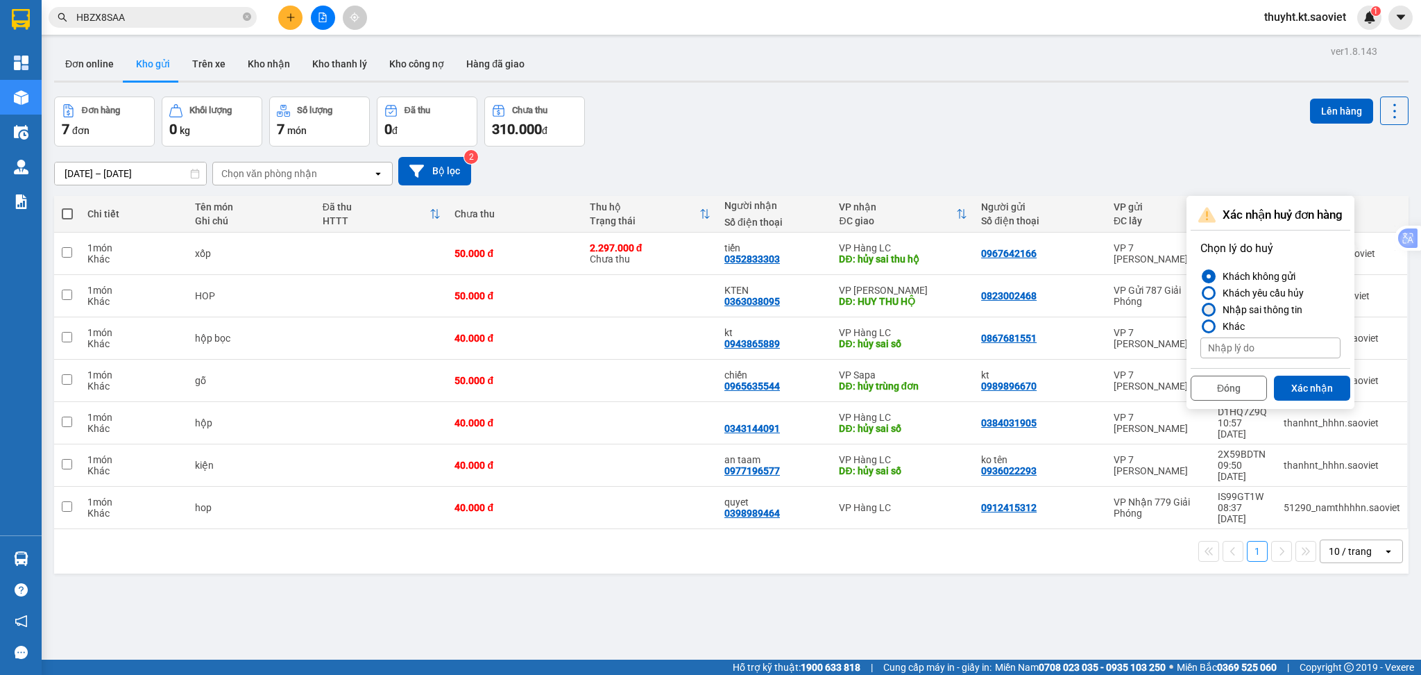
click at [1258, 307] on div "Nhập sai thông tin" at bounding box center [1259, 309] width 85 height 17
click at [1201, 310] on input "Nhập sai thông tin" at bounding box center [1201, 310] width 0 height 0
click at [1305, 384] on button "Xác nhận" at bounding box center [1312, 387] width 76 height 25
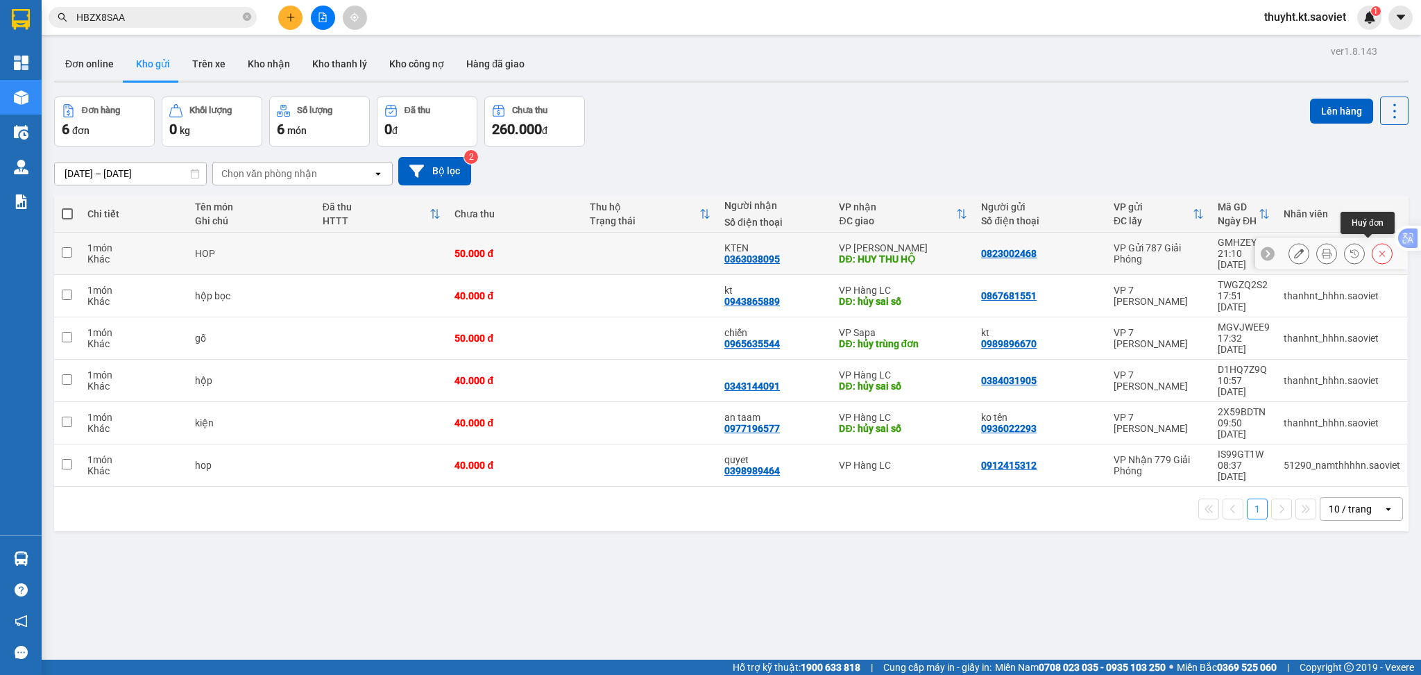
click at [1373, 249] on button at bounding box center [1382, 254] width 19 height 24
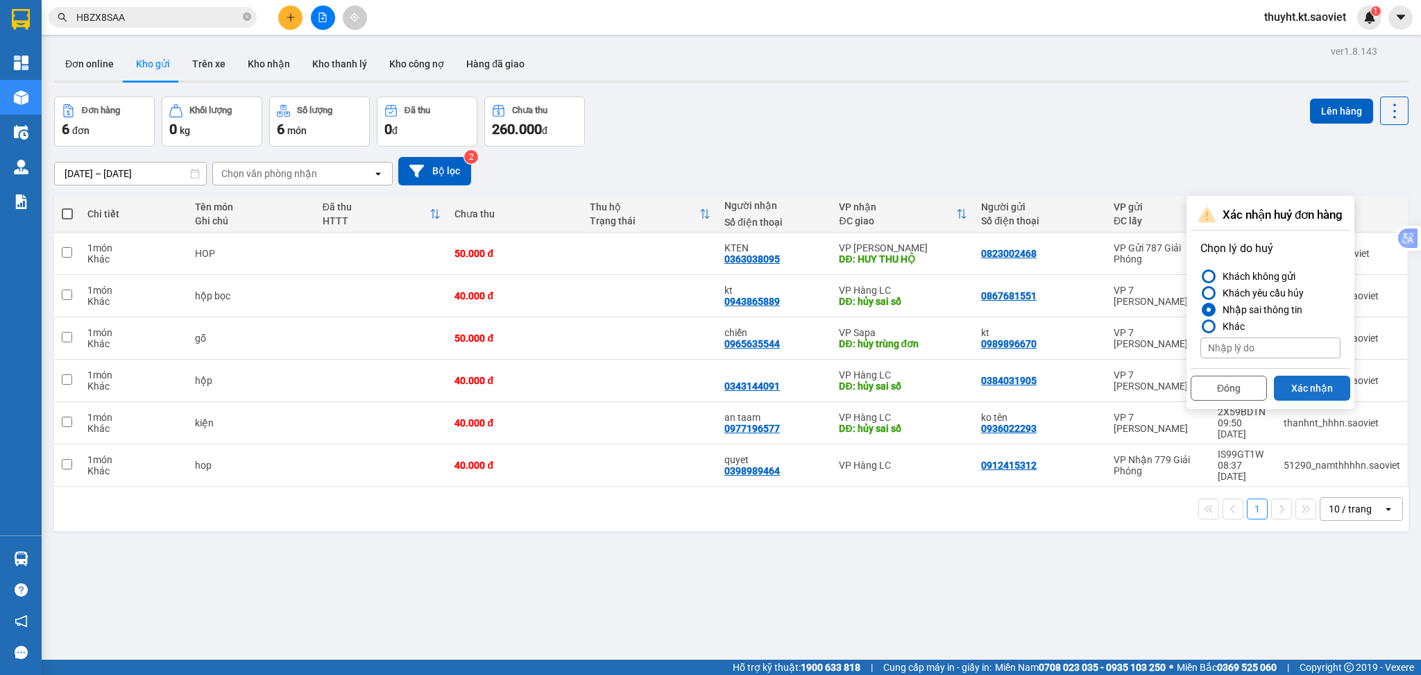
click at [1321, 397] on button "Xác nhận" at bounding box center [1312, 387] width 76 height 25
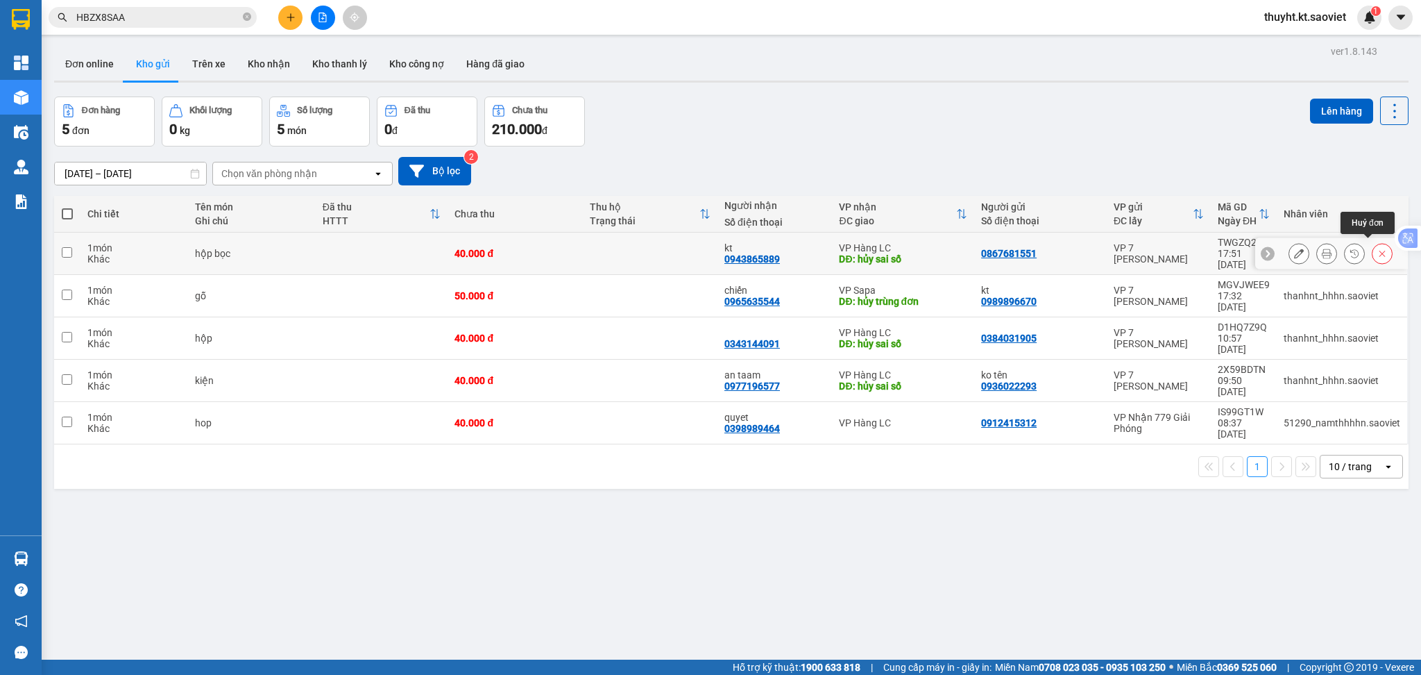
click at [1378, 248] on icon at bounding box center [1383, 253] width 10 height 10
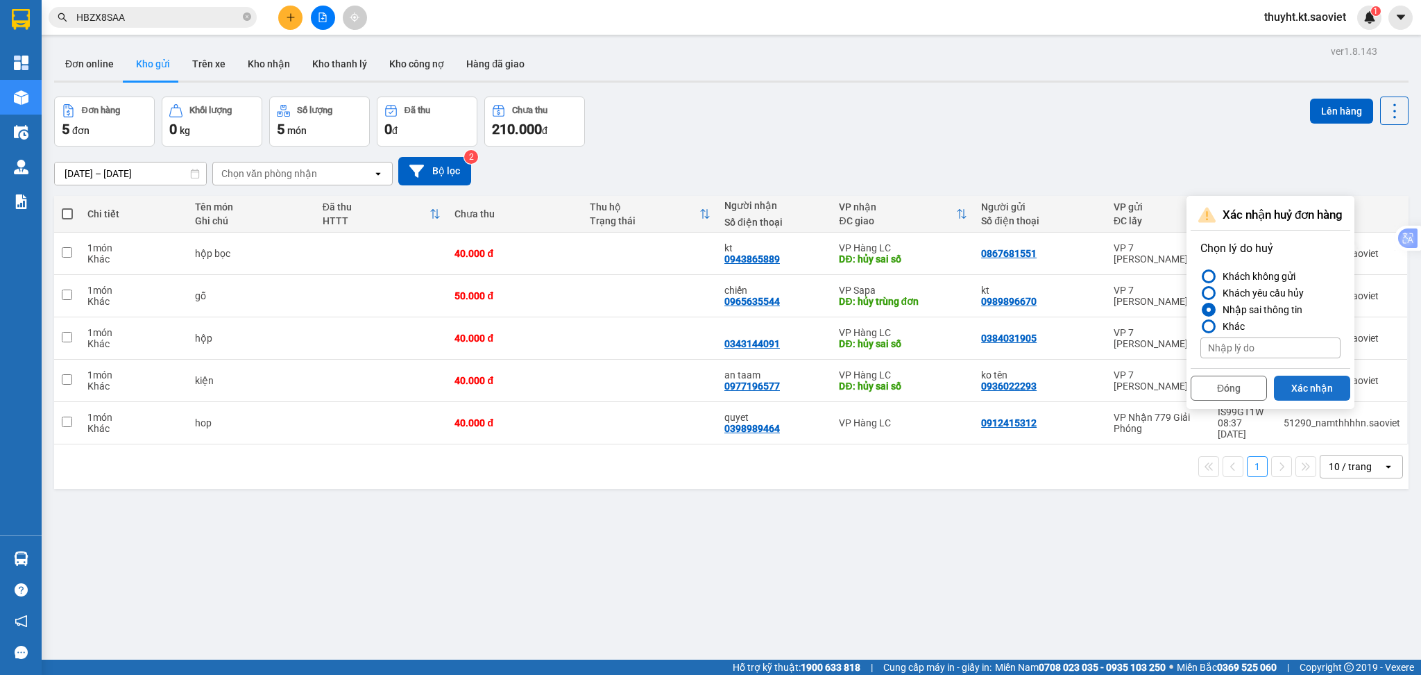
click at [1312, 384] on button "Xác nhận" at bounding box center [1312, 387] width 76 height 25
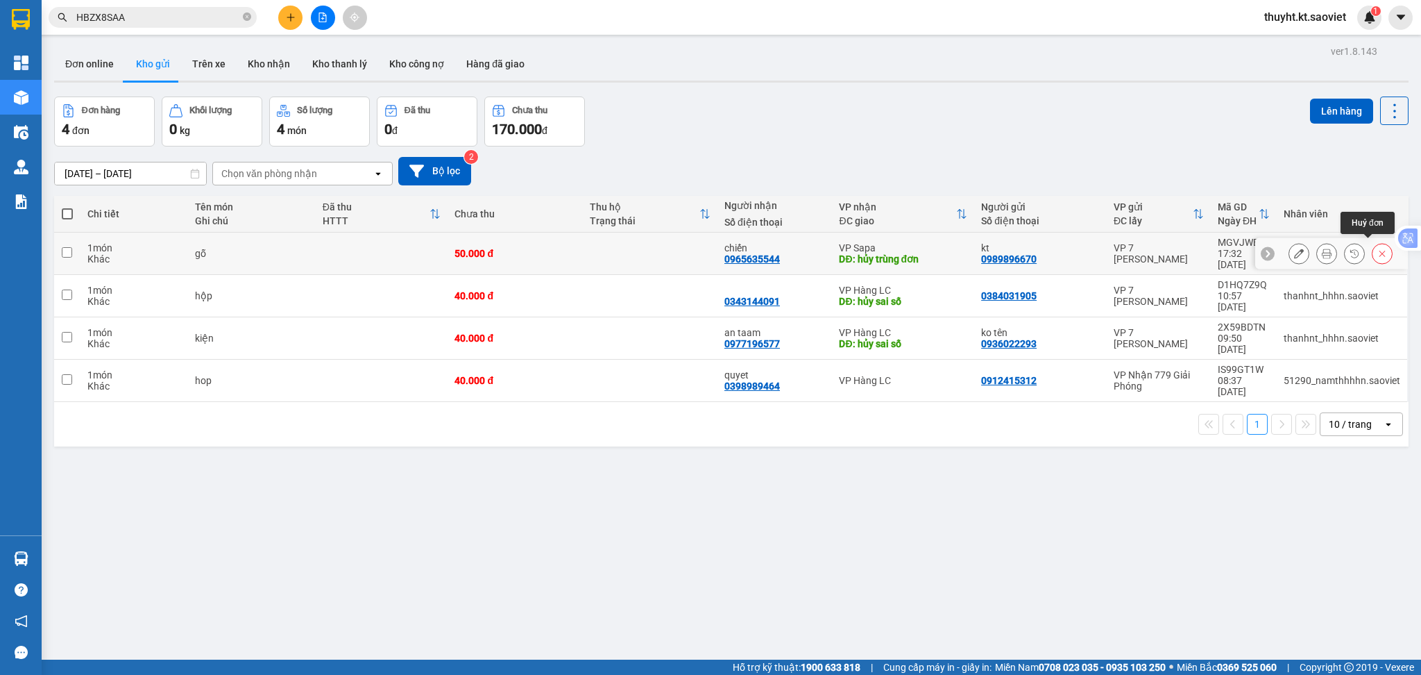
click at [1378, 249] on icon at bounding box center [1383, 253] width 10 height 10
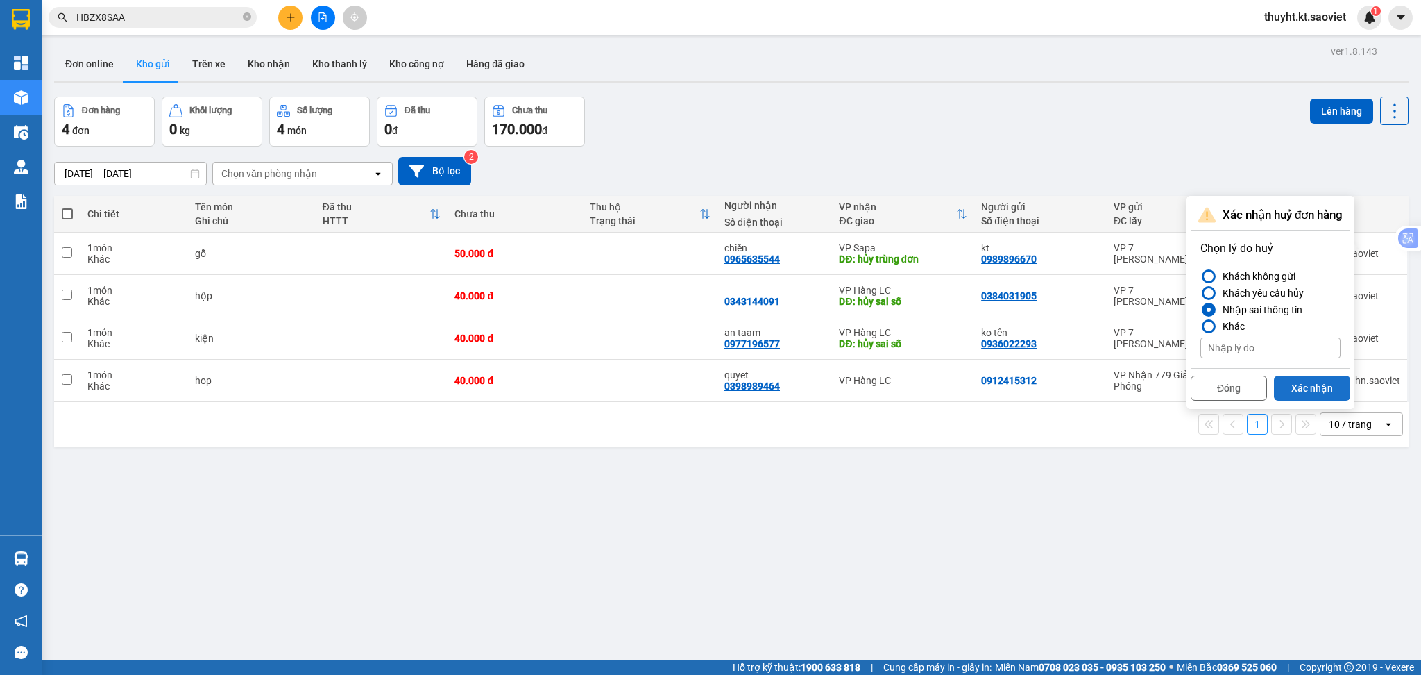
click at [1305, 391] on button "Xác nhận" at bounding box center [1312, 387] width 76 height 25
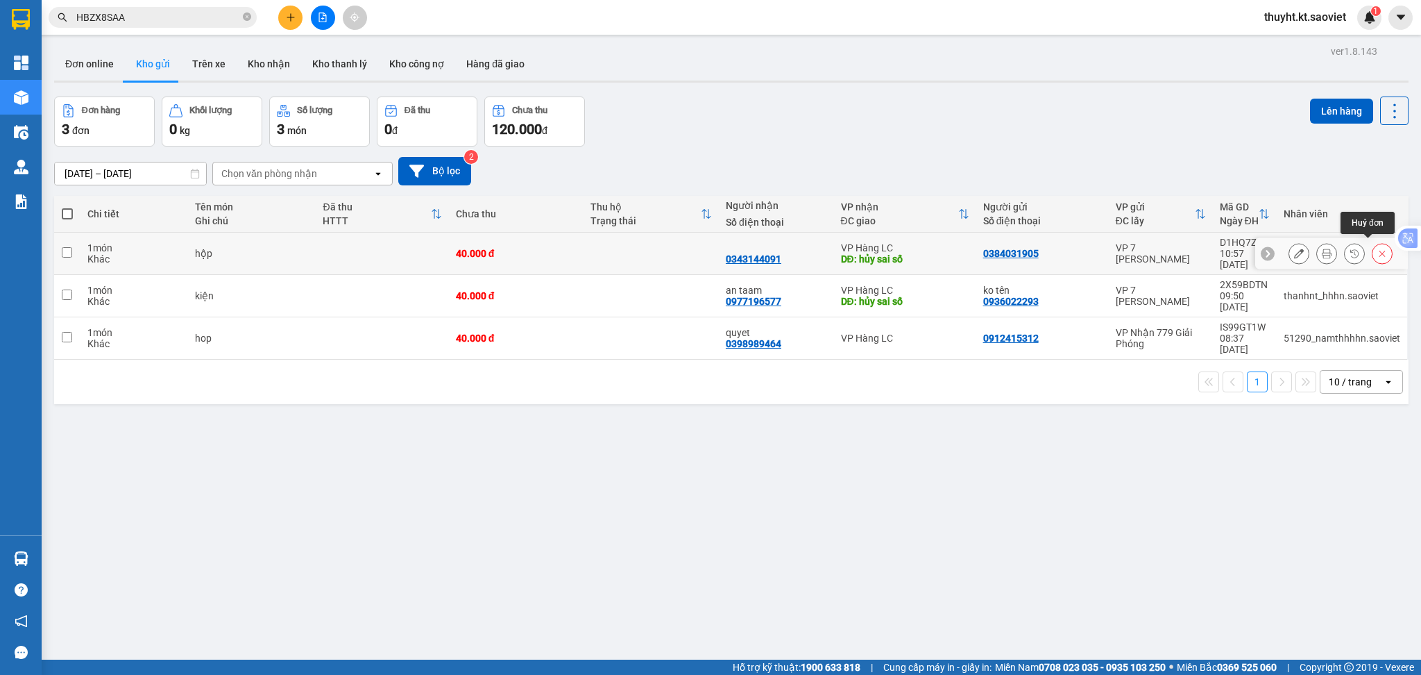
click at [1378, 248] on icon at bounding box center [1383, 253] width 10 height 10
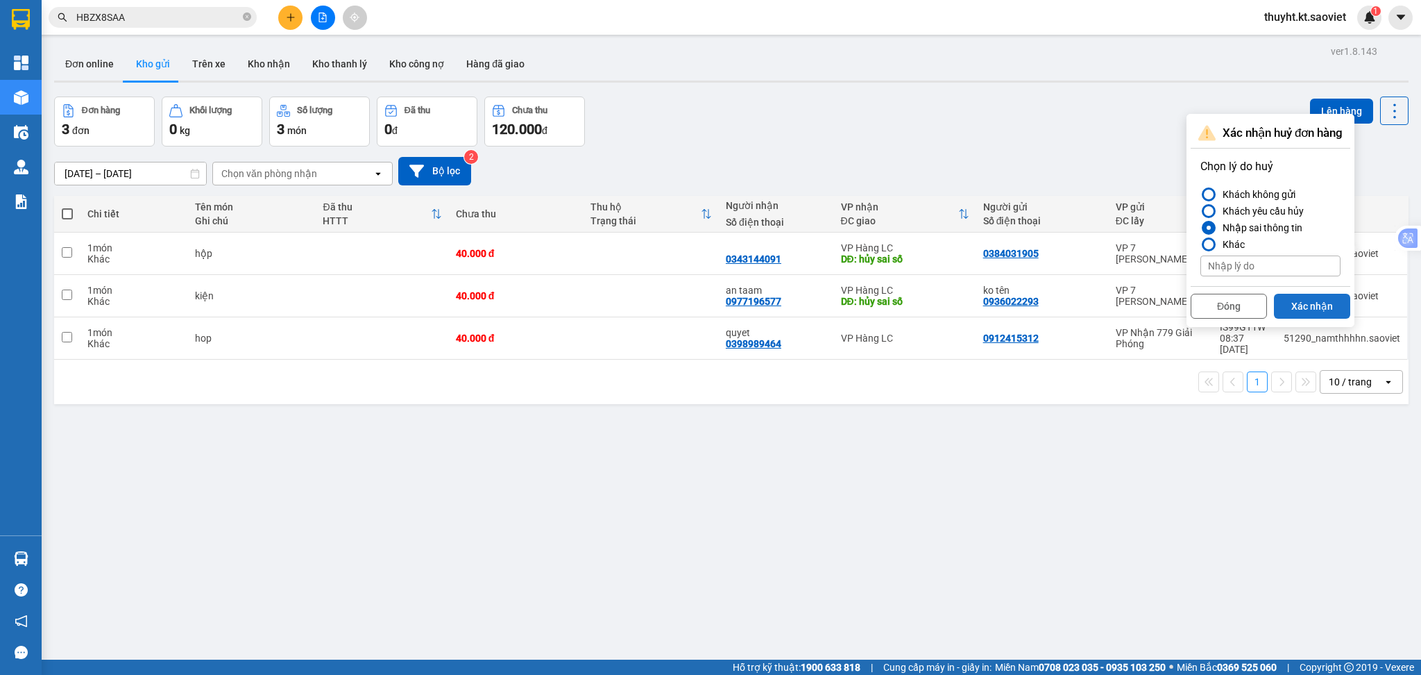
click at [1305, 306] on button "Xác nhận" at bounding box center [1312, 306] width 76 height 25
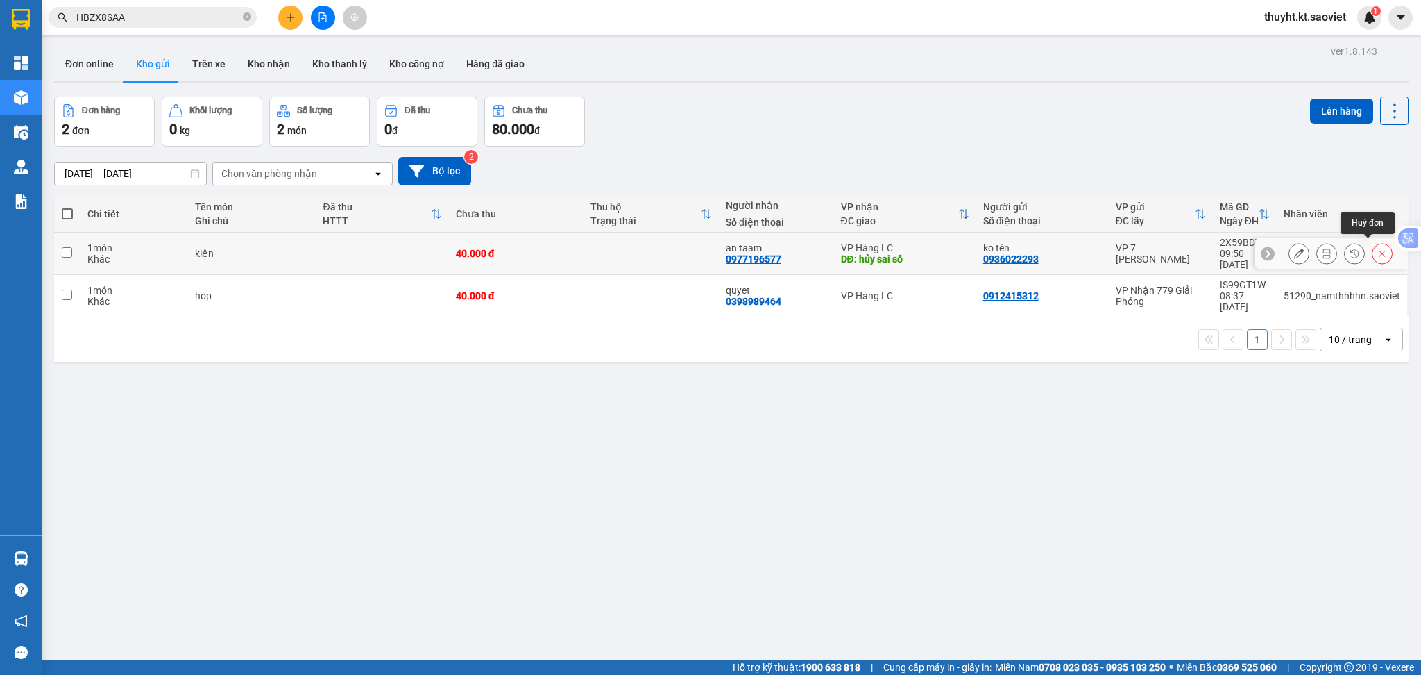
click at [1378, 251] on icon at bounding box center [1383, 253] width 10 height 10
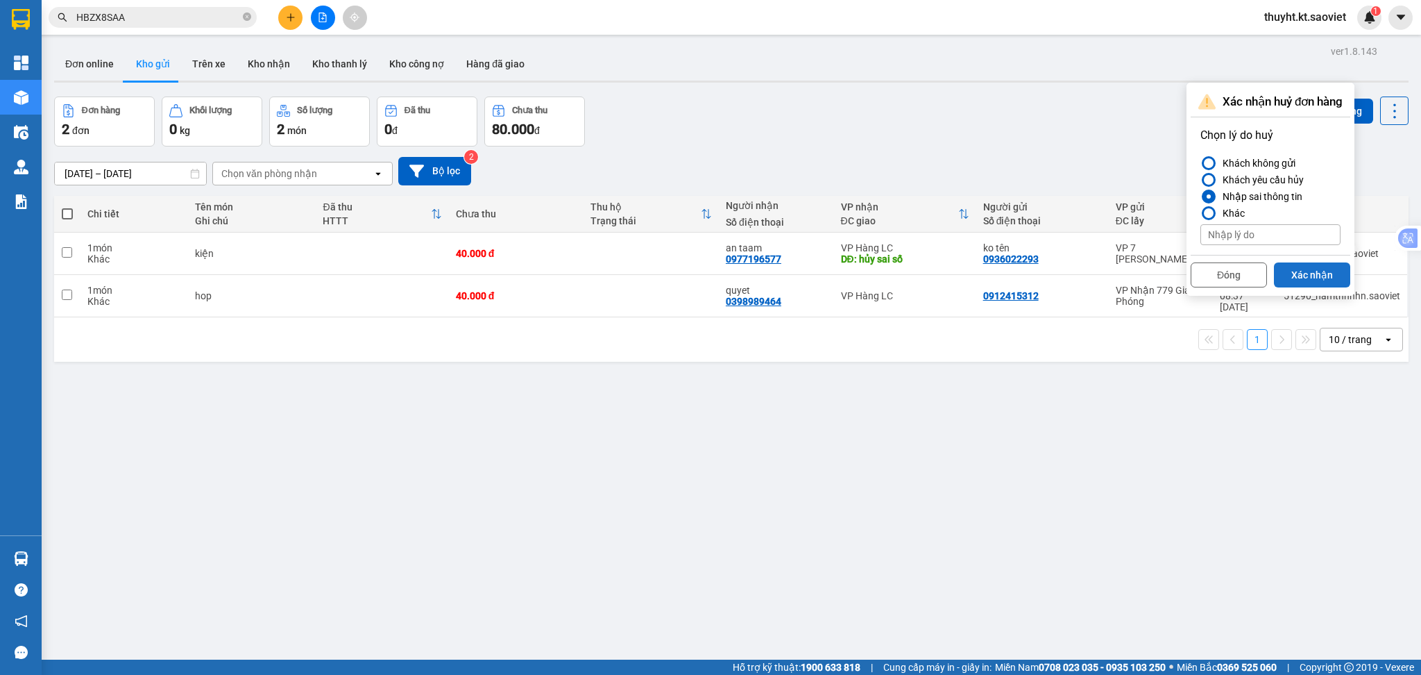
click at [1311, 278] on button "Xác nhận" at bounding box center [1312, 274] width 76 height 25
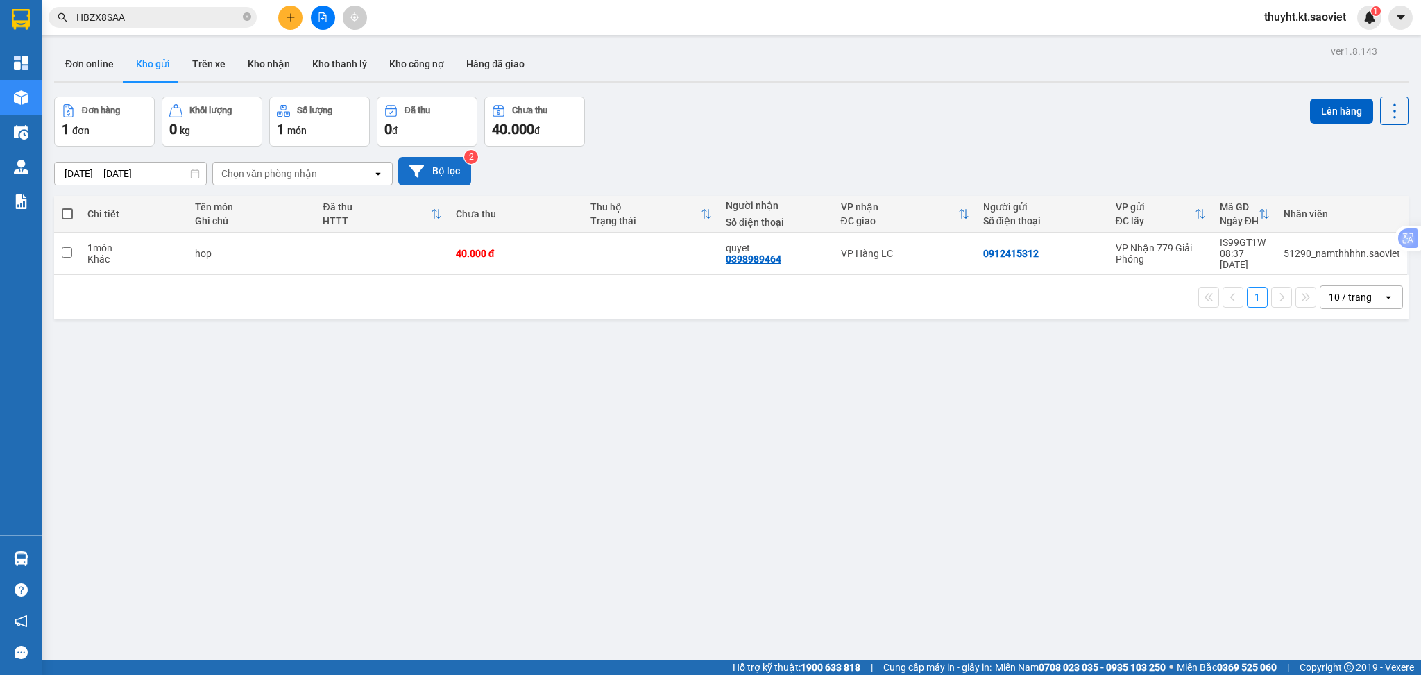
click at [439, 176] on button "Bộ lọc" at bounding box center [434, 171] width 73 height 28
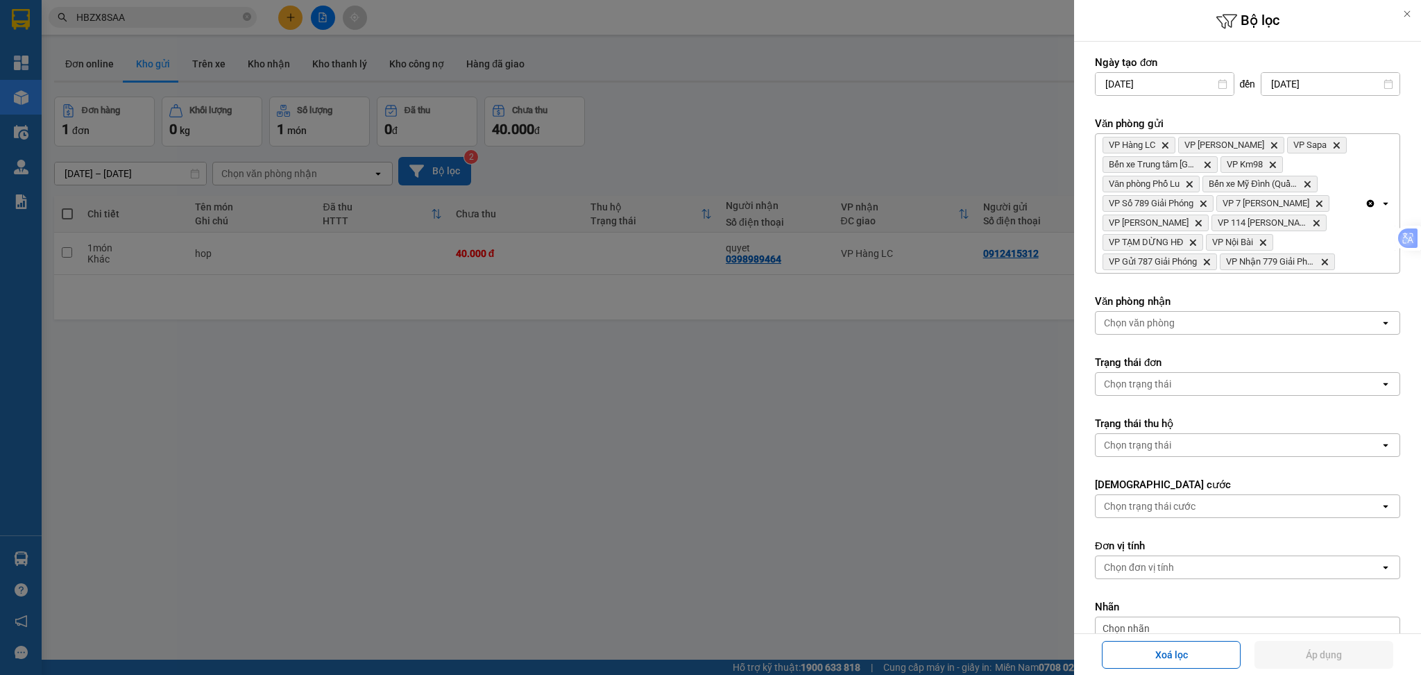
click at [439, 176] on div at bounding box center [710, 337] width 1421 height 675
